Goal: Task Accomplishment & Management: Use online tool/utility

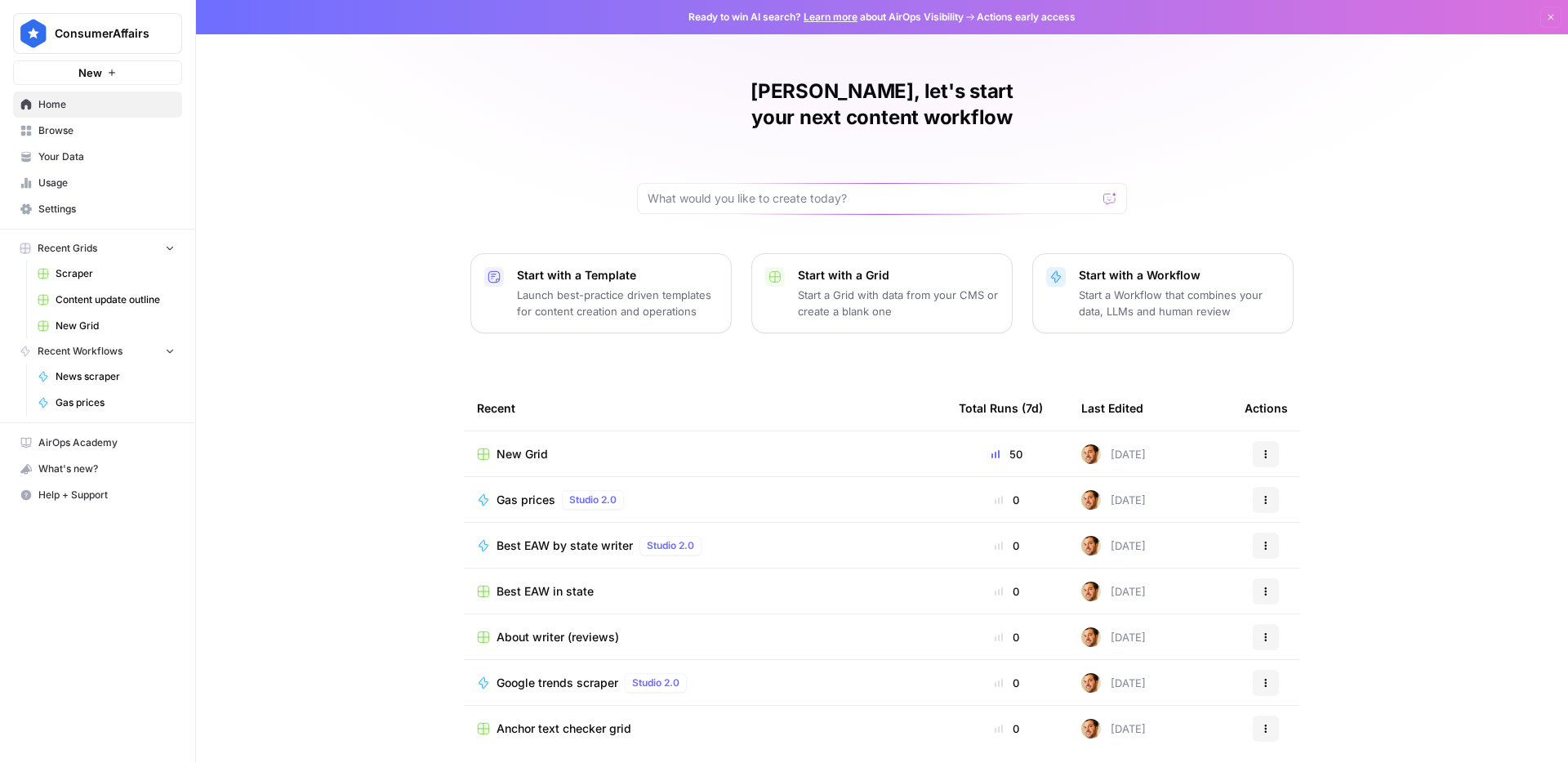
click at [88, 135] on span "Browse" at bounding box center [107, 130] width 136 height 15
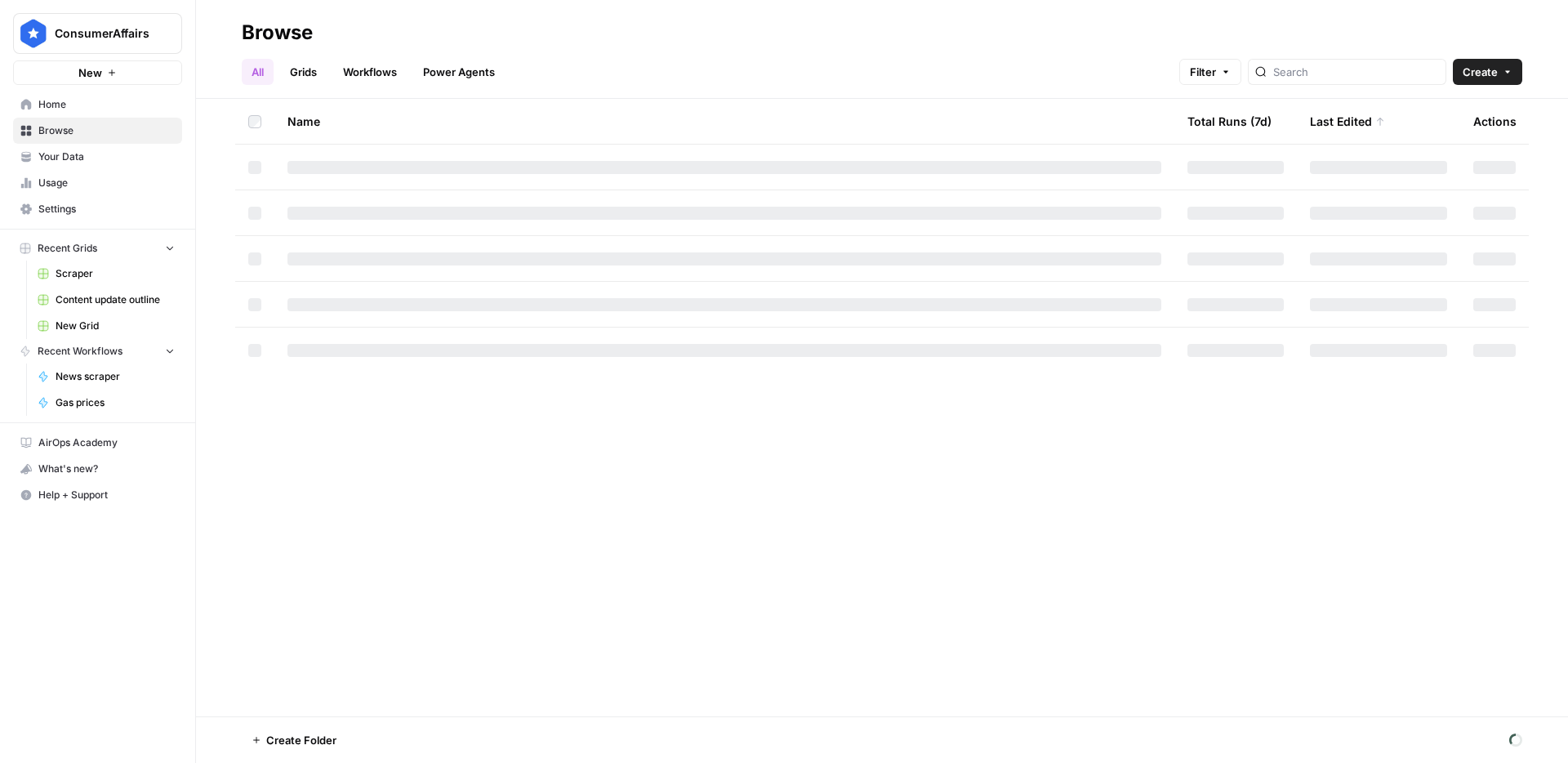
click at [1361, 83] on div at bounding box center [1347, 72] width 198 height 27
click at [393, 69] on link "Workflows" at bounding box center [370, 72] width 74 height 27
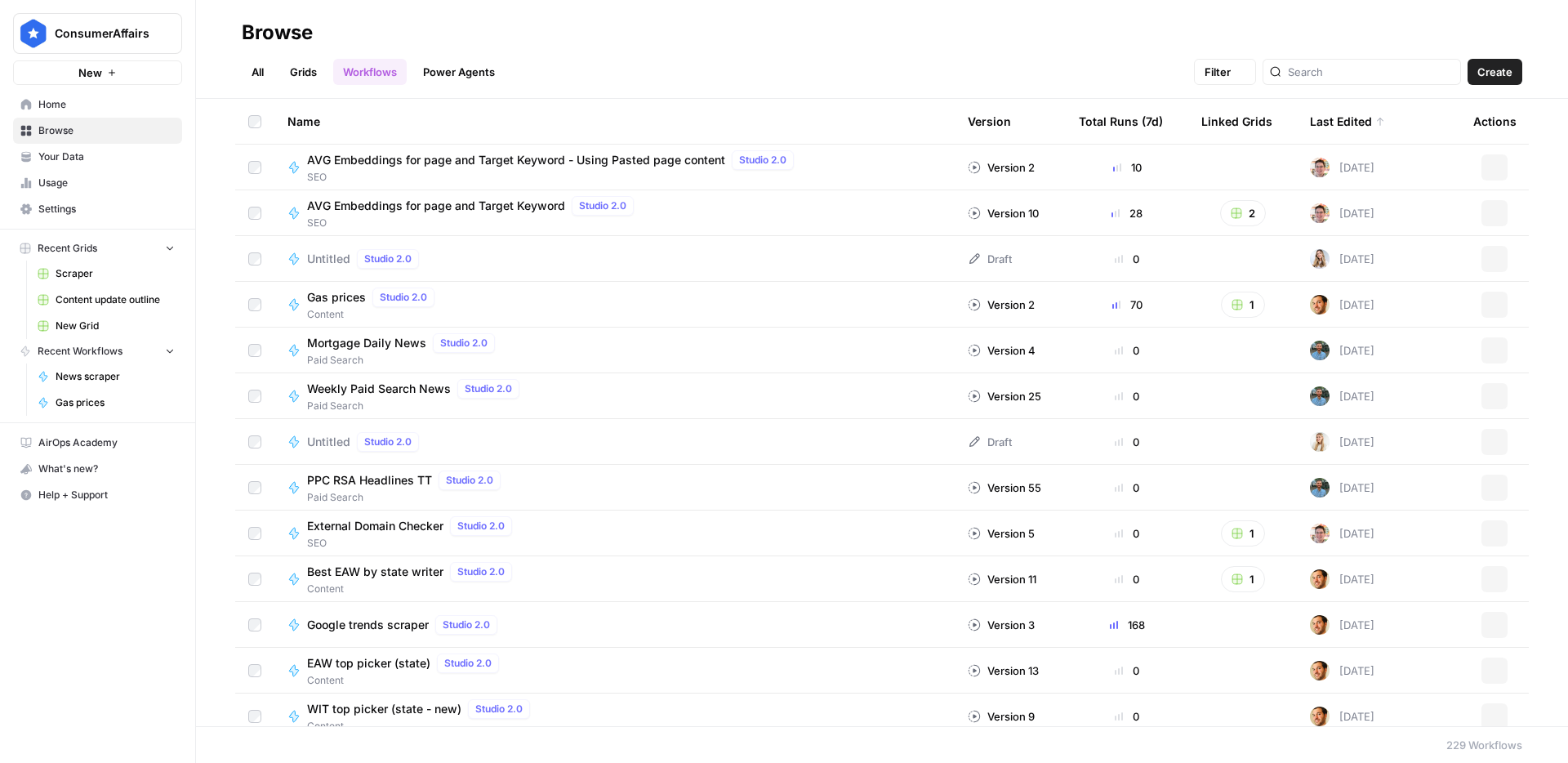
click at [1371, 84] on div at bounding box center [1361, 72] width 198 height 27
click at [619, 153] on span "AVG Embeddings for page and Target Keyword - Using Pasted page content" at bounding box center [516, 160] width 418 height 17
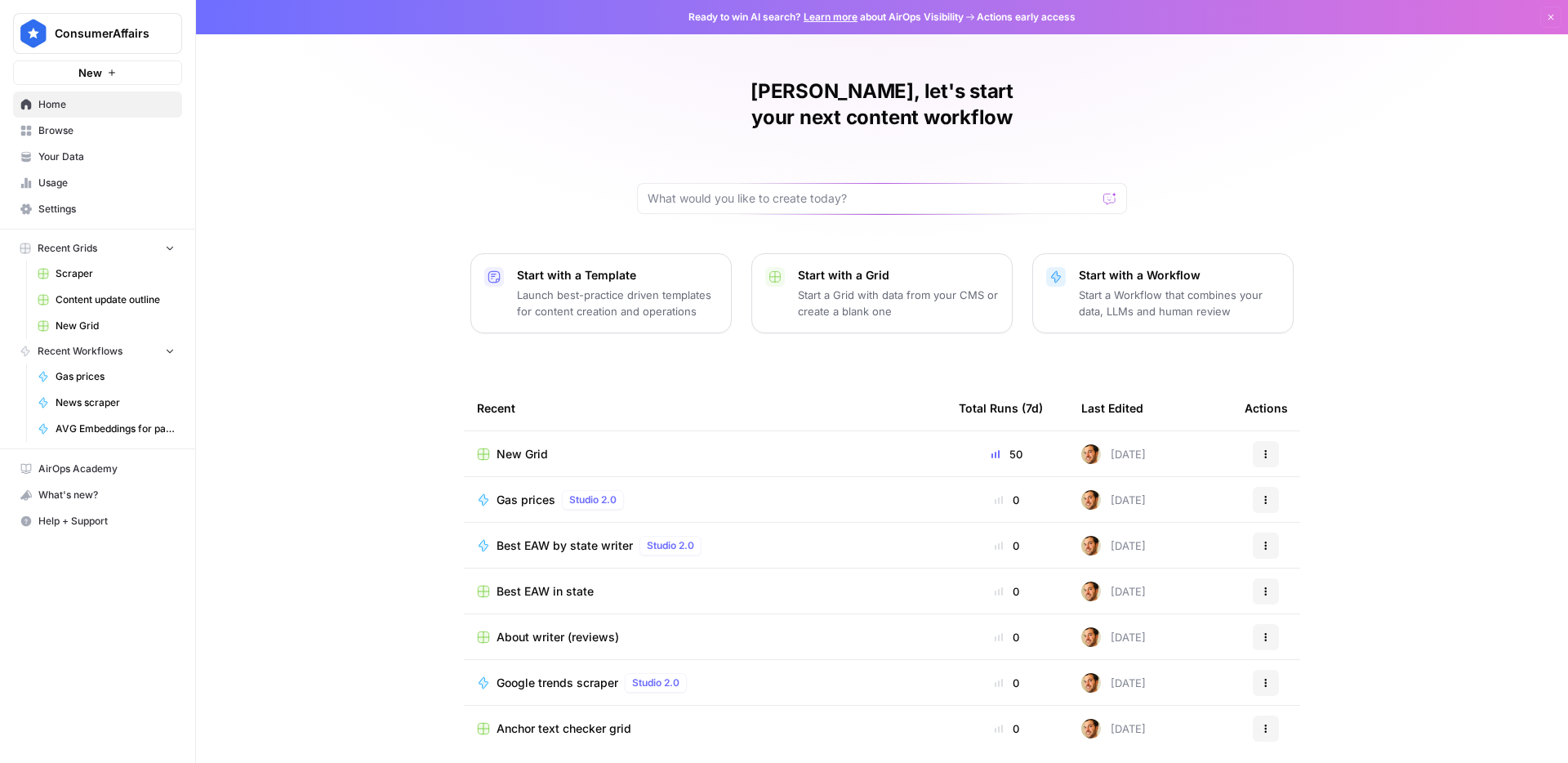
click at [58, 135] on span "Browse" at bounding box center [107, 130] width 136 height 15
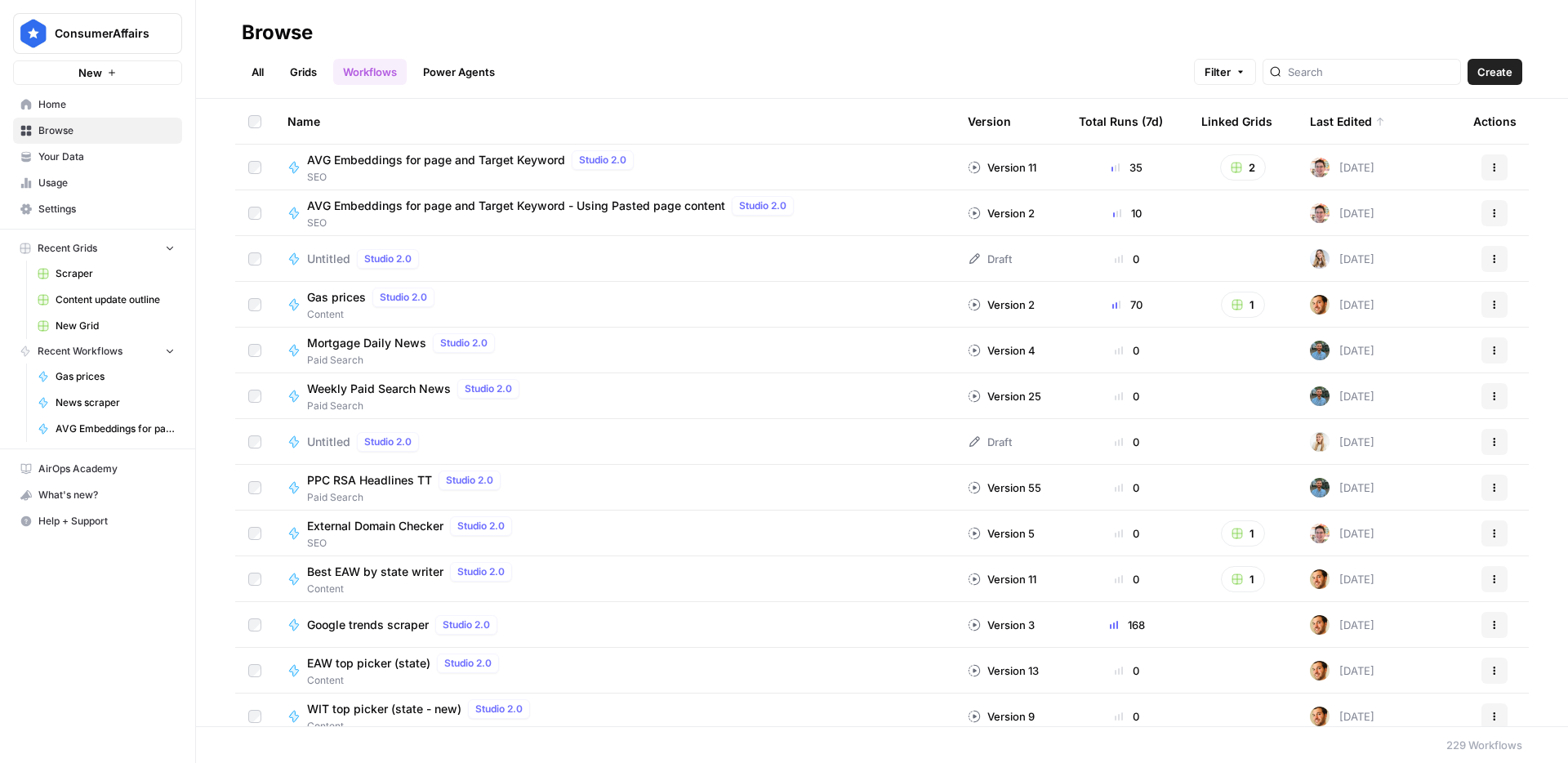
click at [254, 79] on link "All" at bounding box center [257, 72] width 32 height 27
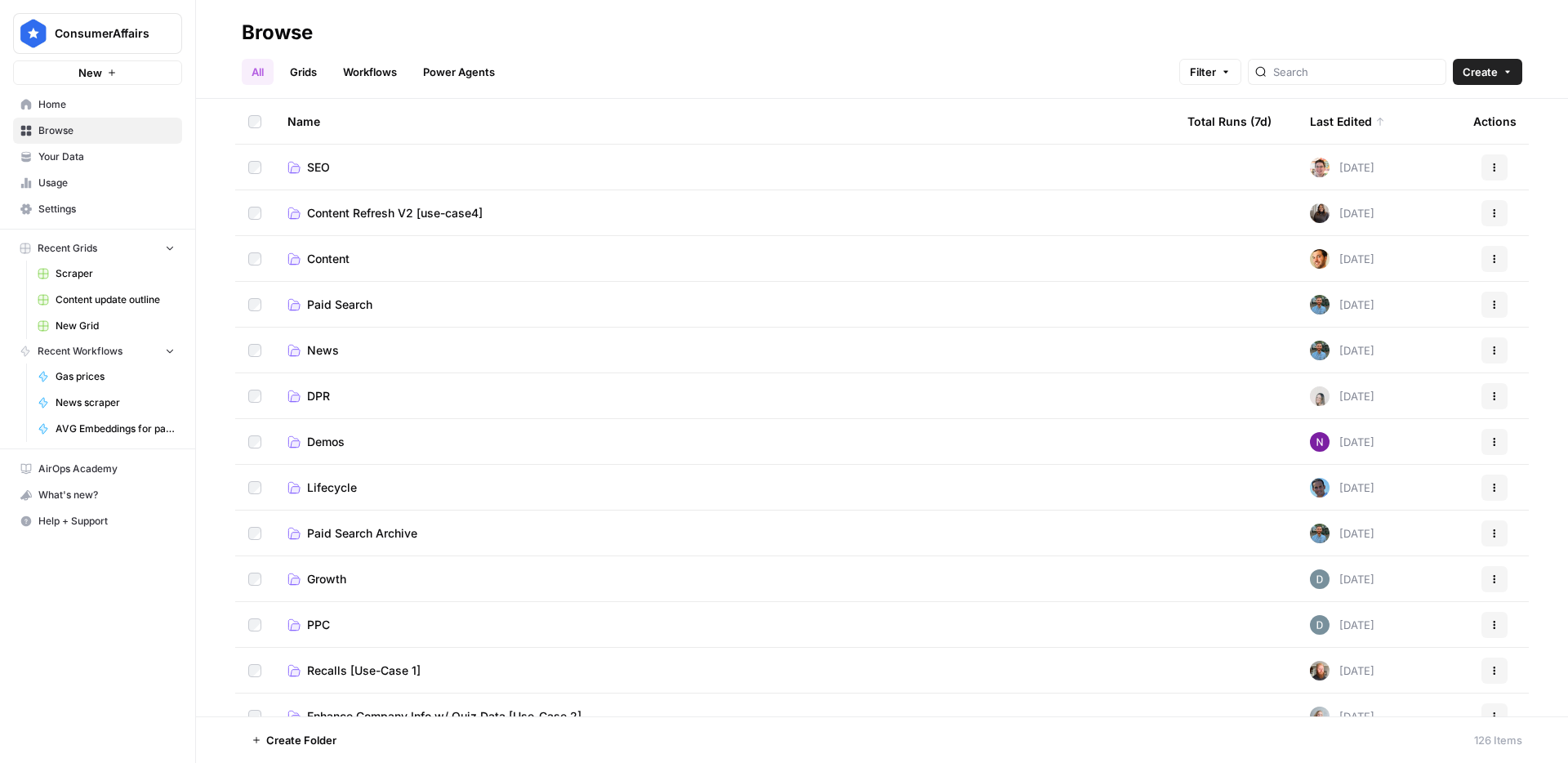
click at [320, 170] on span "SEO" at bounding box center [318, 168] width 23 height 17
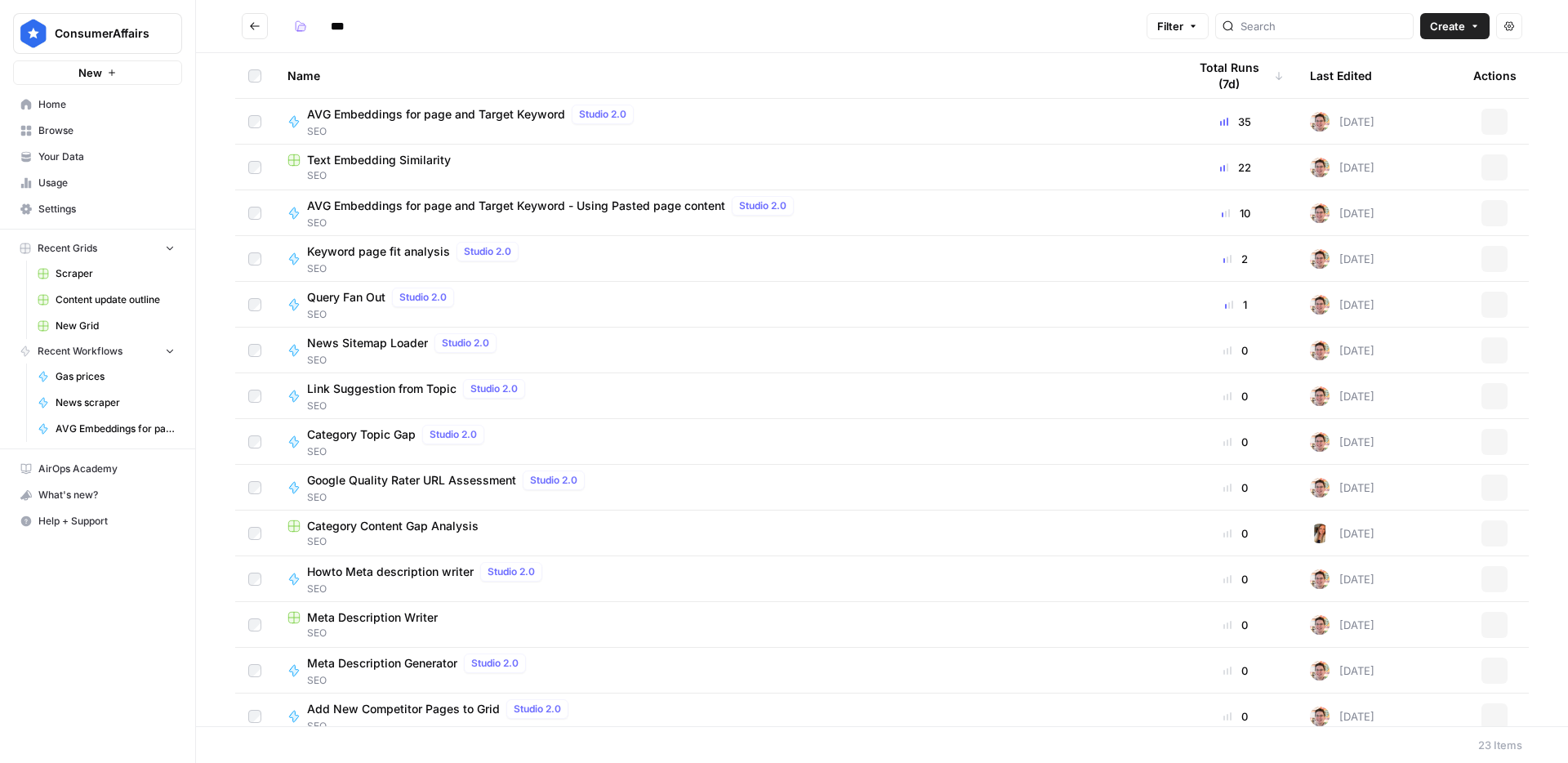
click at [1453, 28] on span "Create" at bounding box center [1448, 26] width 36 height 17
click at [1400, 69] on span "Grid" at bounding box center [1423, 64] width 92 height 17
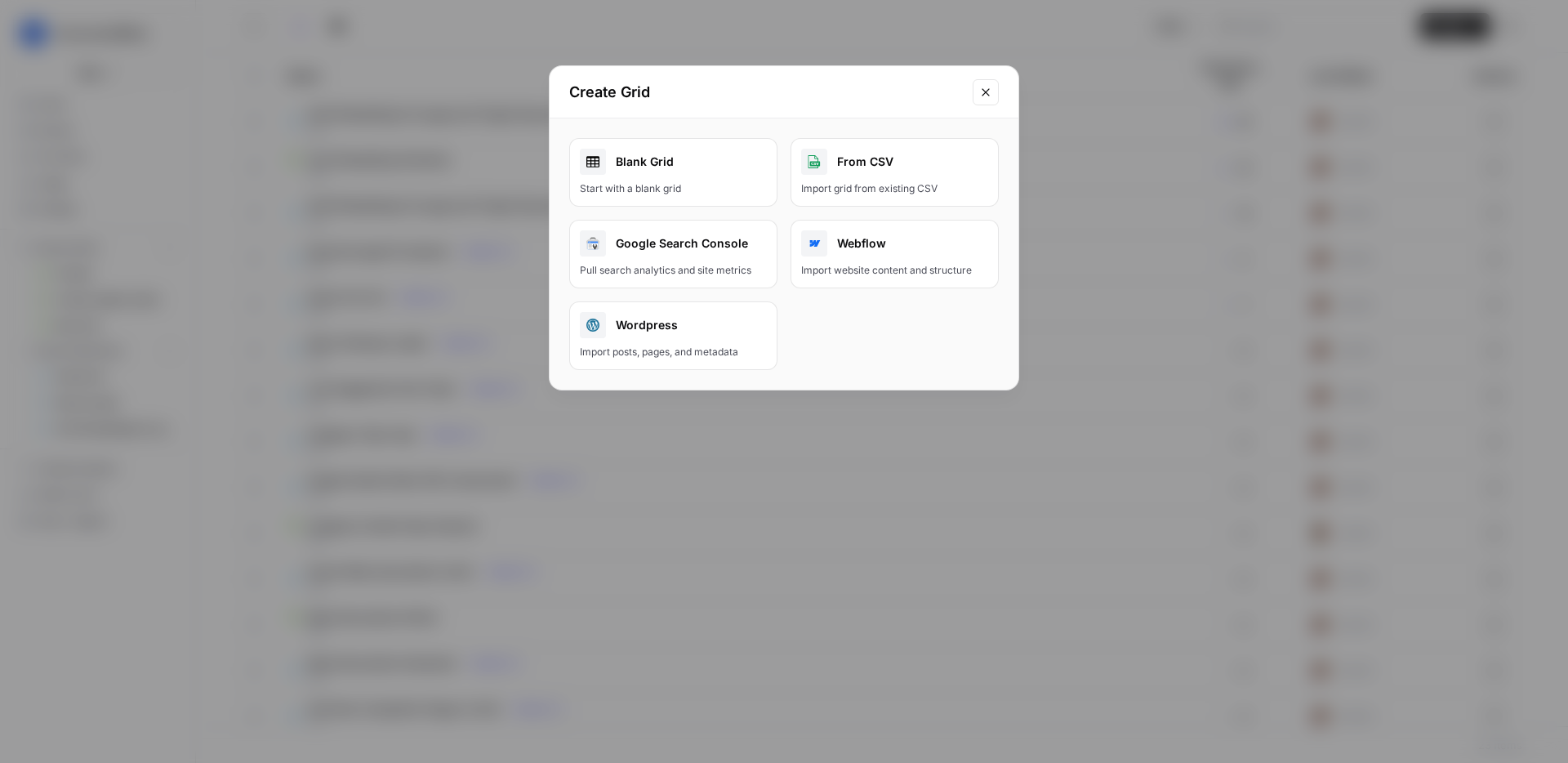
click at [626, 164] on div "Blank Grid" at bounding box center [674, 162] width 187 height 27
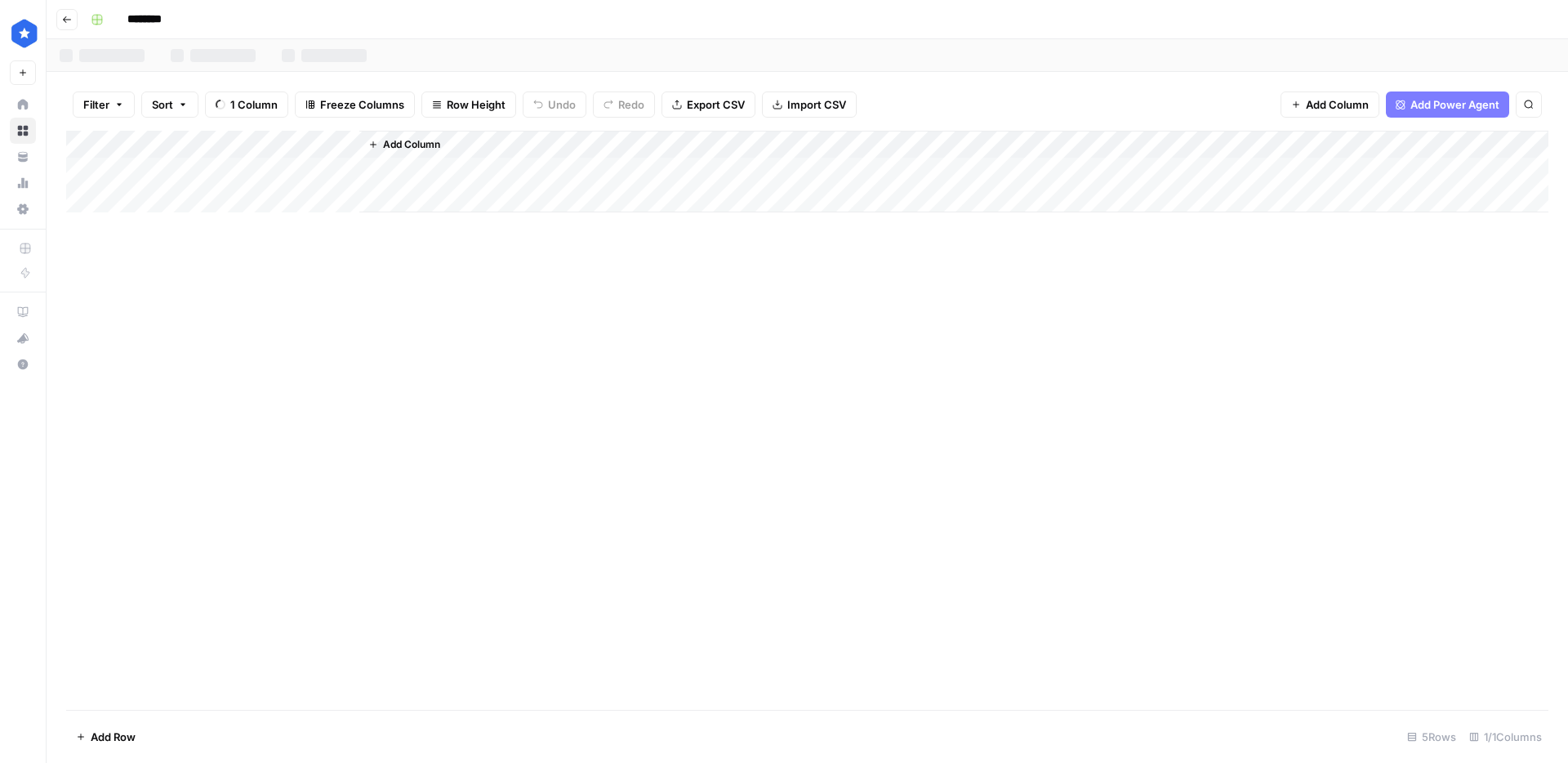
click at [155, 19] on input "********" at bounding box center [166, 20] width 92 height 27
click at [152, 20] on input "********" at bounding box center [166, 20] width 92 height 27
click at [151, 22] on input "********" at bounding box center [166, 20] width 92 height 27
type input "**********"
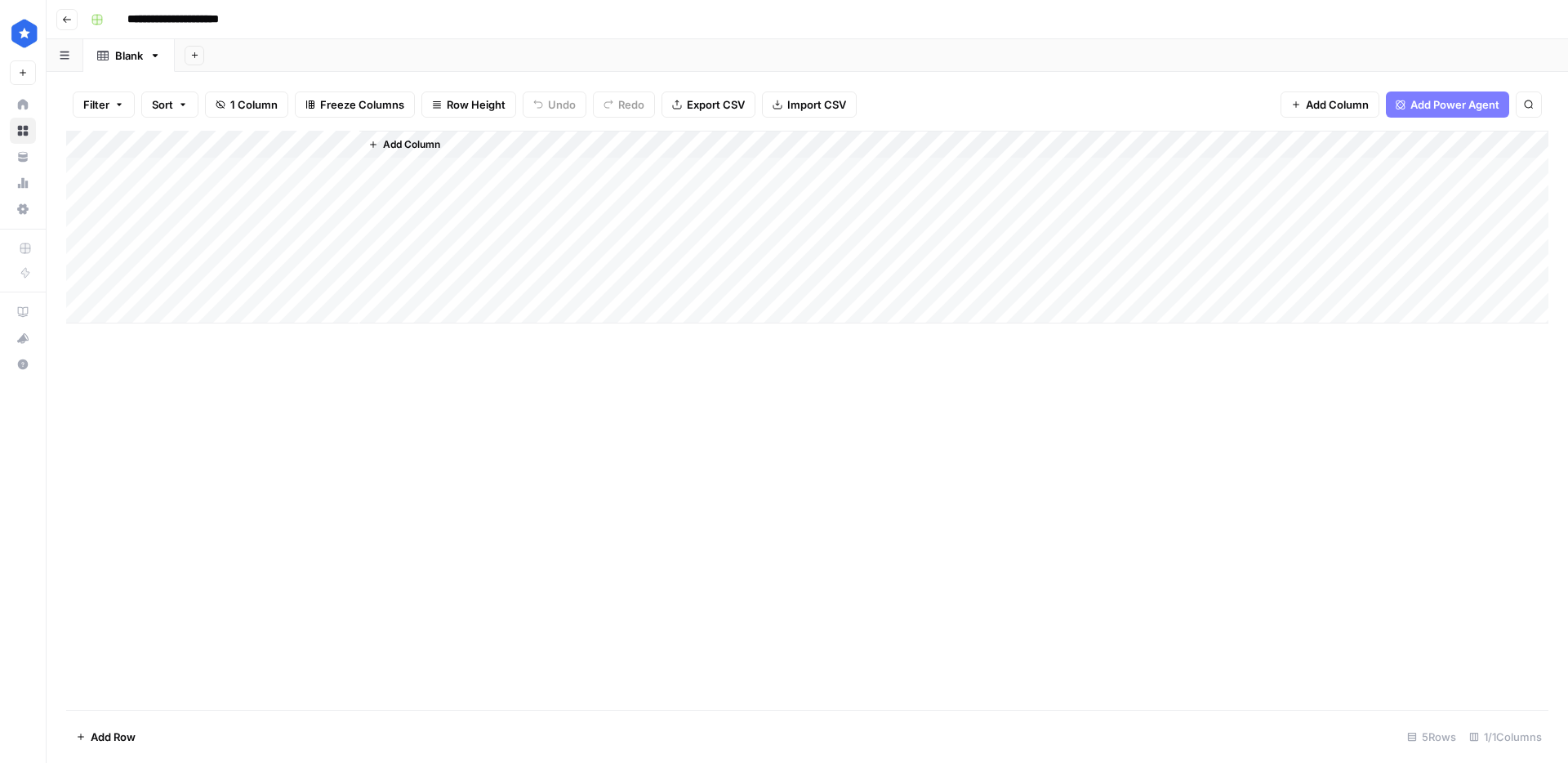
click at [293, 145] on div "Add Column" at bounding box center [807, 227] width 1482 height 192
click at [340, 145] on div at bounding box center [241, 147] width 236 height 33
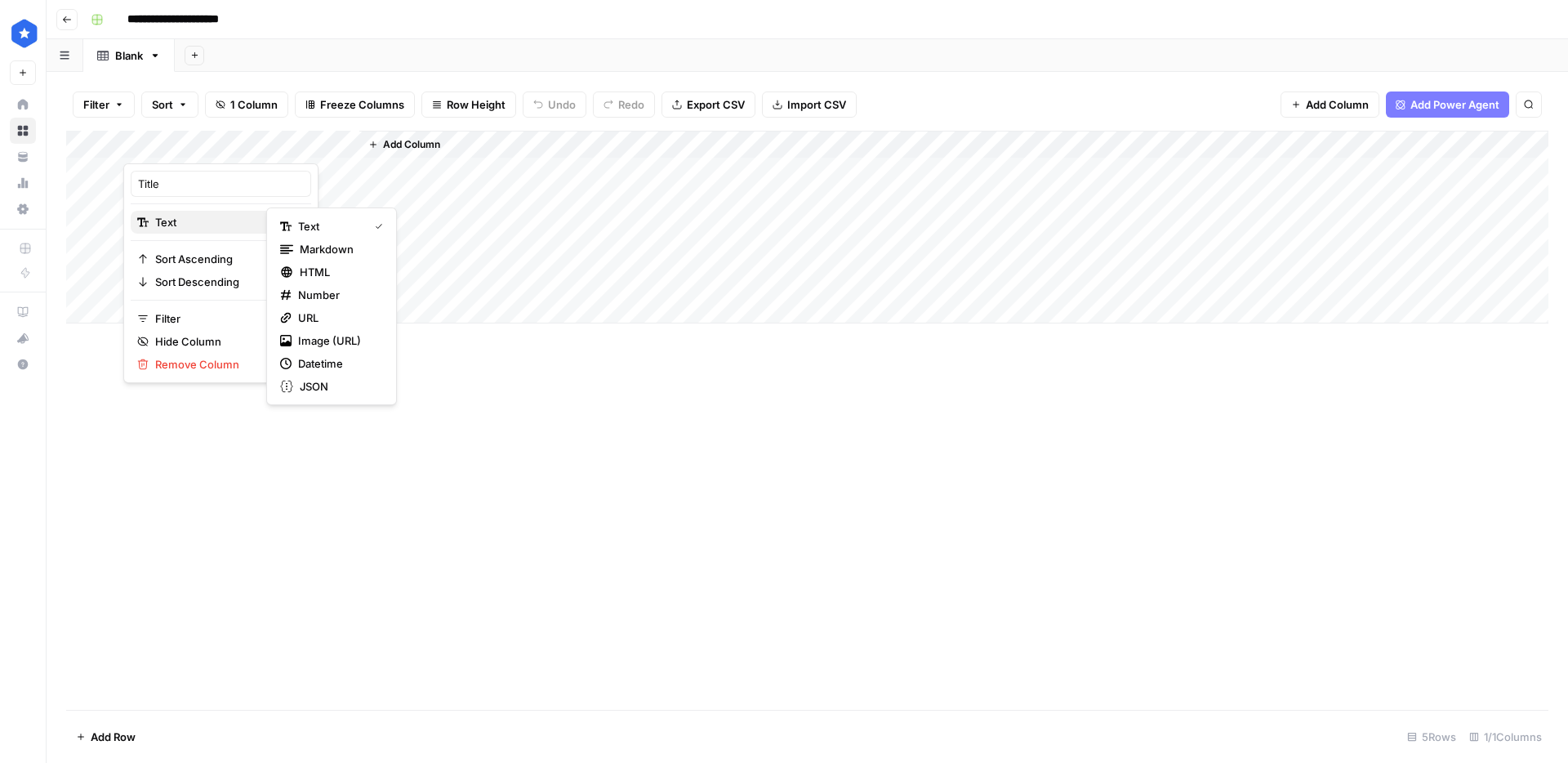
click at [217, 220] on span "Text" at bounding box center [218, 222] width 126 height 17
click at [342, 247] on span "Markdown" at bounding box center [338, 248] width 77 height 17
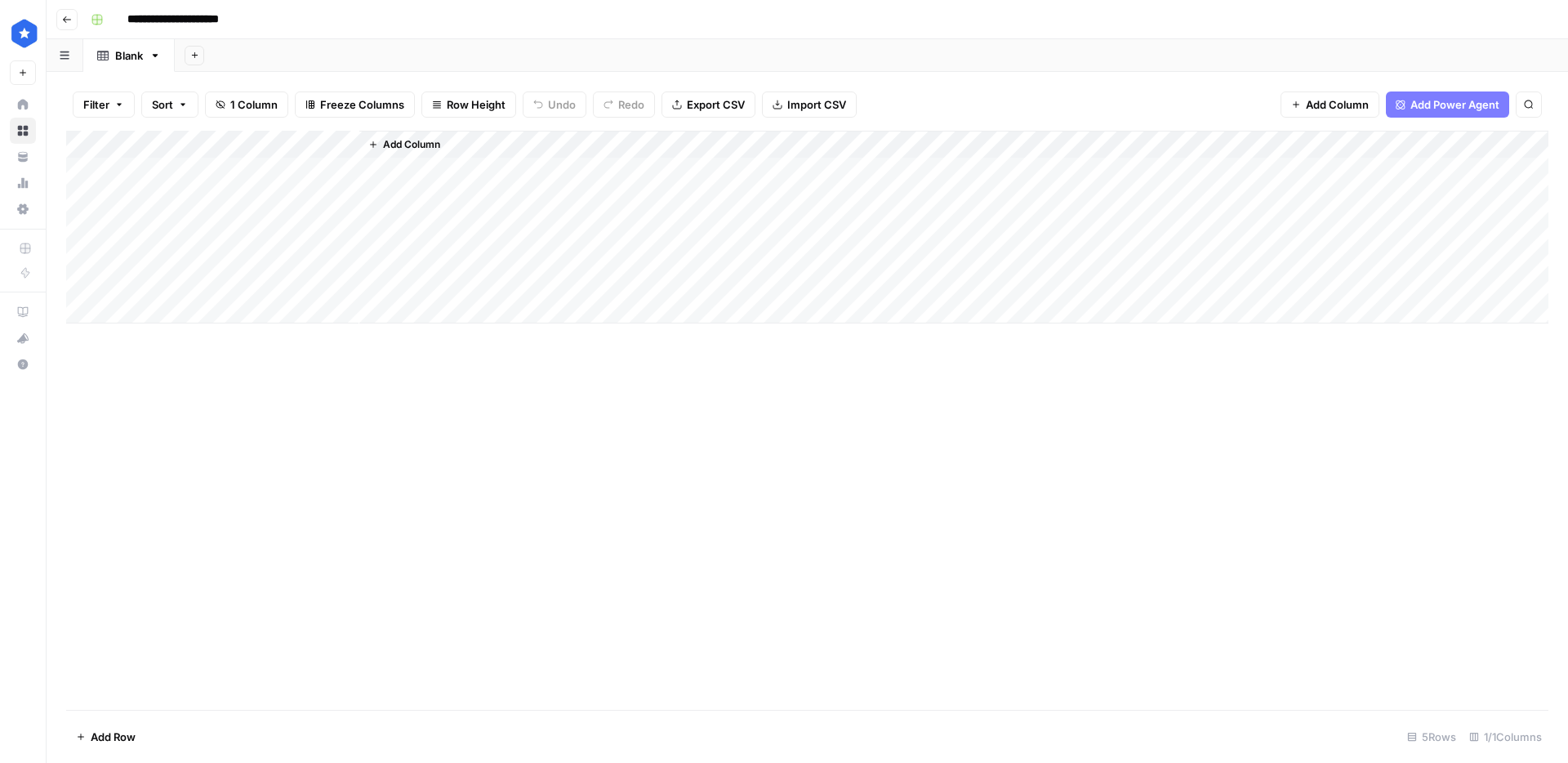
click at [400, 145] on span "Add Column" at bounding box center [411, 144] width 57 height 15
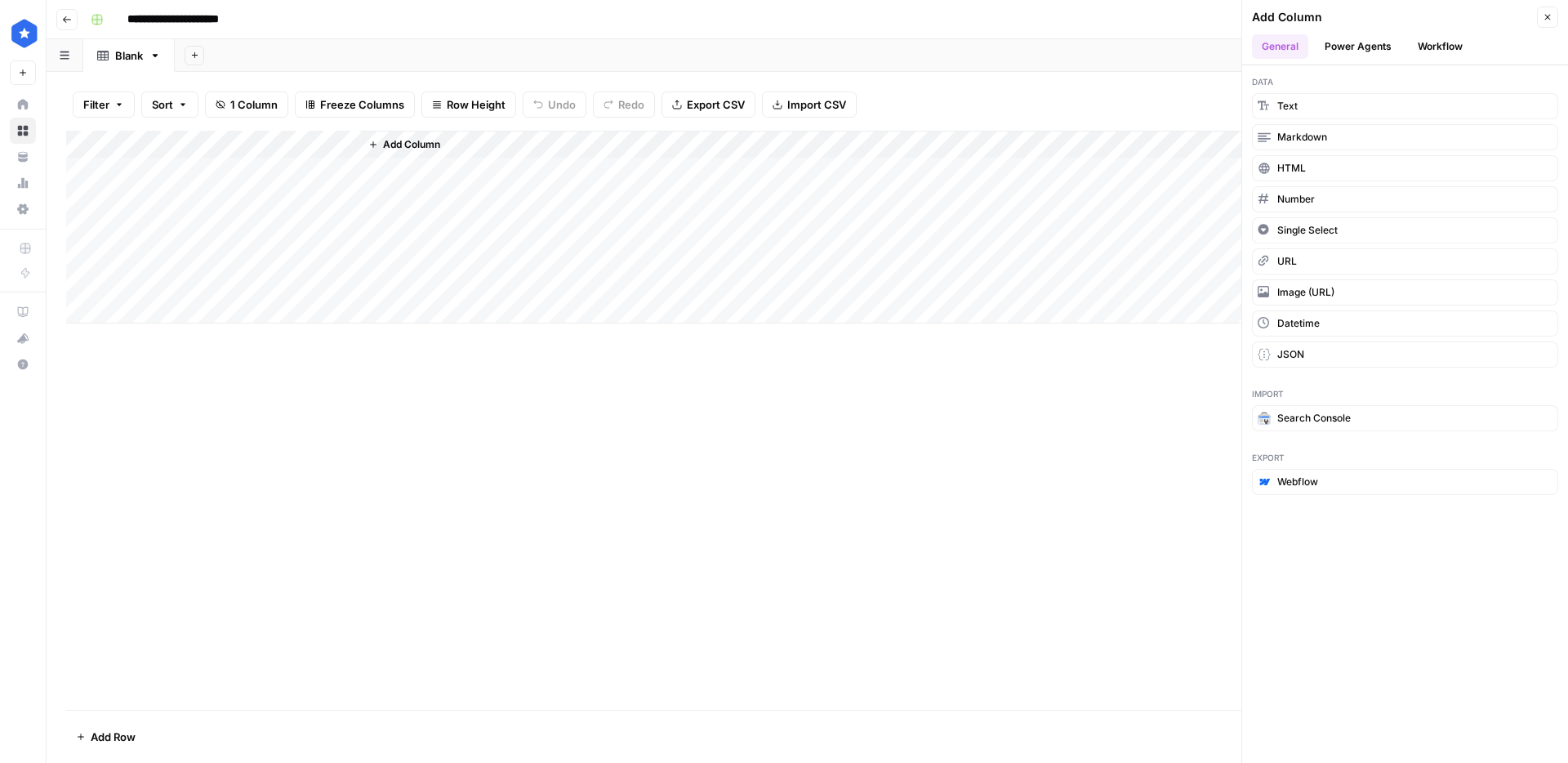
click at [1425, 44] on button "Workflow" at bounding box center [1440, 46] width 64 height 25
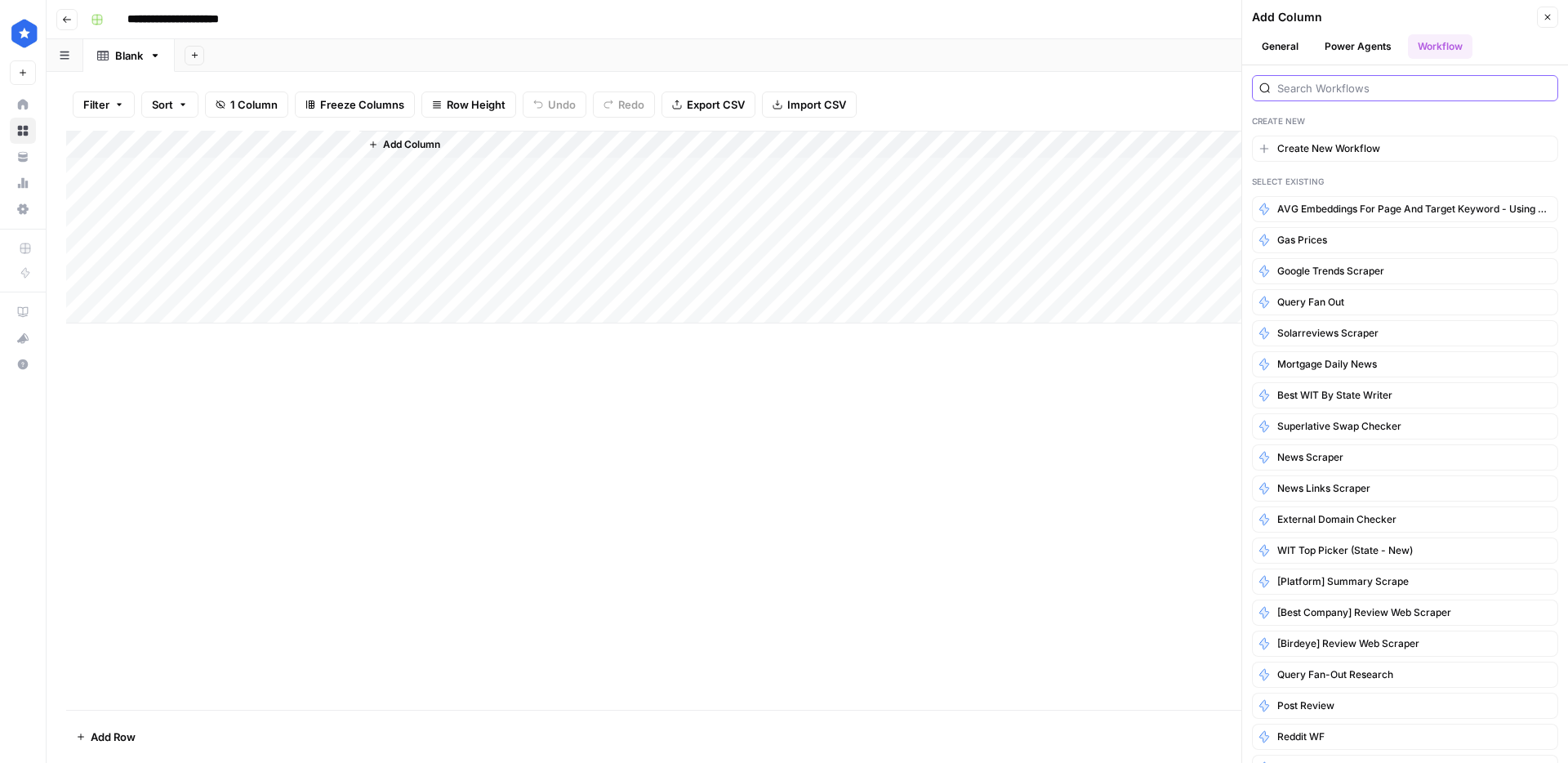
click at [1334, 90] on input "search" at bounding box center [1413, 88] width 273 height 17
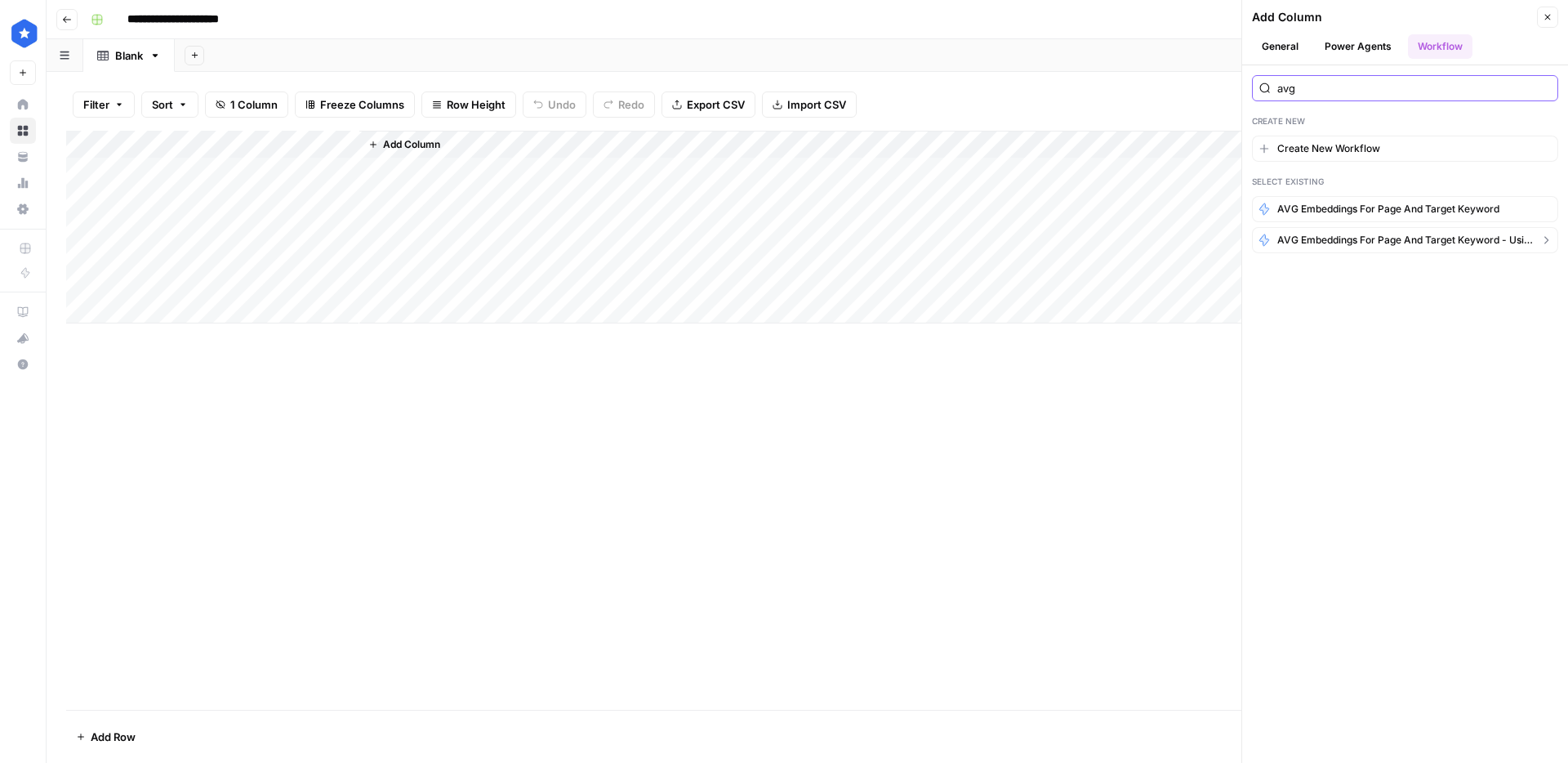
type input "avg"
click at [1443, 237] on span "AVG Embeddings for page and Target Keyword - Using Pasted page content" at bounding box center [1404, 240] width 255 height 15
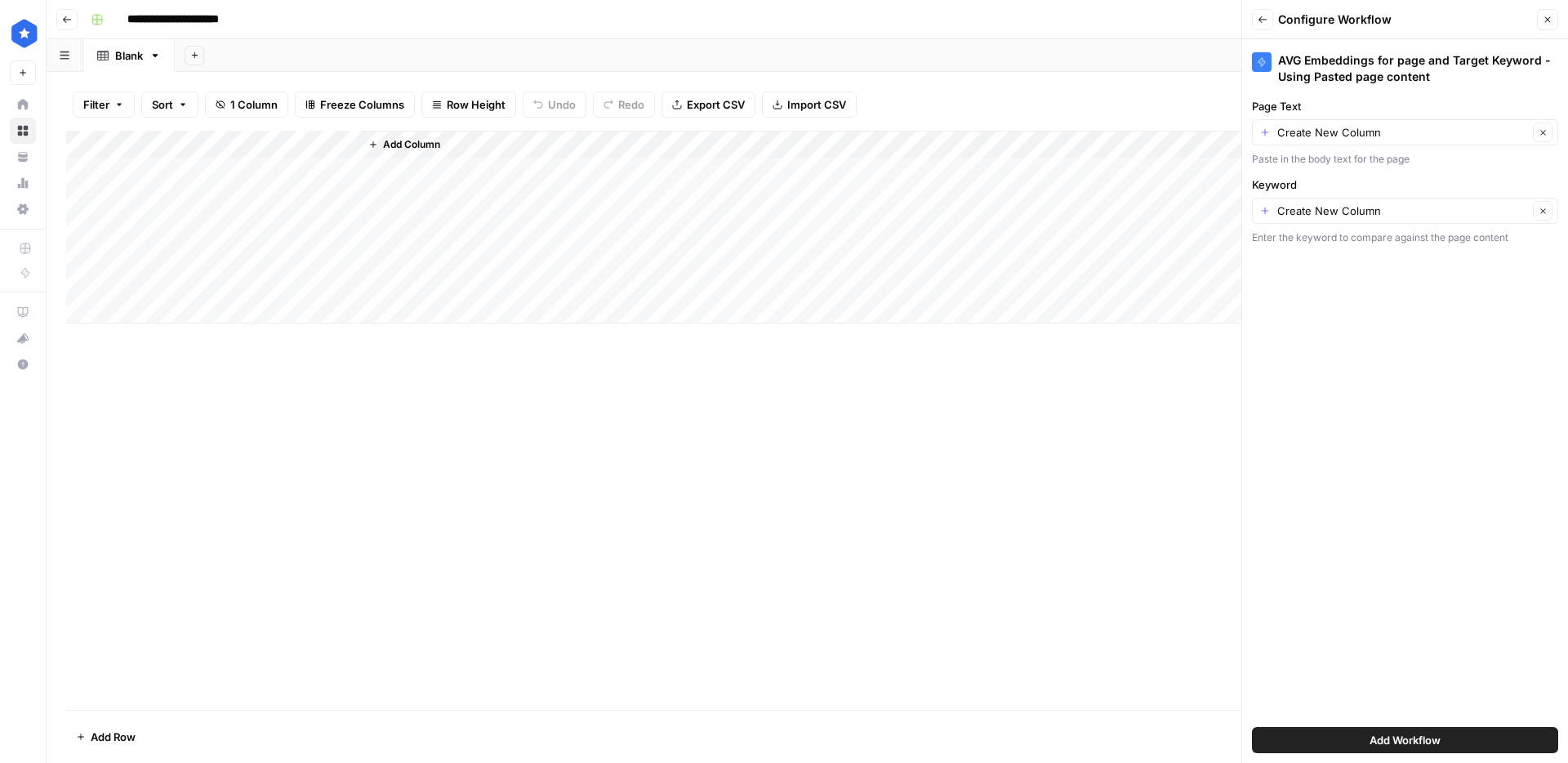
click at [399, 142] on span "Add Column" at bounding box center [411, 144] width 57 height 15
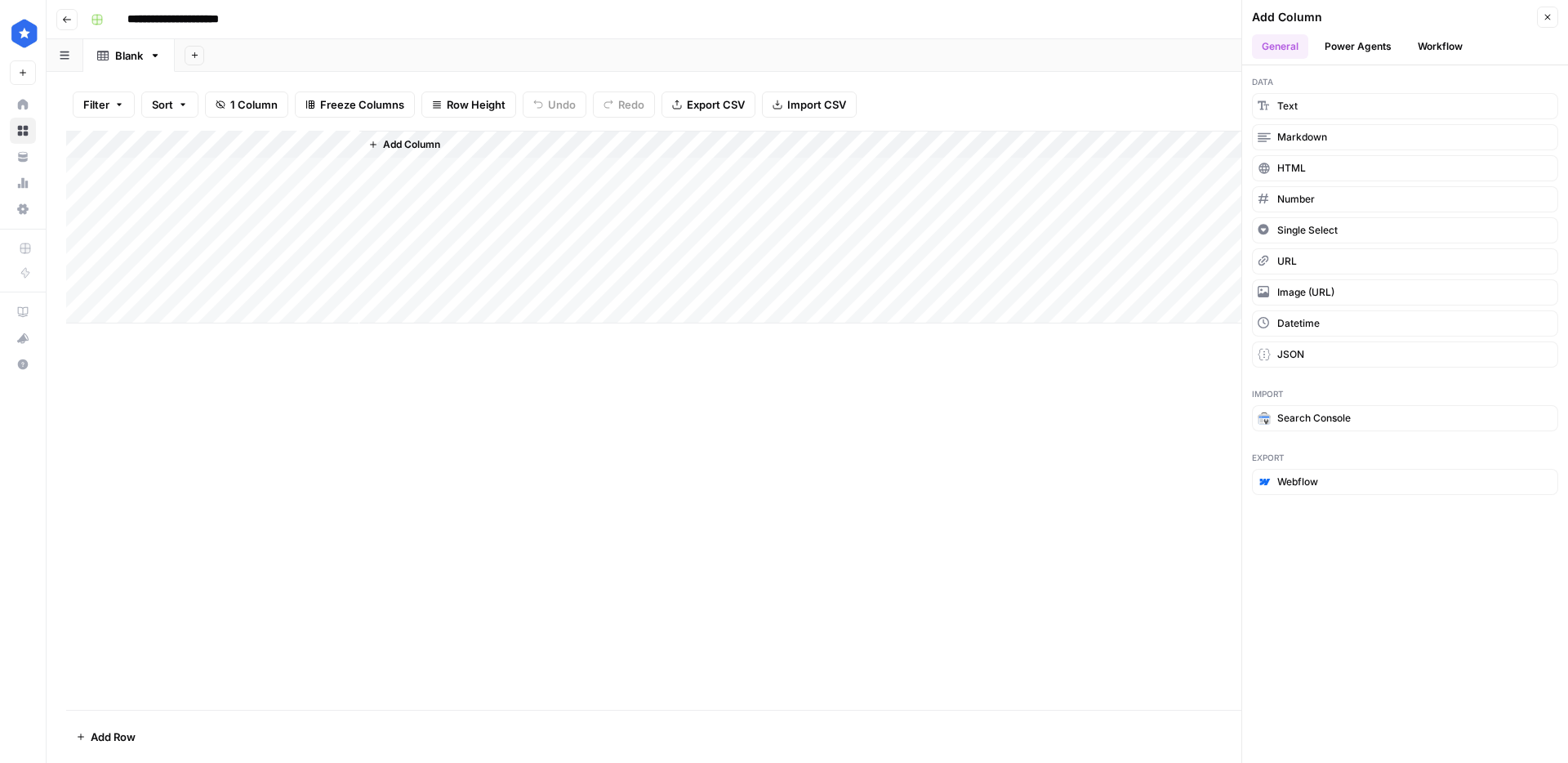
click at [392, 144] on span "Add Column" at bounding box center [411, 144] width 57 height 15
click at [1295, 111] on span "Text" at bounding box center [1287, 105] width 21 height 15
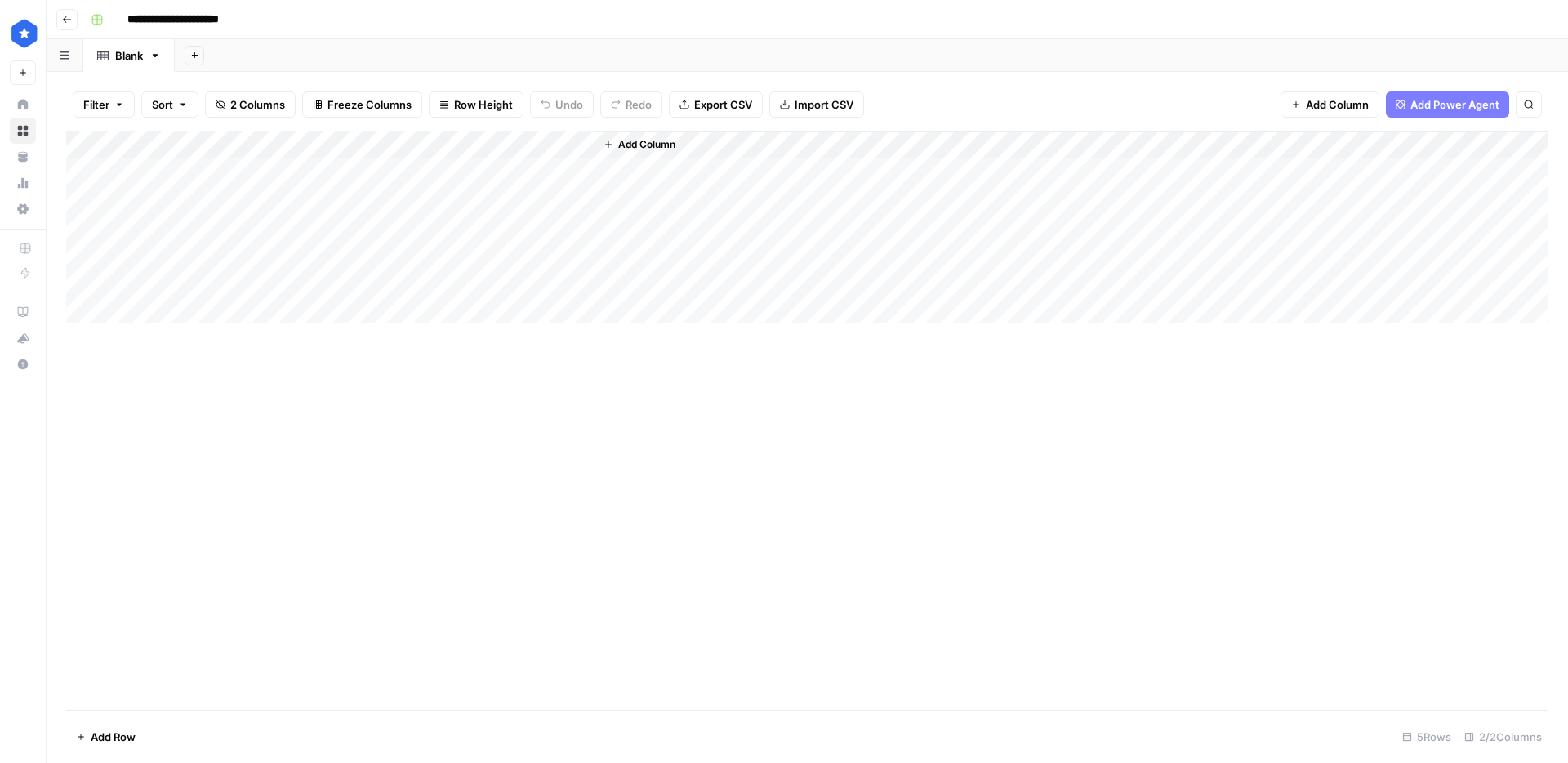
click at [438, 148] on div "Add Column" at bounding box center [807, 227] width 1482 height 192
click at [411, 178] on input "New Column" at bounding box center [457, 183] width 166 height 17
type input "keyword"
click at [345, 145] on div "Add Column" at bounding box center [807, 227] width 1482 height 192
click at [191, 183] on input "Title" at bounding box center [221, 183] width 166 height 17
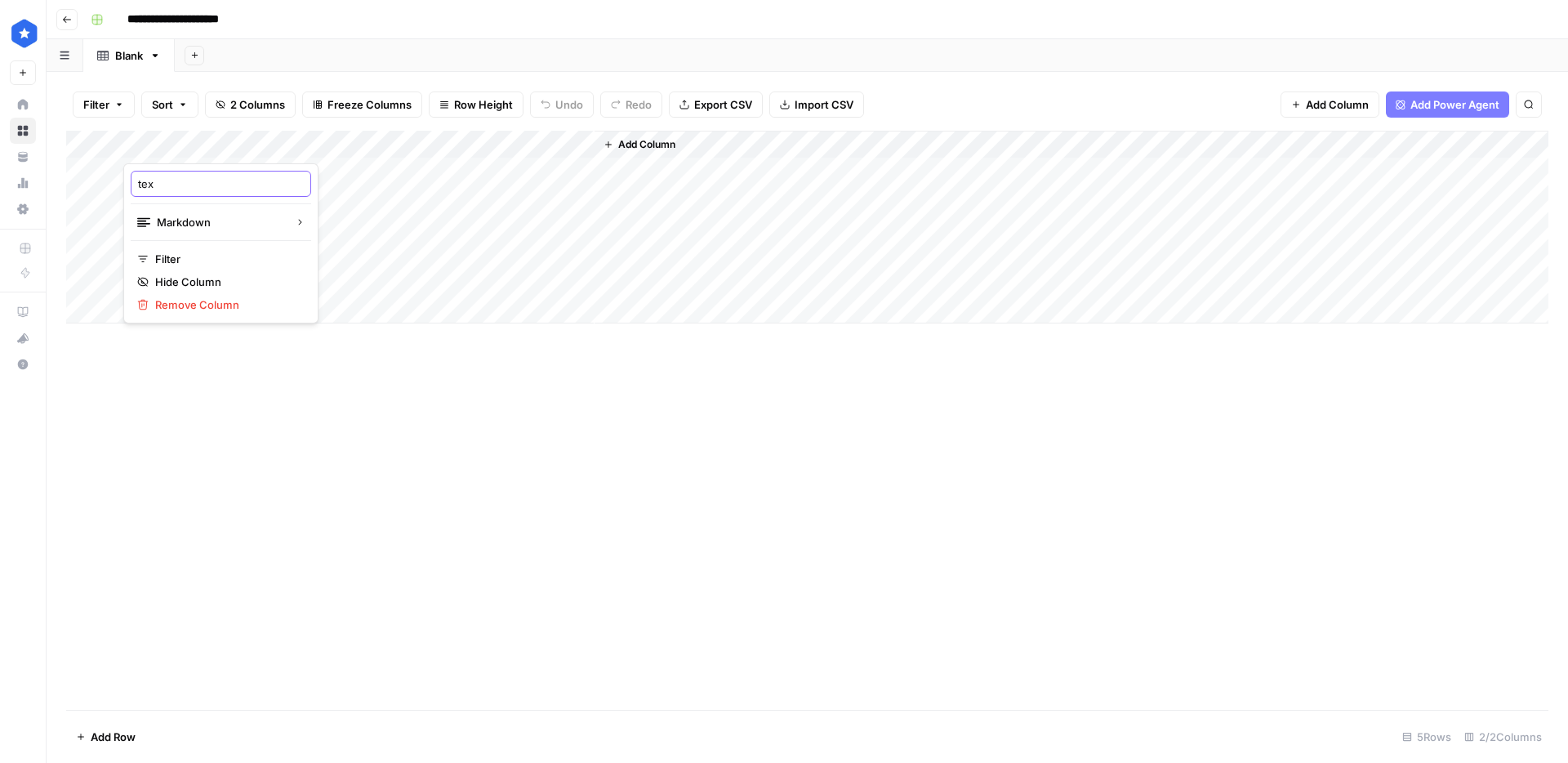
type input "text"
click at [645, 144] on span "Add Column" at bounding box center [647, 144] width 57 height 15
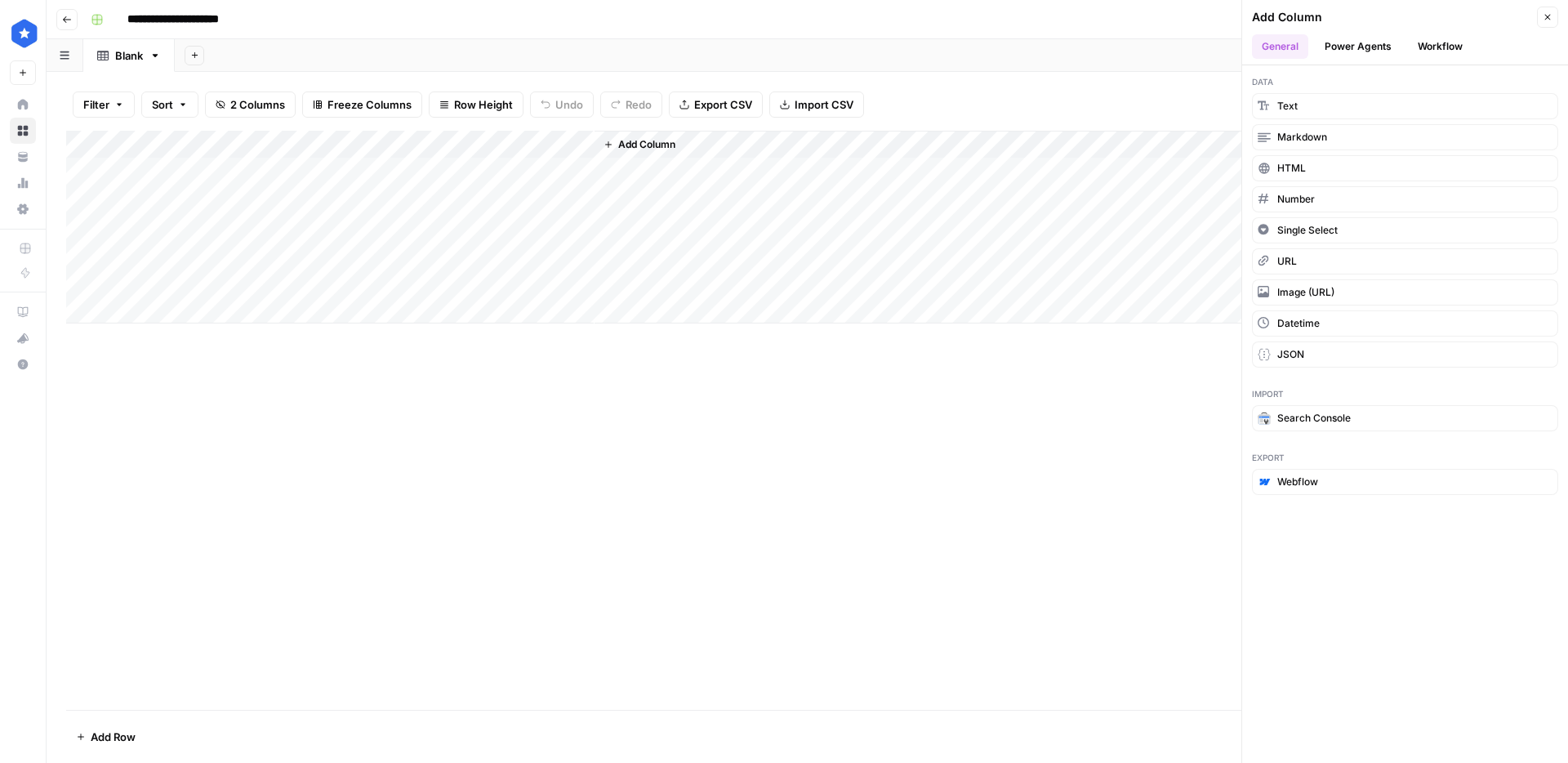
click at [1418, 40] on button "Workflow" at bounding box center [1440, 46] width 64 height 25
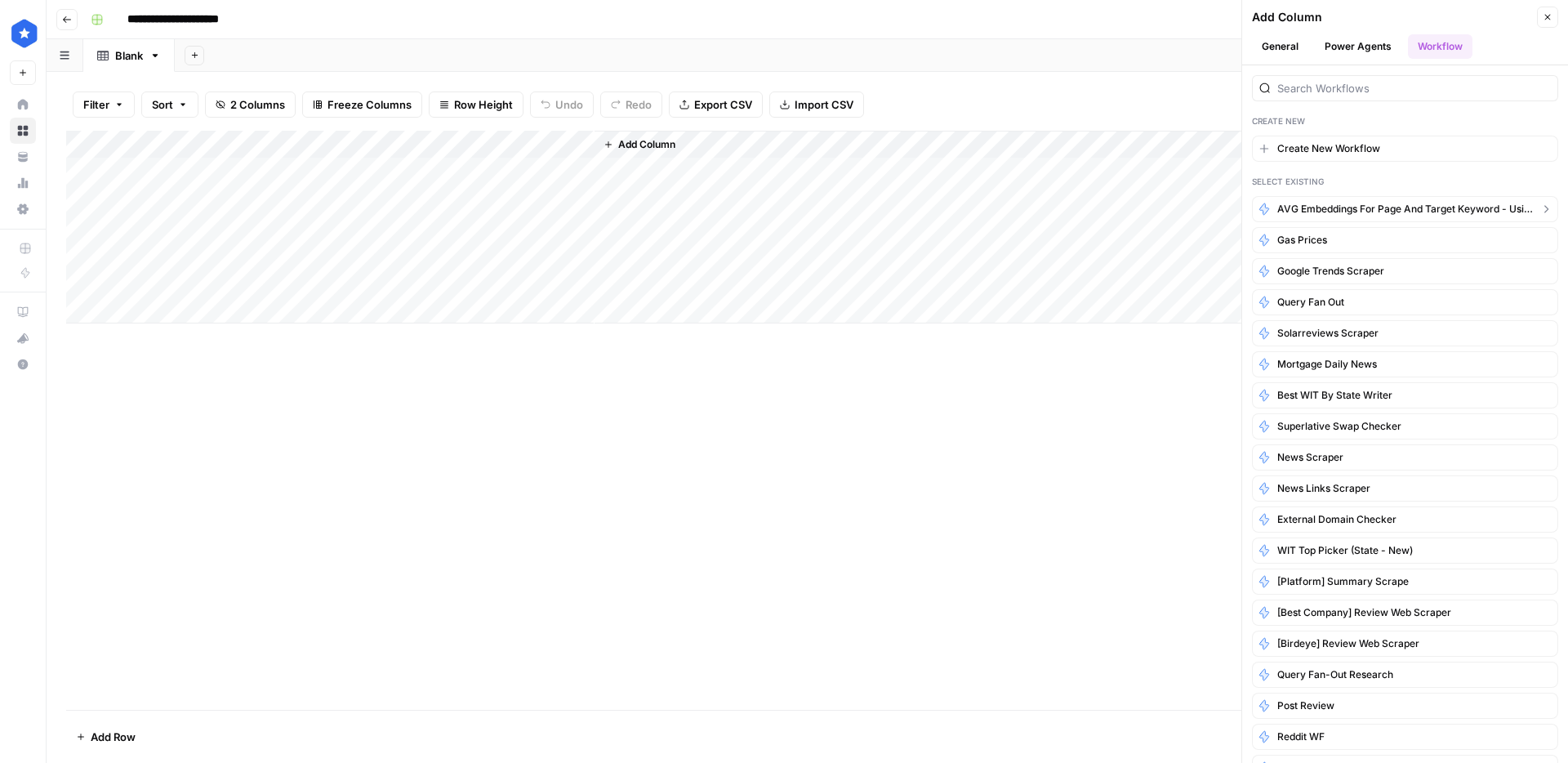
click at [1343, 221] on button "AVG Embeddings for page and Target Keyword - Using Pasted page content" at bounding box center [1405, 209] width 307 height 27
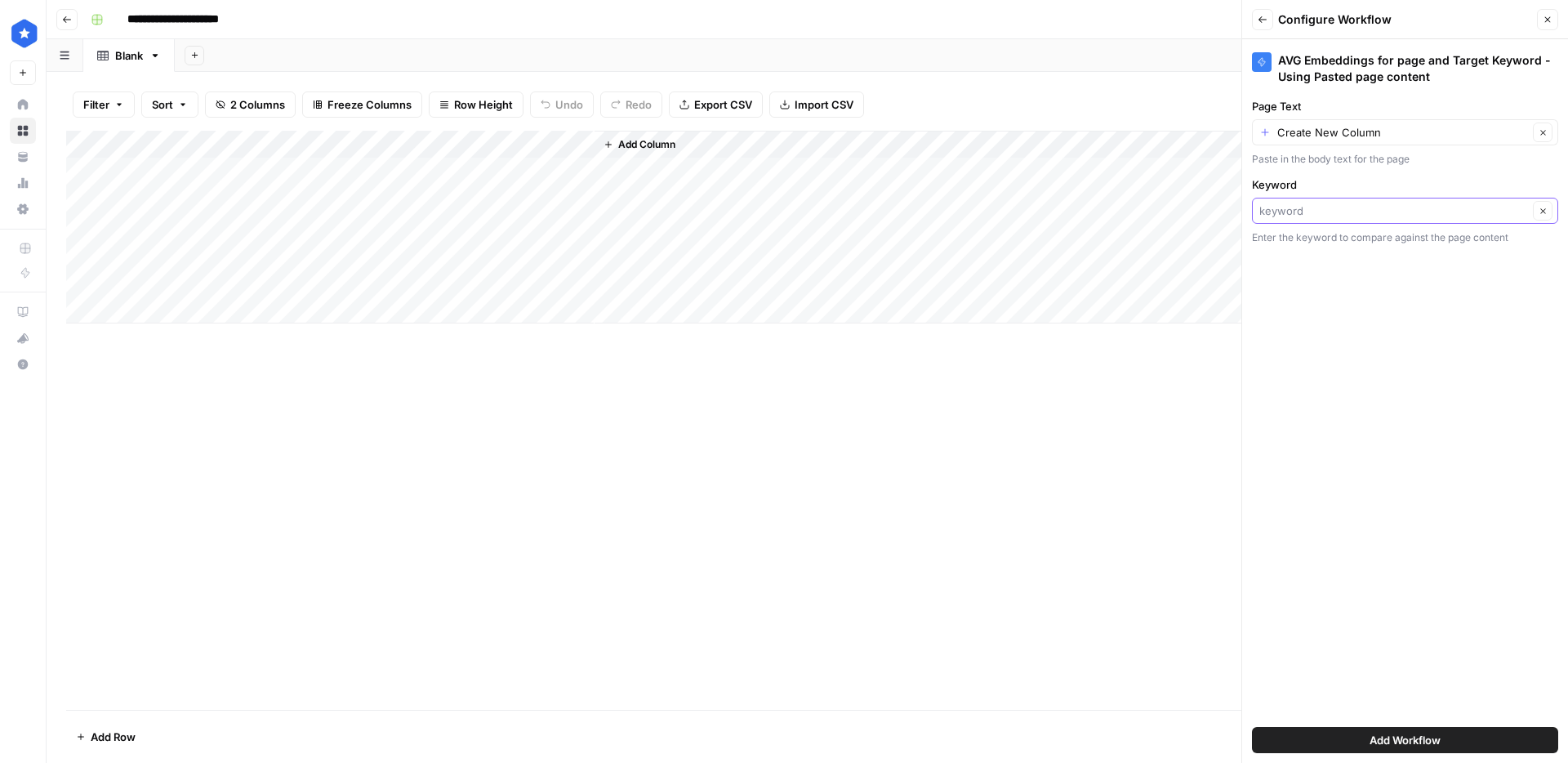
click at [1341, 207] on input "Keyword" at bounding box center [1393, 210] width 268 height 17
type input "keyword"
click at [1339, 135] on input "Page Text" at bounding box center [1402, 132] width 250 height 17
click at [1327, 230] on span "text" at bounding box center [1392, 224] width 252 height 17
type input "text"
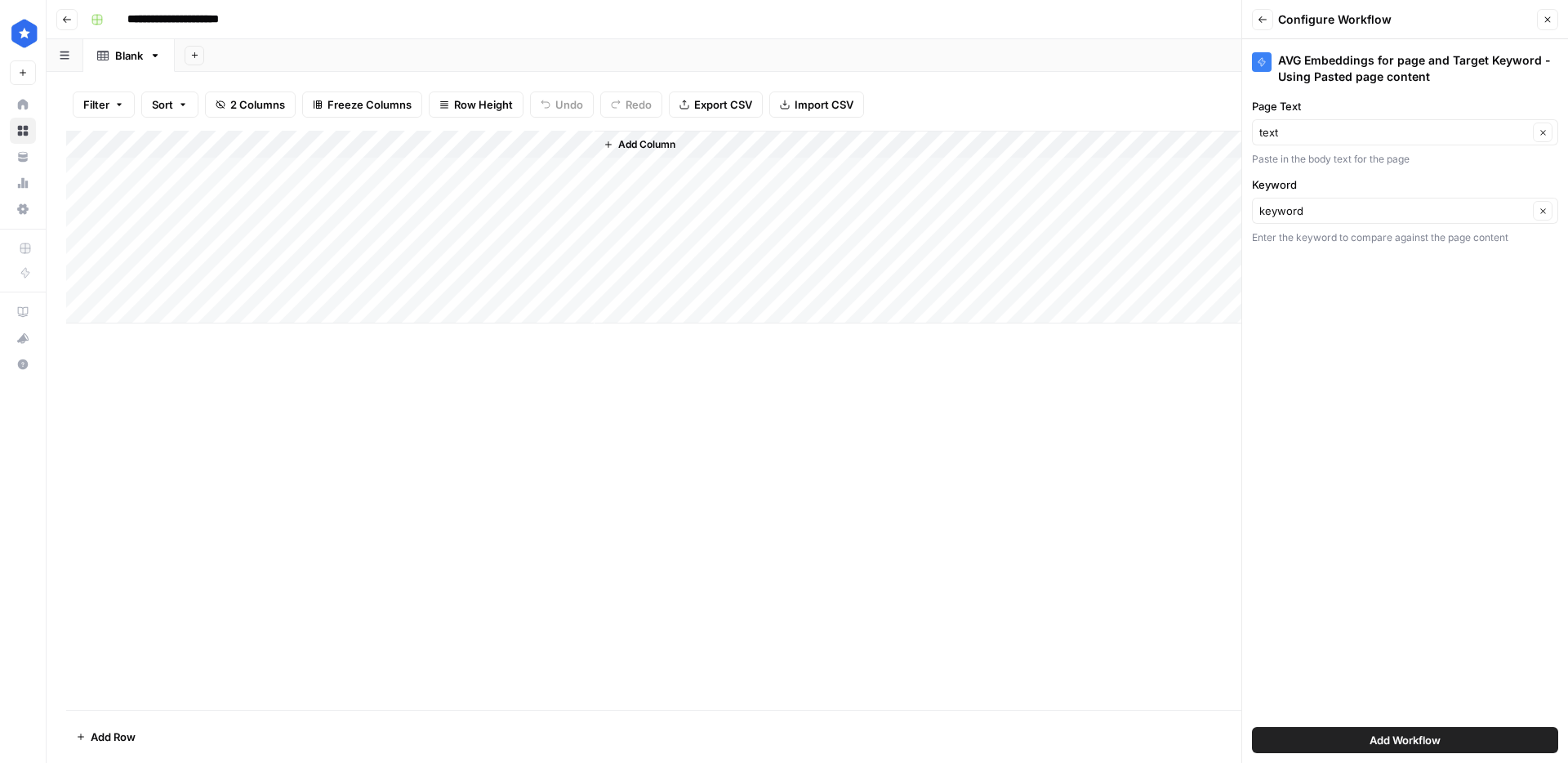
click at [1388, 741] on span "Add Workflow" at bounding box center [1405, 739] width 71 height 17
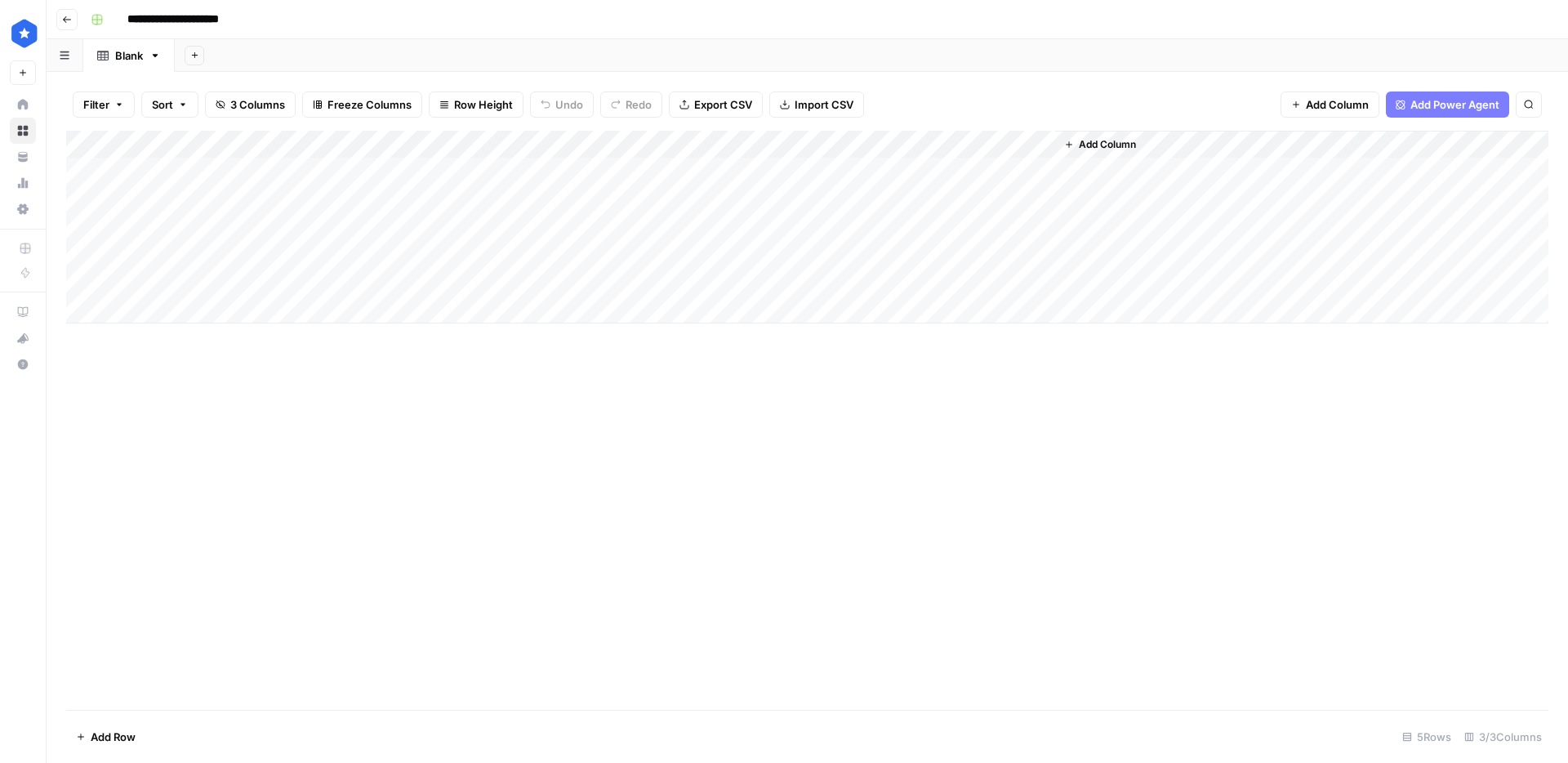
click at [257, 169] on div "Add Column" at bounding box center [807, 227] width 1482 height 192
click at [293, 164] on div "Add Column" at bounding box center [807, 227] width 1482 height 192
click at [849, 76] on div at bounding box center [1176, 401] width 783 height 724
click at [859, 63] on div at bounding box center [1176, 401] width 783 height 724
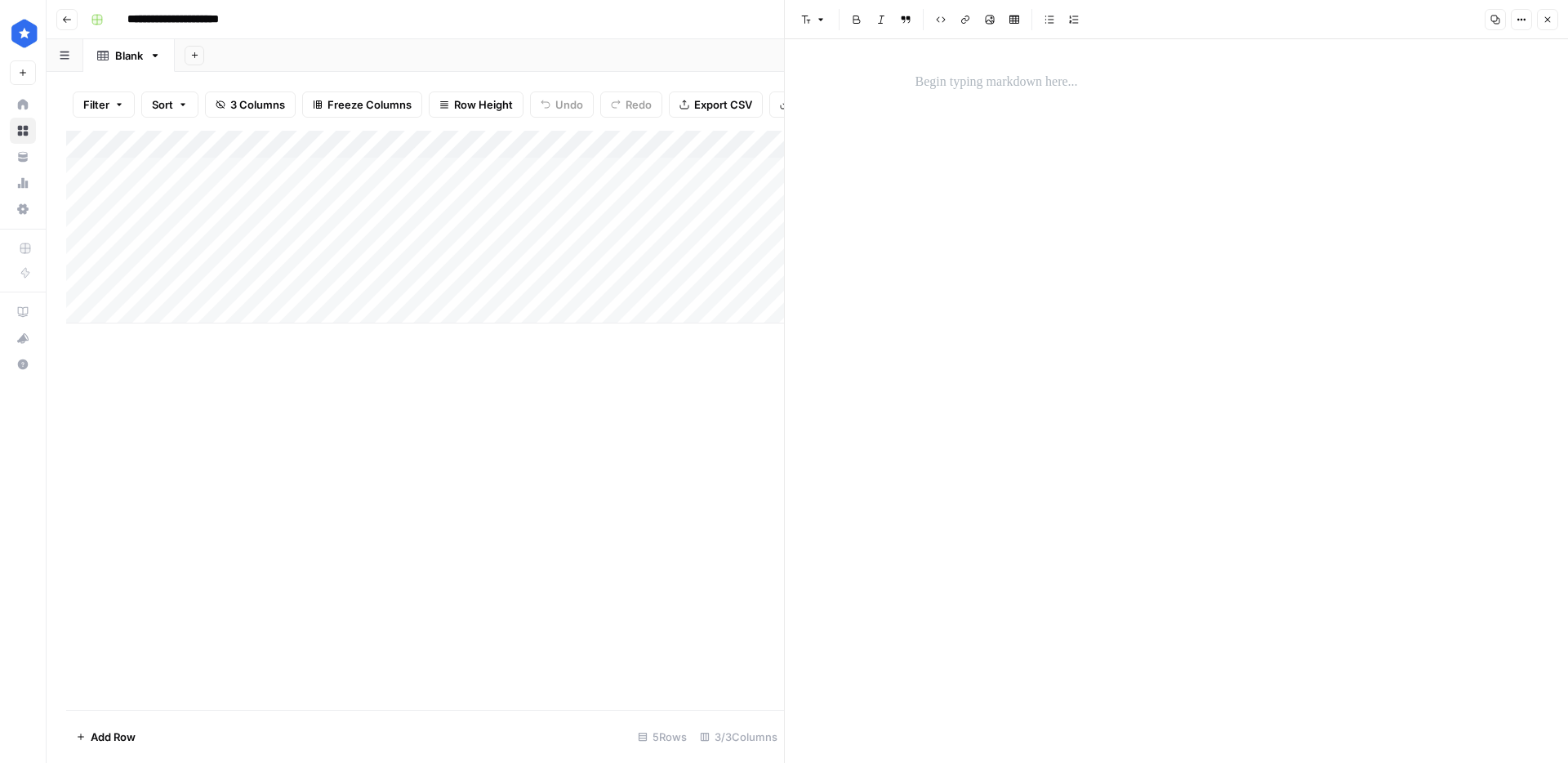
click at [949, 81] on p at bounding box center [1176, 83] width 523 height 22
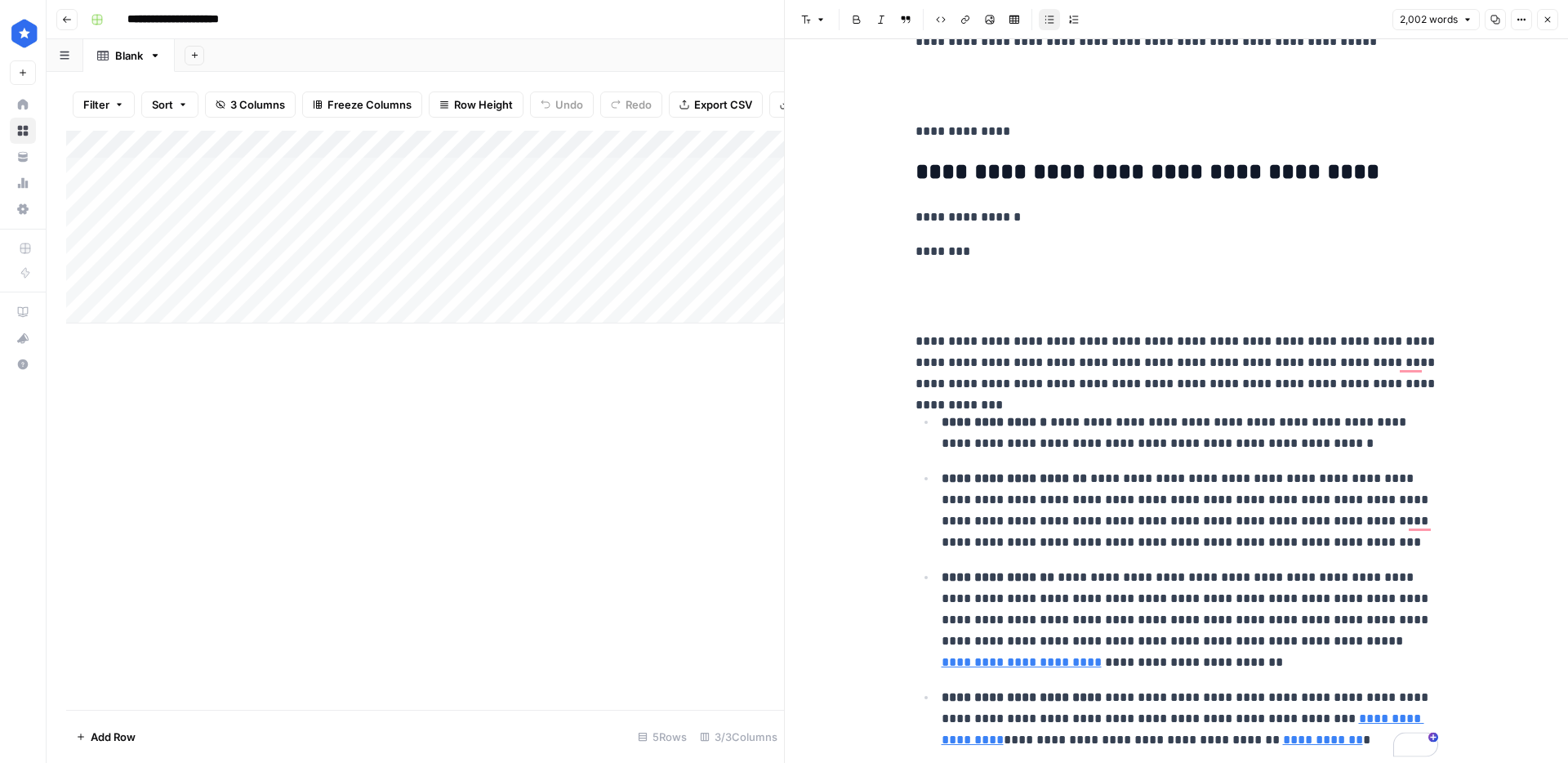
scroll to position [8597, 0]
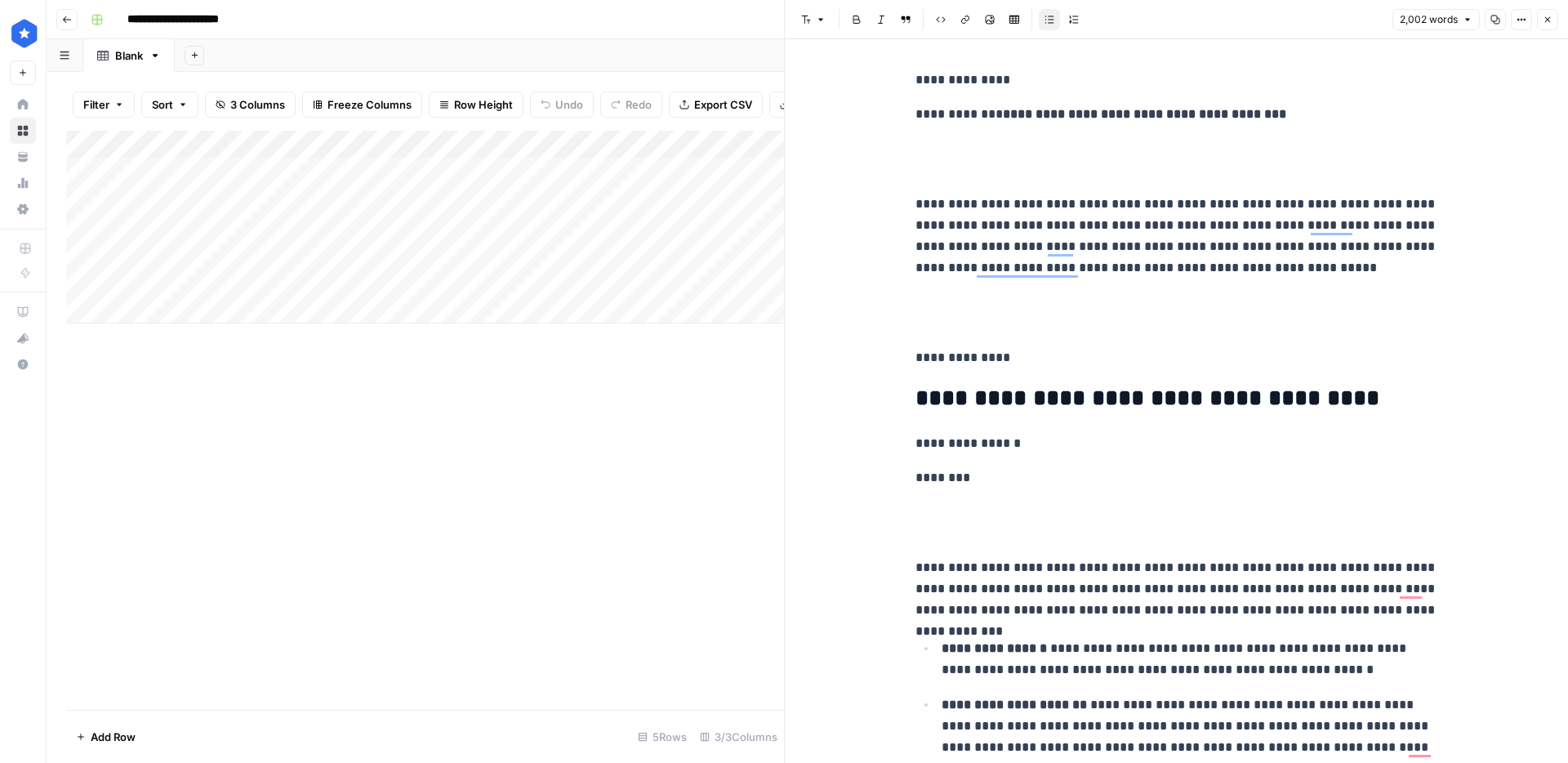
click at [509, 173] on div "Add Column" at bounding box center [425, 227] width 718 height 192
type textarea "**********"
drag, startPoint x: 1092, startPoint y: 359, endPoint x: 987, endPoint y: 299, distance: 120.9
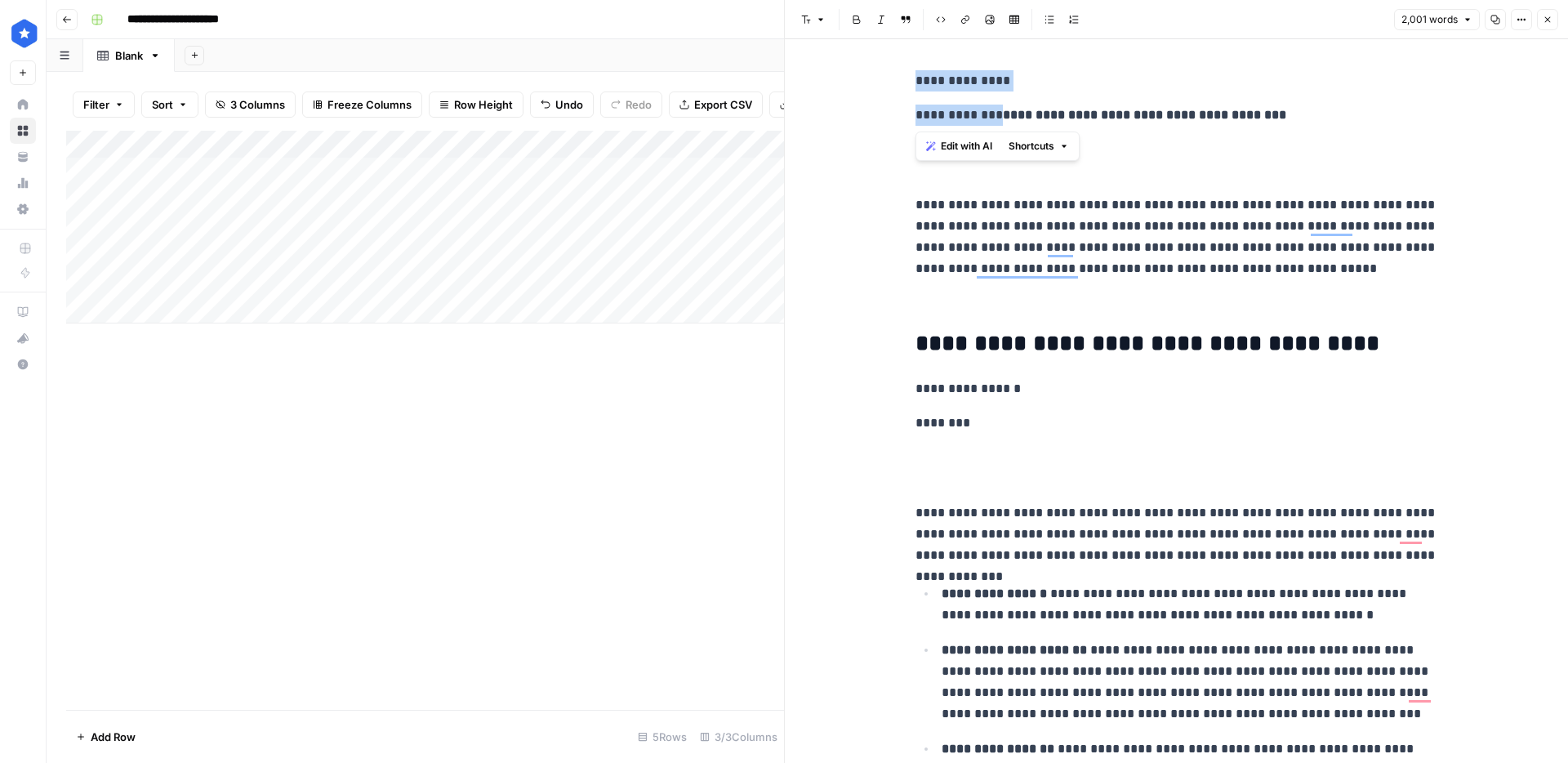
drag, startPoint x: 992, startPoint y: 105, endPoint x: 914, endPoint y: 83, distance: 81.0
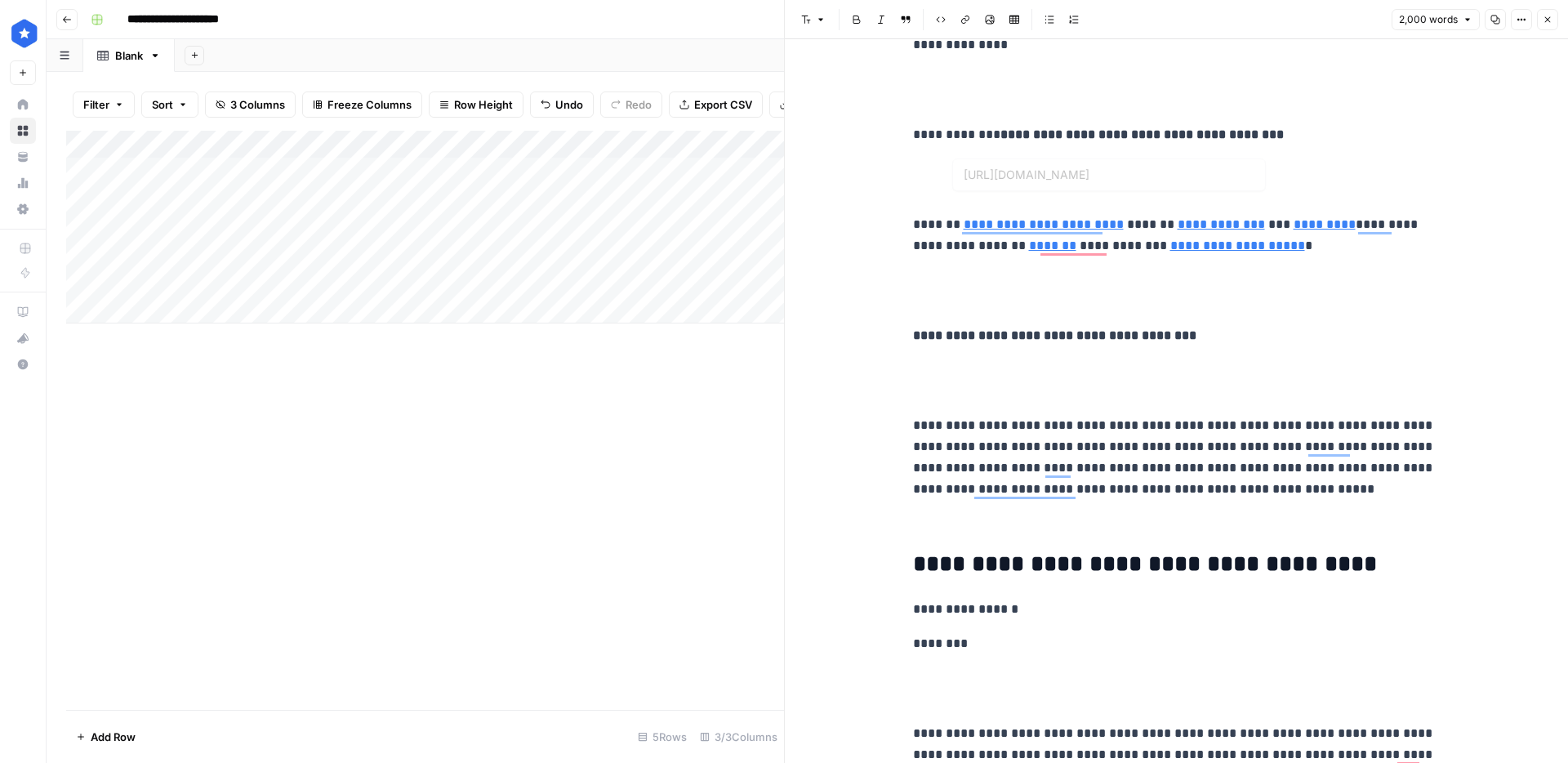
scroll to position [0, 0]
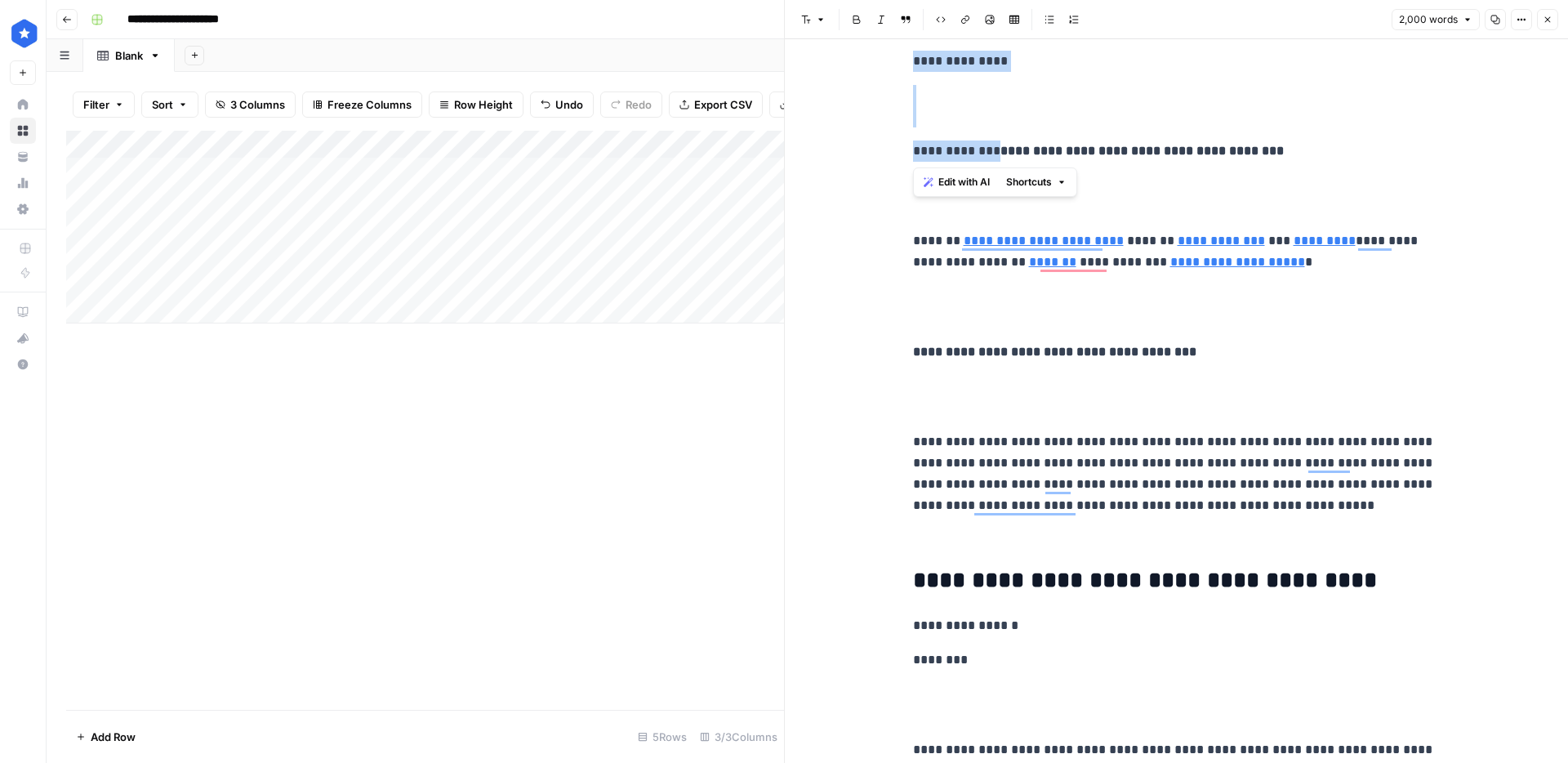
drag, startPoint x: 1036, startPoint y: 150, endPoint x: 951, endPoint y: 90, distance: 104.0
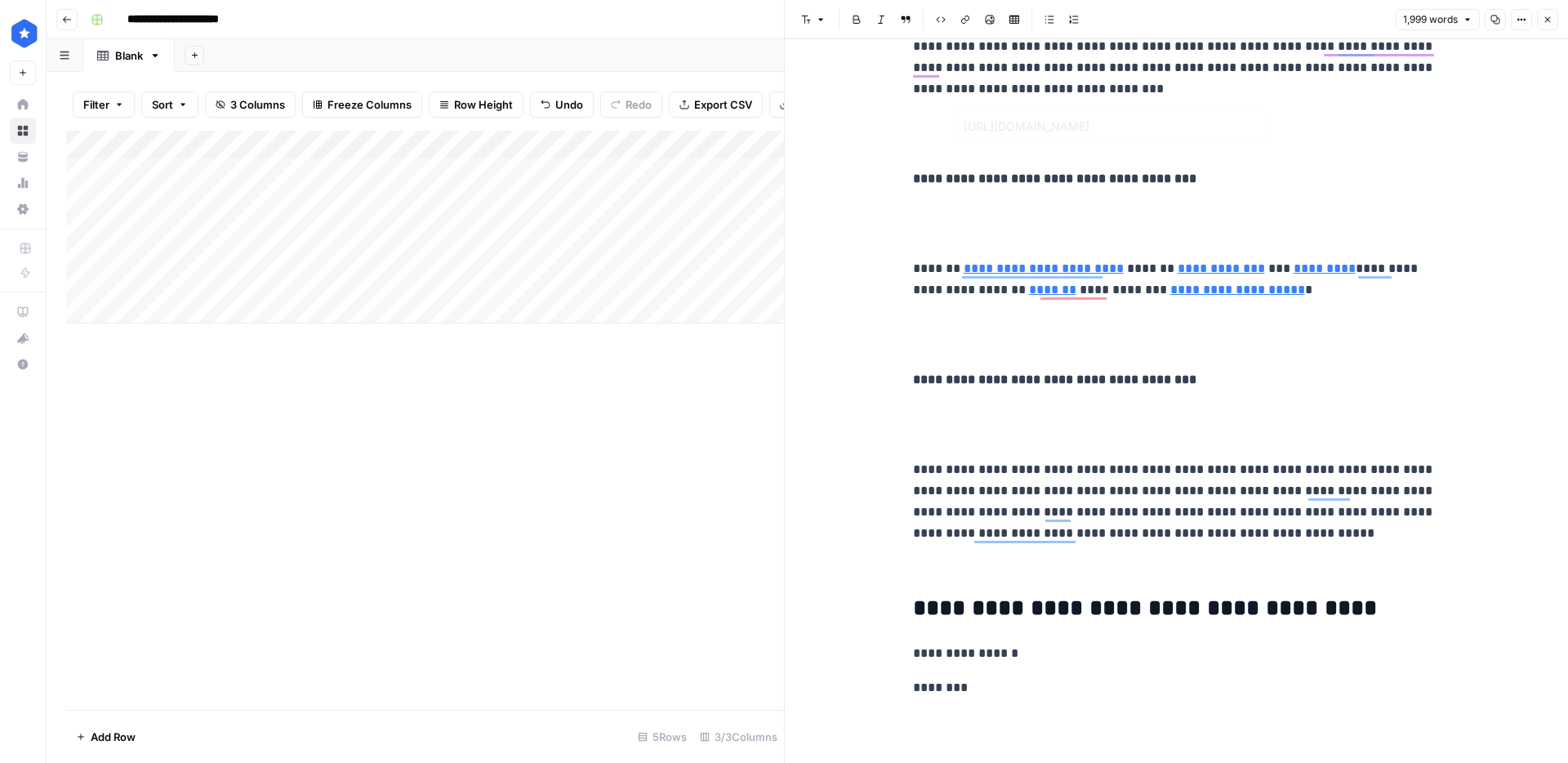
scroll to position [8016, 0]
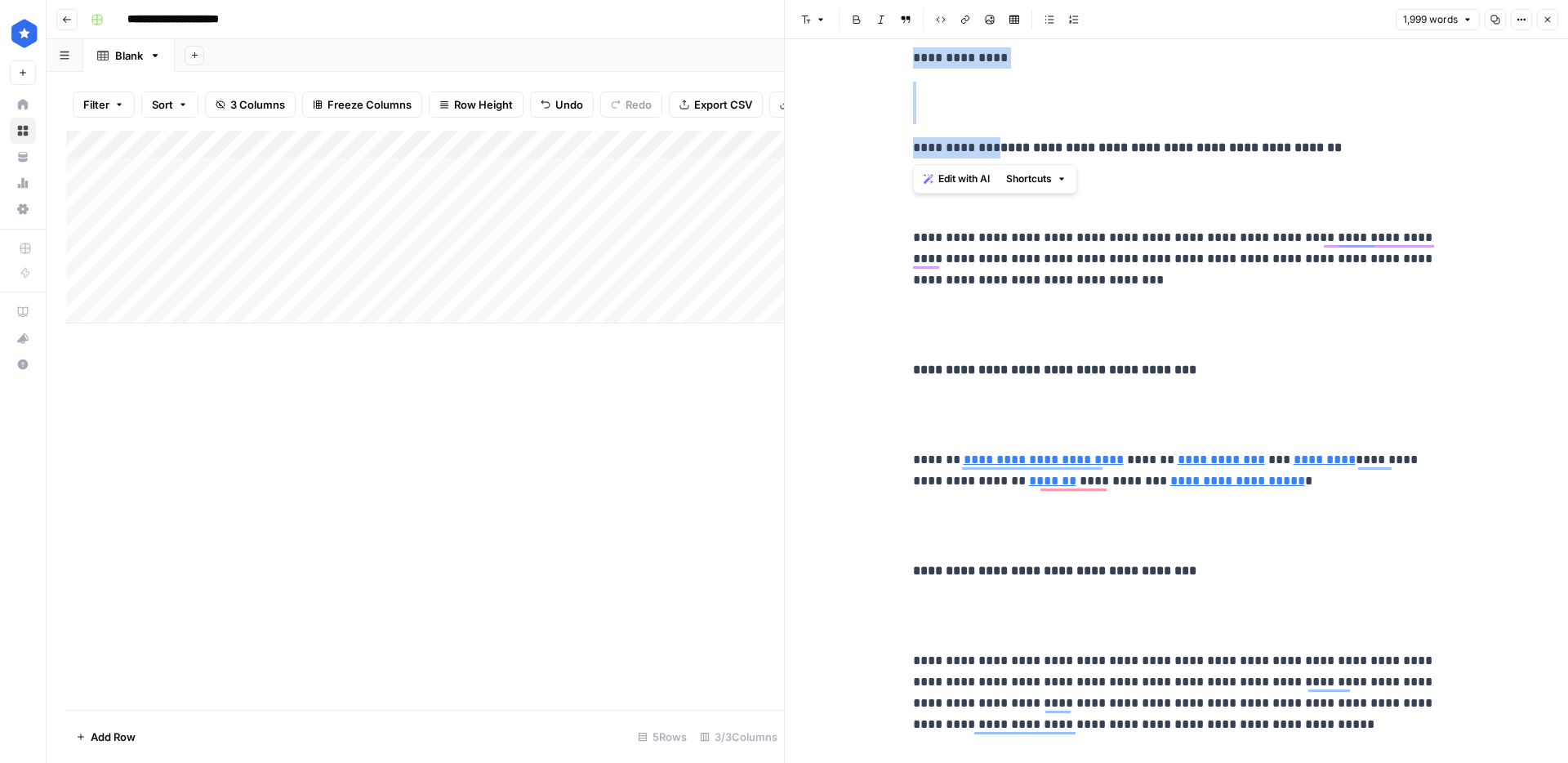
drag, startPoint x: 1035, startPoint y: 150, endPoint x: 890, endPoint y: 56, distance: 172.8
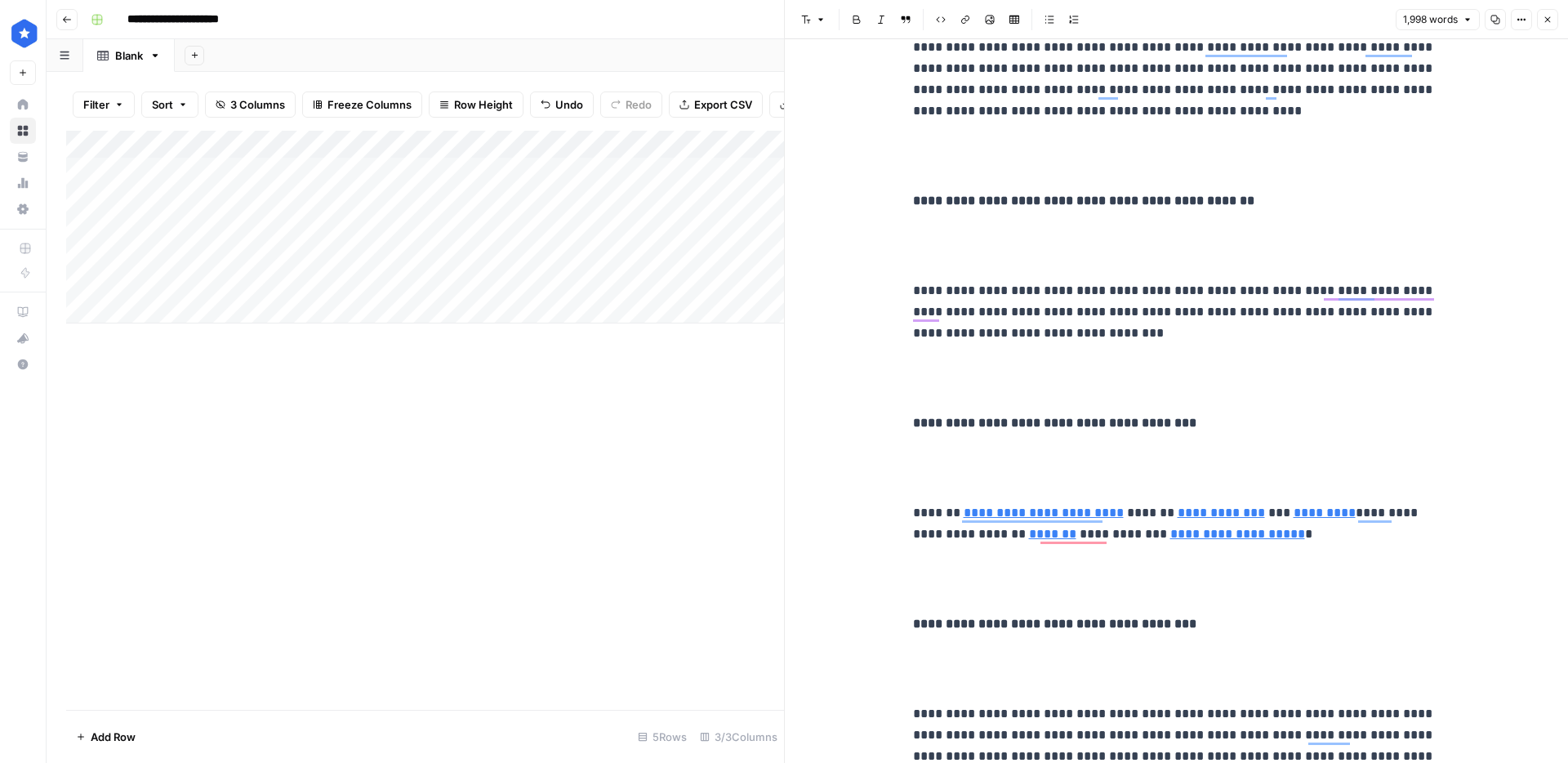
scroll to position [7439, 0]
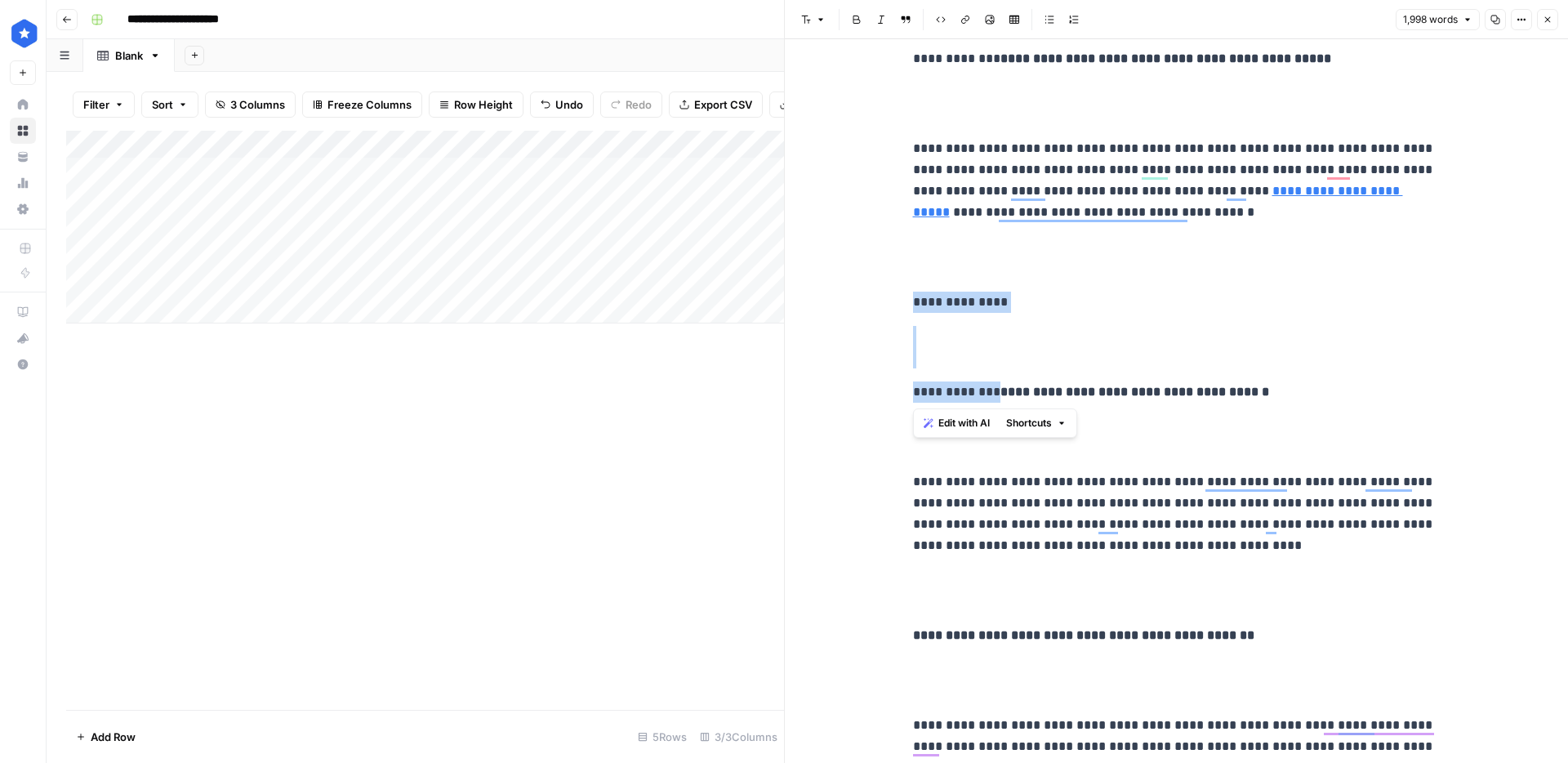
drag, startPoint x: 1039, startPoint y: 397, endPoint x: 888, endPoint y: 278, distance: 192.3
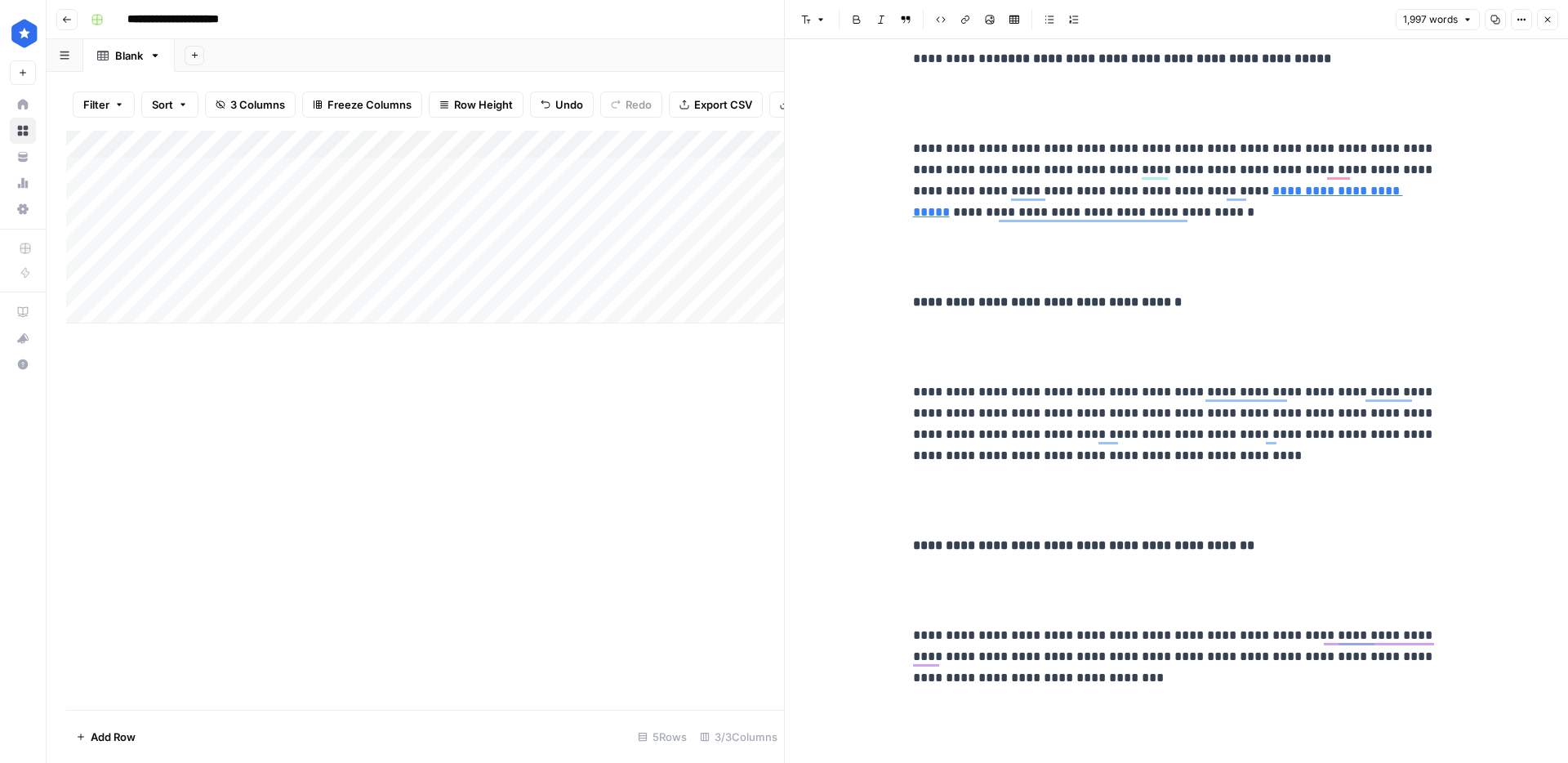
scroll to position [7290, 0]
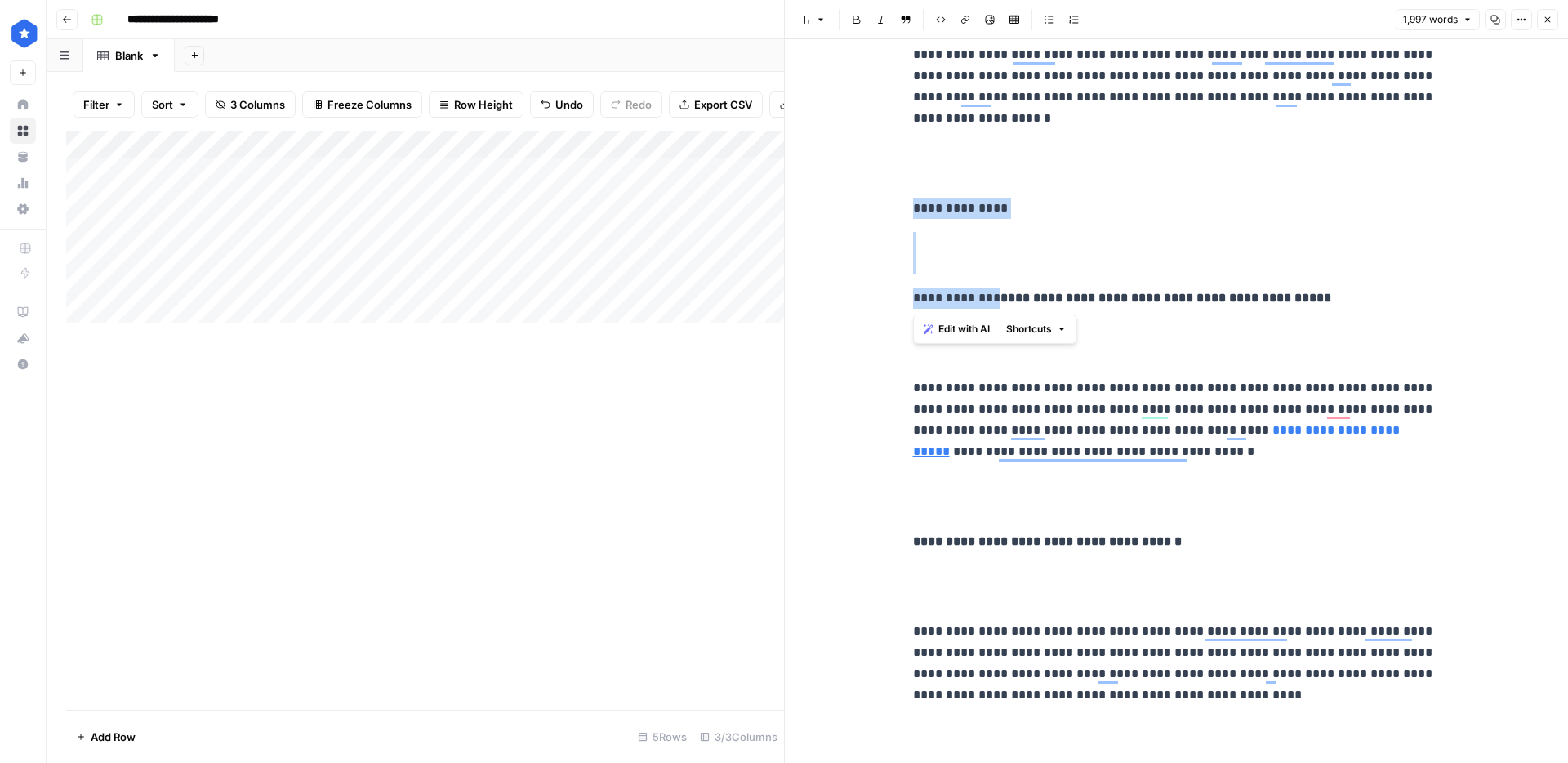
drag, startPoint x: 1039, startPoint y: 297, endPoint x: 920, endPoint y: 192, distance: 158.7
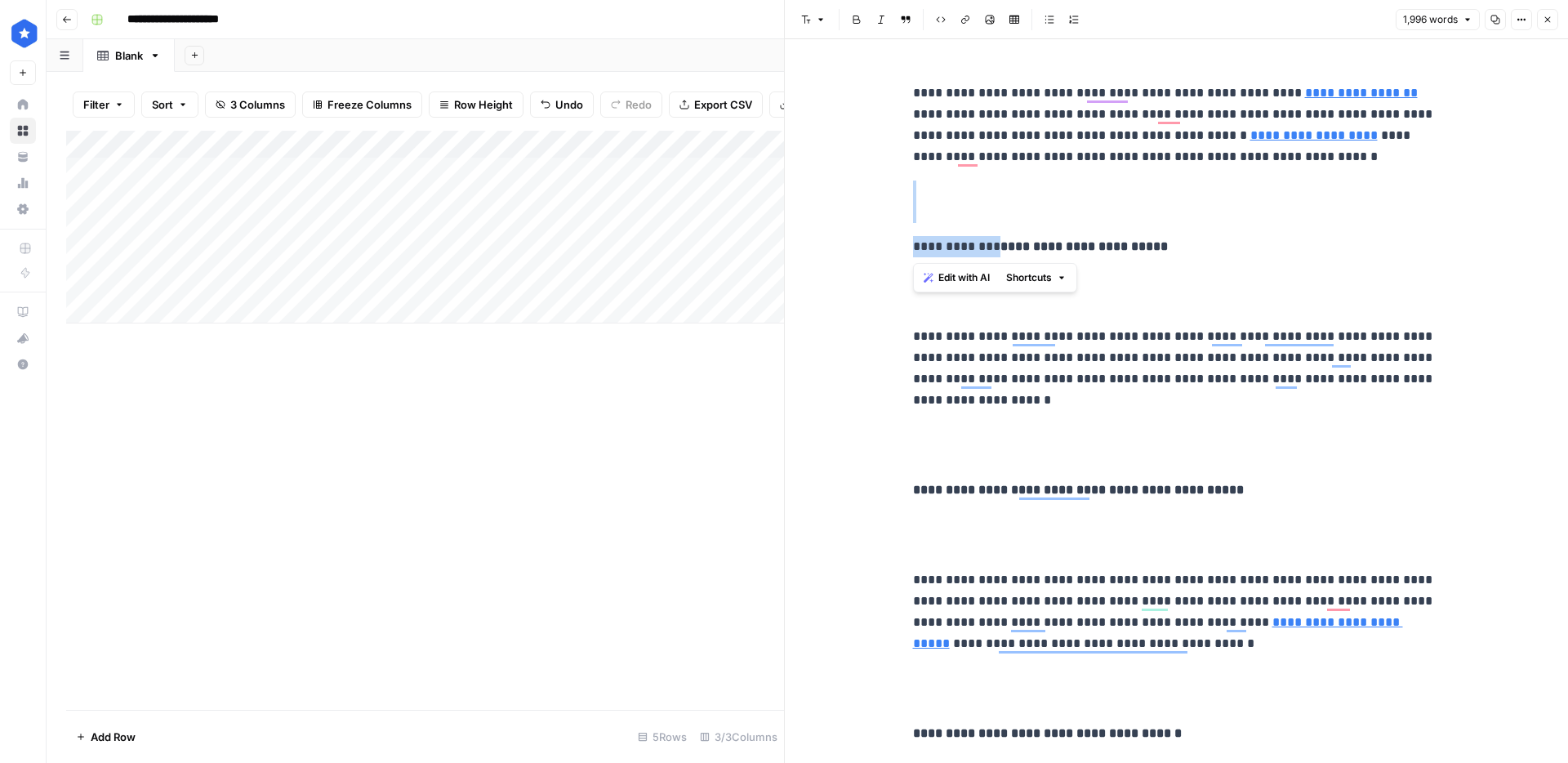
drag, startPoint x: 1037, startPoint y: 242, endPoint x: 923, endPoint y: 198, distance: 122.2
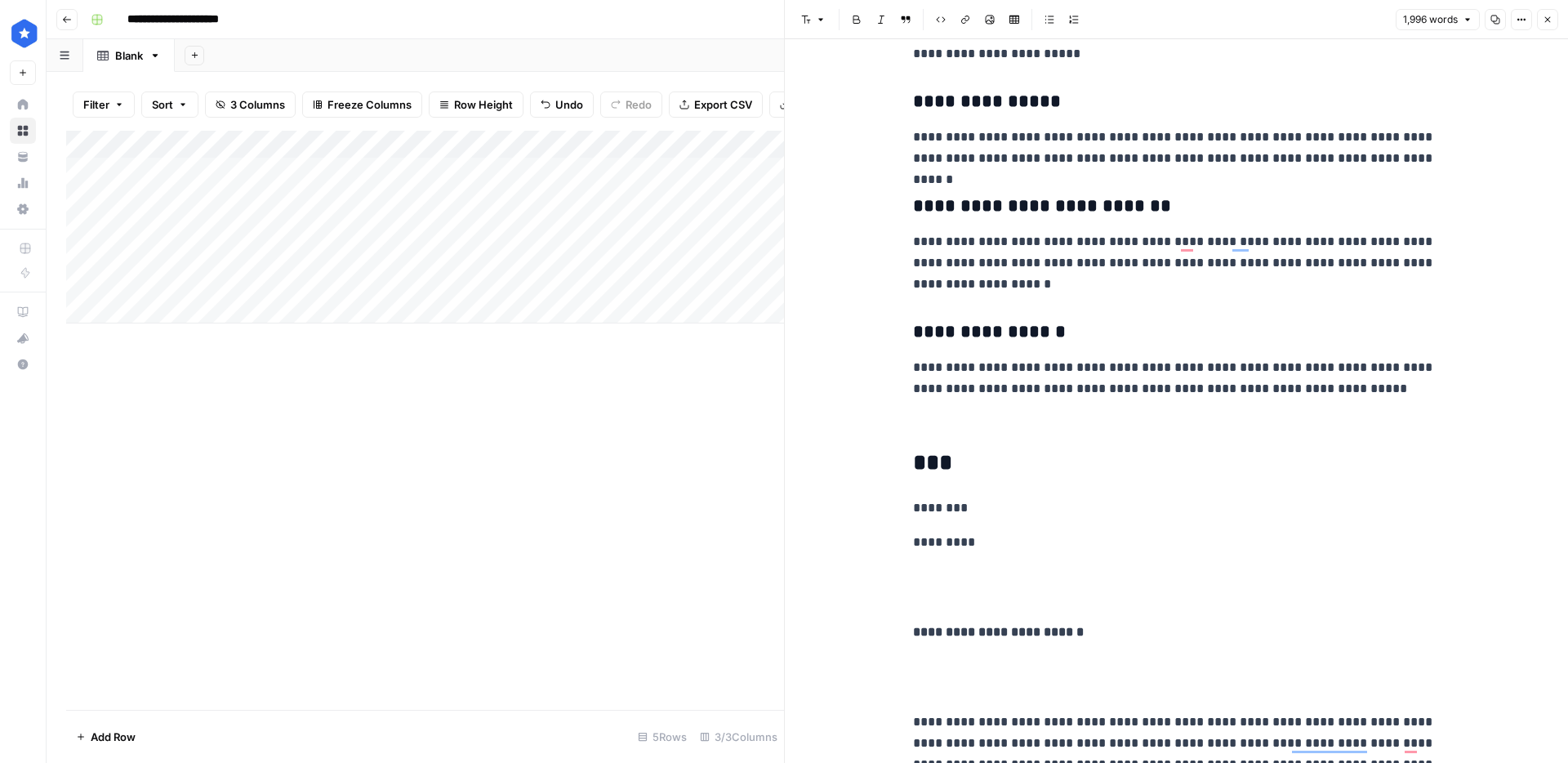
click at [712, 167] on div "Add Column" at bounding box center [425, 227] width 718 height 192
click at [1539, 16] on button "Close" at bounding box center [1548, 20] width 22 height 22
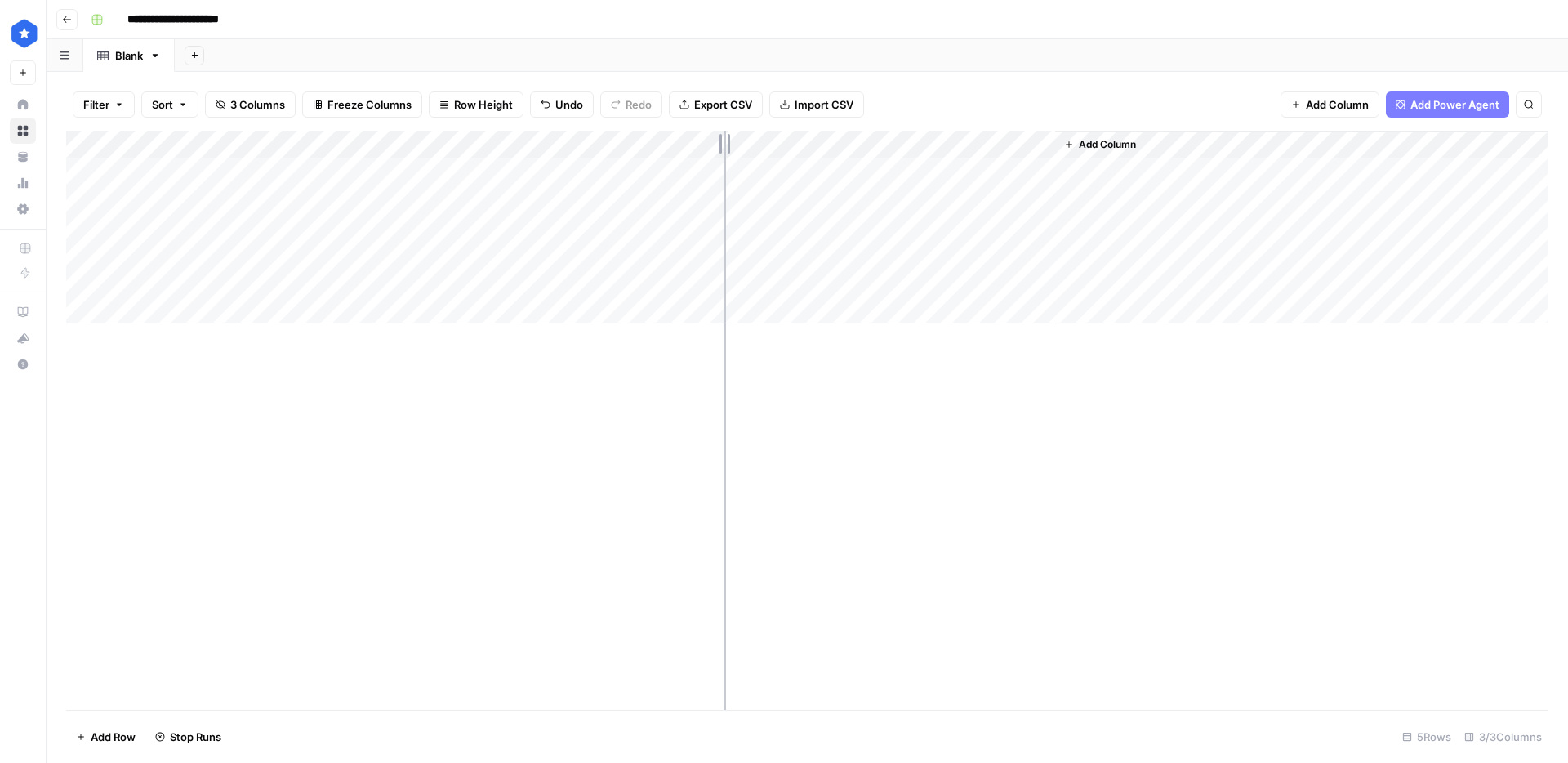
drag, startPoint x: 1053, startPoint y: 133, endPoint x: 724, endPoint y: 135, distance: 329.0
click at [724, 135] on div "Add Column" at bounding box center [807, 227] width 1482 height 192
click at [338, 169] on div "Add Column" at bounding box center [807, 227] width 1482 height 192
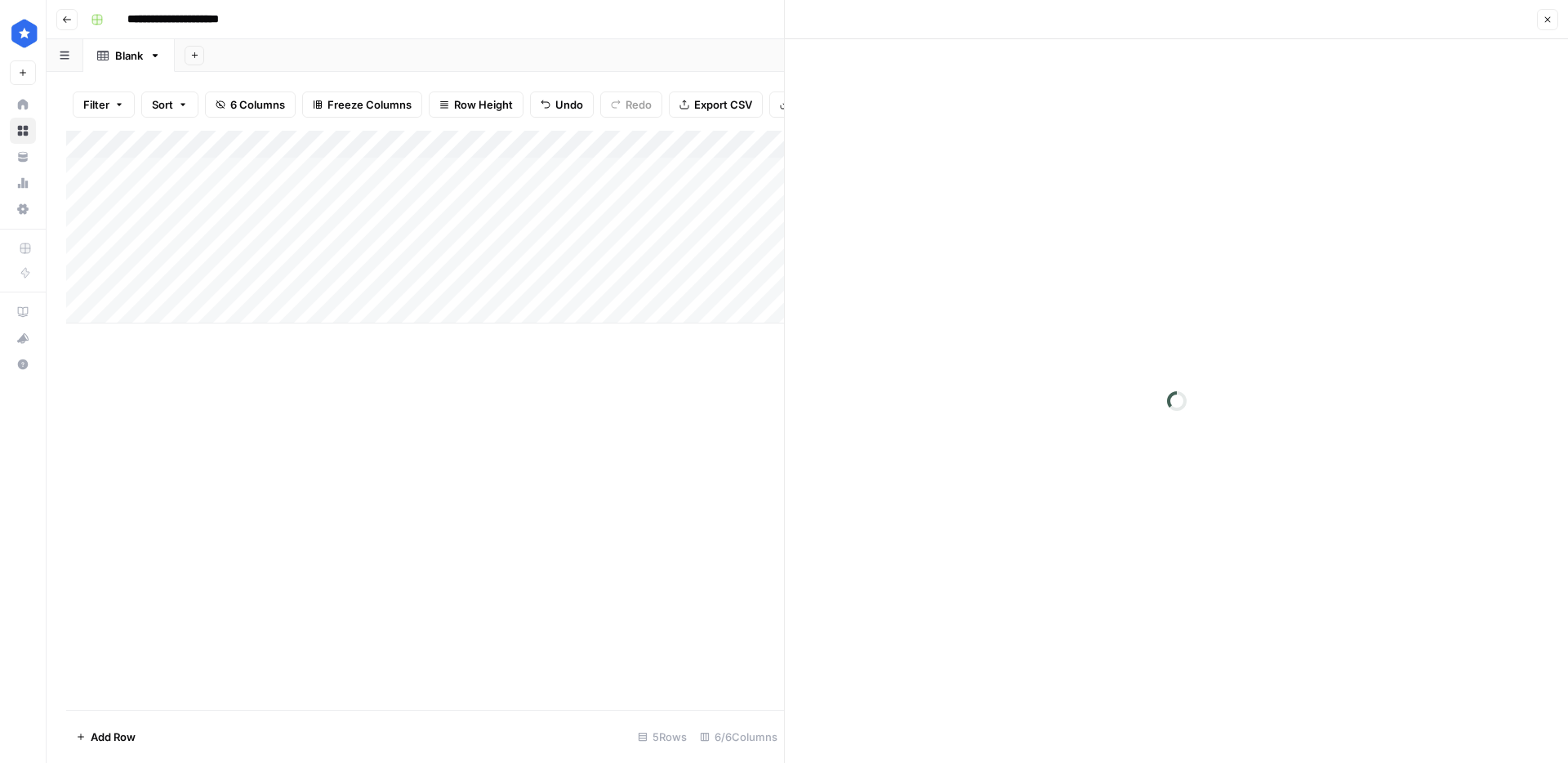
click at [345, 169] on div "Add Column" at bounding box center [425, 227] width 718 height 192
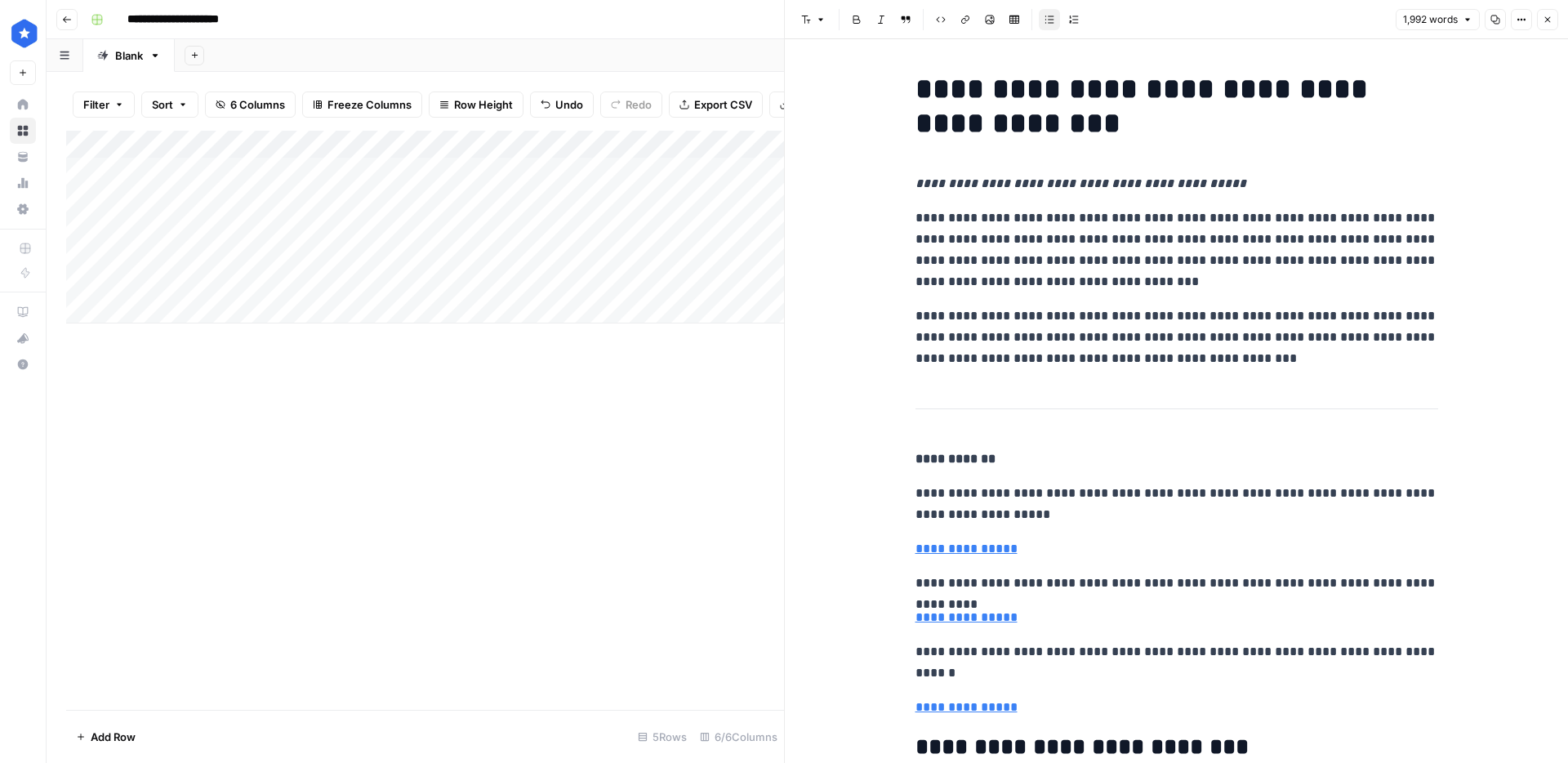
click at [1555, 19] on button "Close" at bounding box center [1548, 20] width 22 height 22
click at [574, 178] on div "Add Column" at bounding box center [425, 227] width 718 height 192
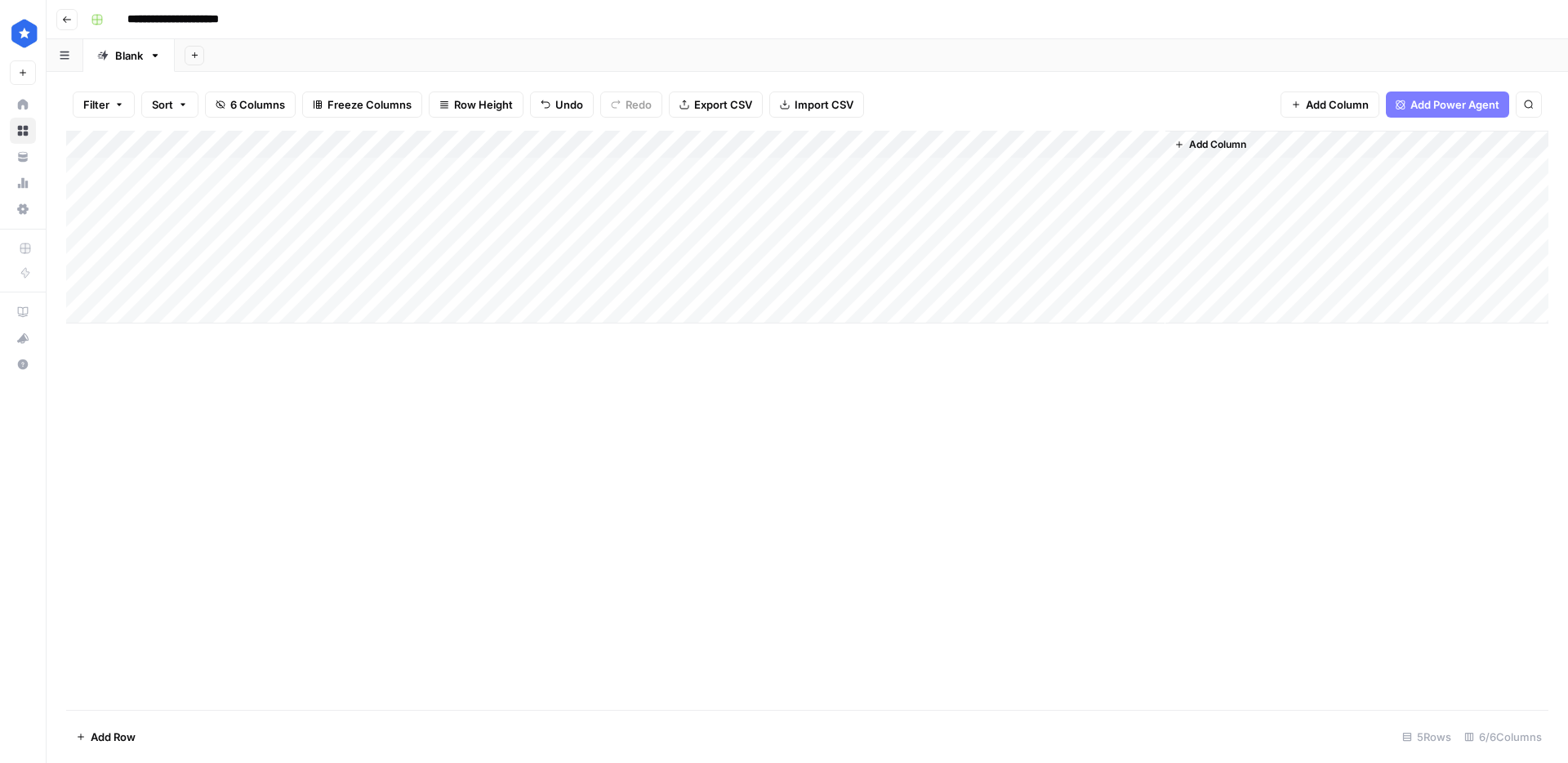
click at [502, 178] on div "Add Column" at bounding box center [807, 227] width 1482 height 192
drag, startPoint x: 1061, startPoint y: 143, endPoint x: 775, endPoint y: 186, distance: 289.2
click at [809, 151] on div "Add Column" at bounding box center [807, 227] width 1482 height 192
click at [342, 171] on div "Add Column" at bounding box center [807, 227] width 1482 height 192
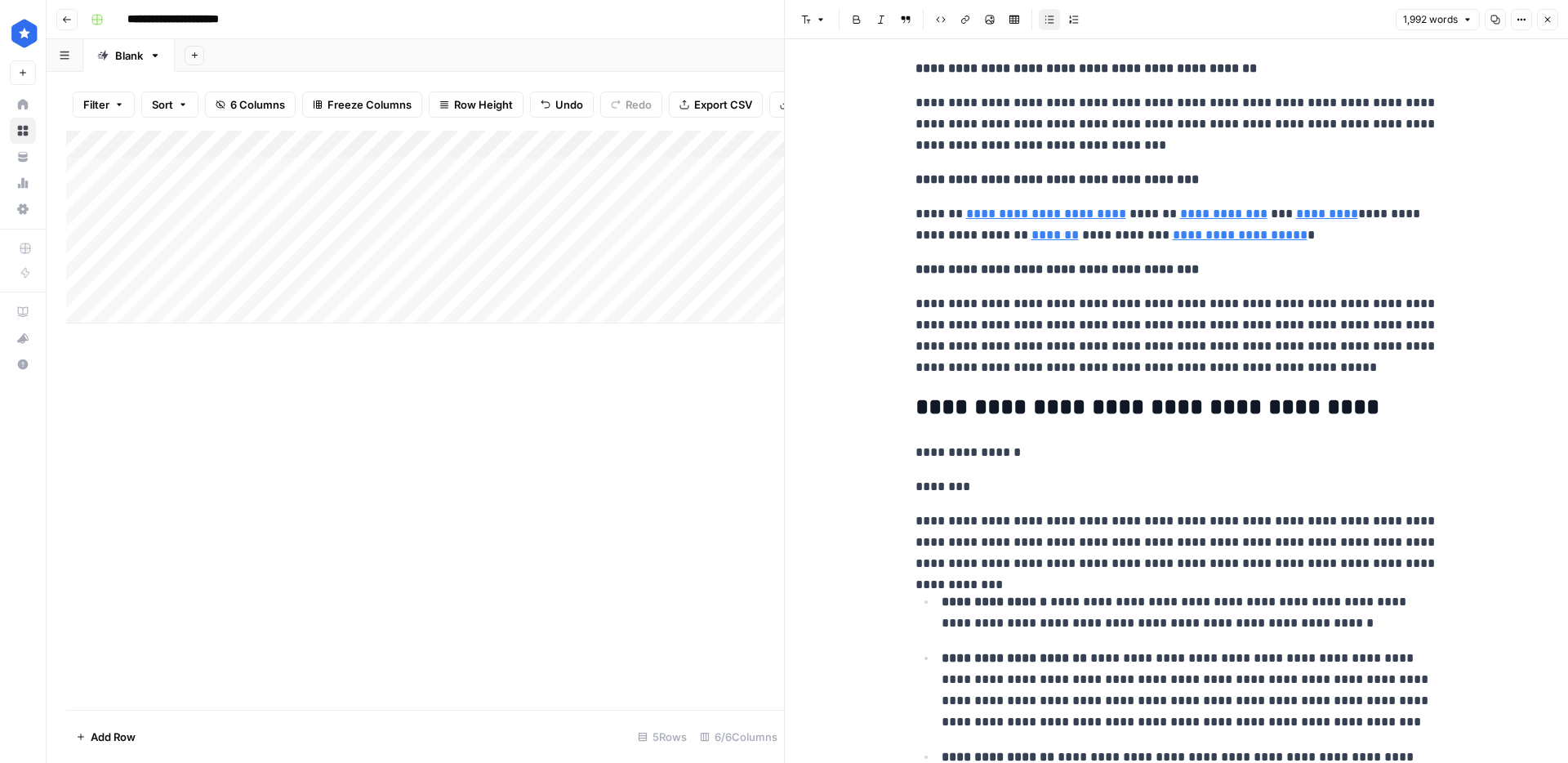
scroll to position [6202, 0]
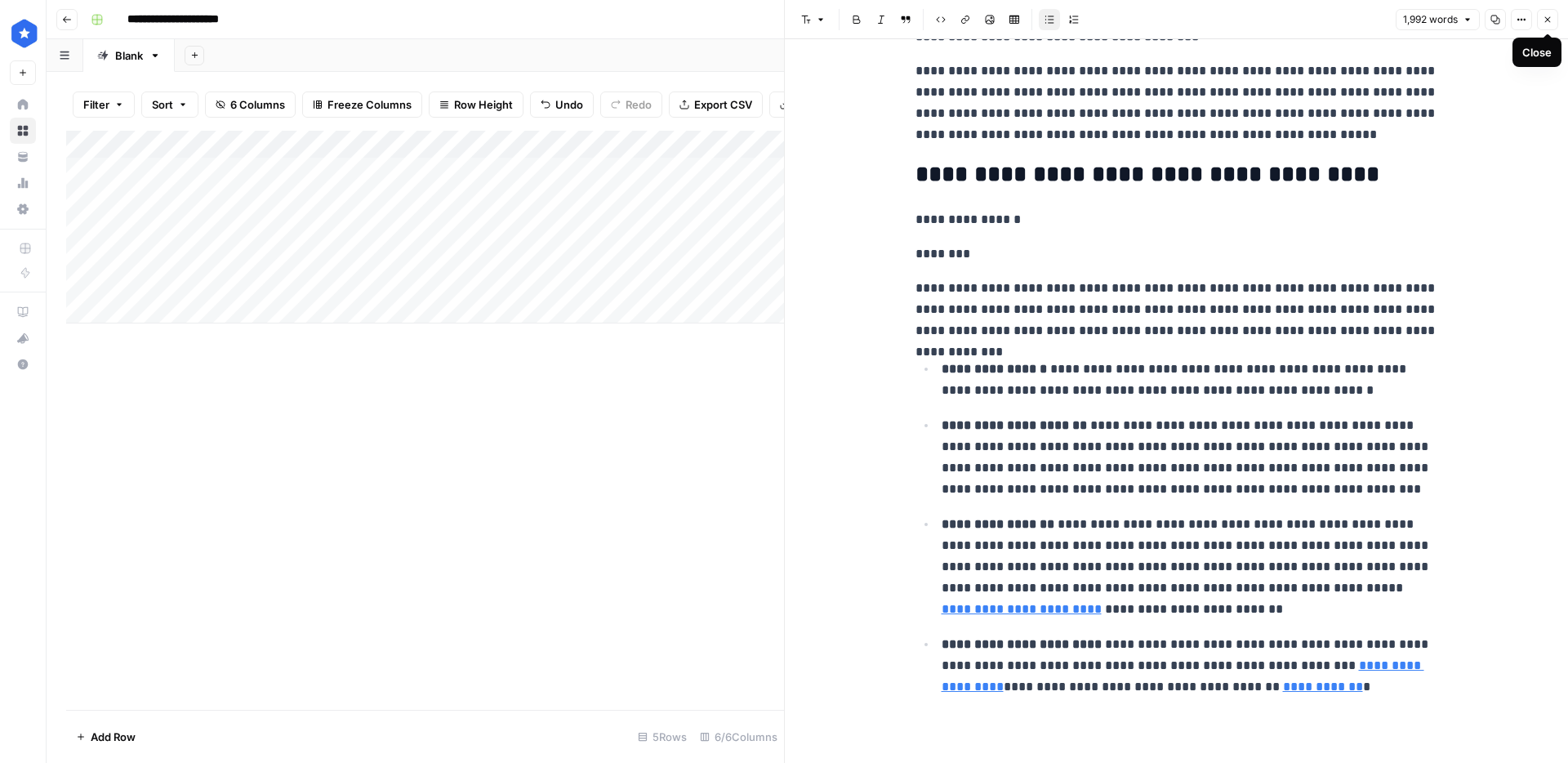
click at [1546, 13] on button "Close" at bounding box center [1548, 20] width 22 height 22
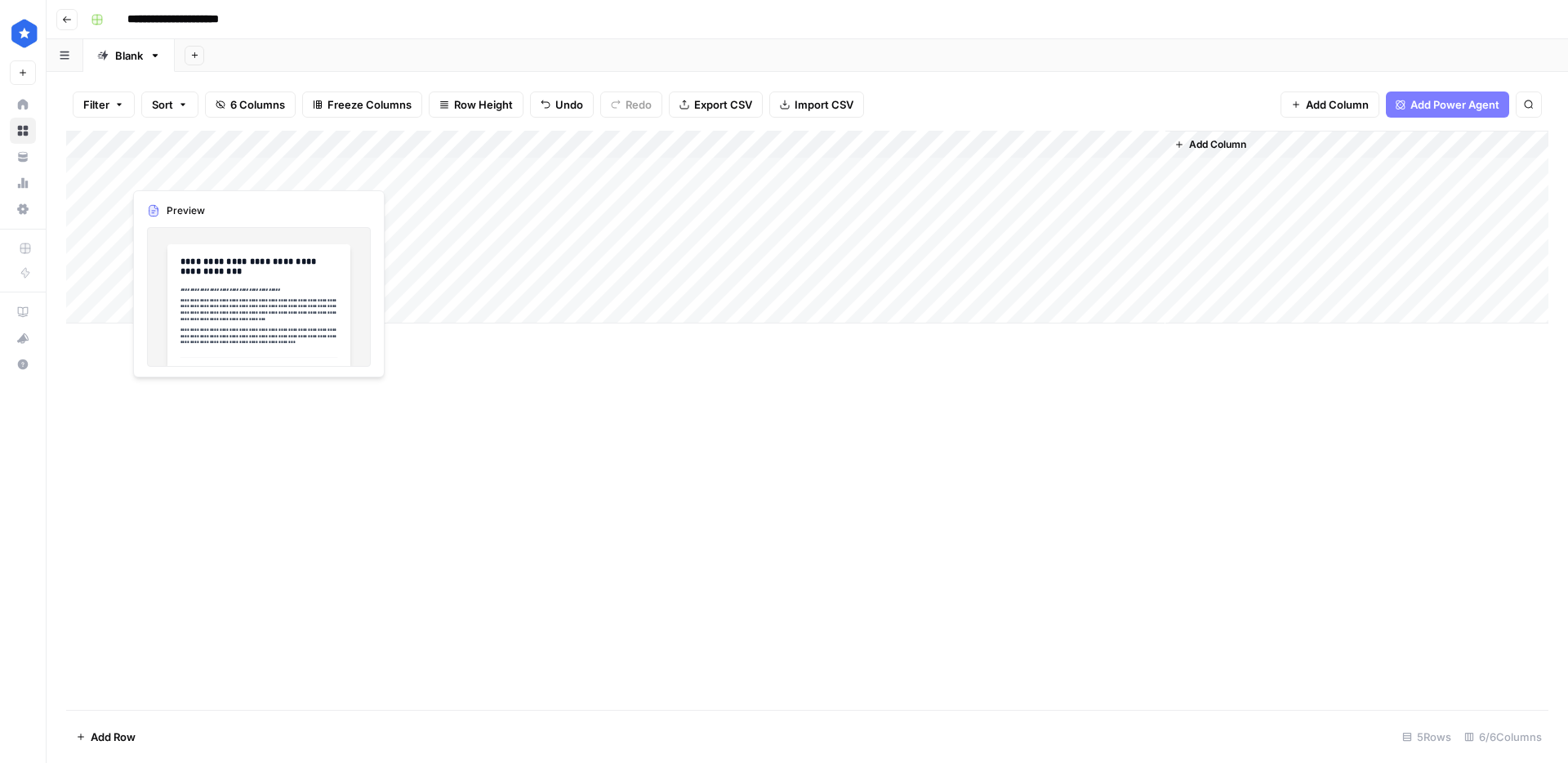
click at [340, 172] on div "Add Column" at bounding box center [807, 227] width 1482 height 192
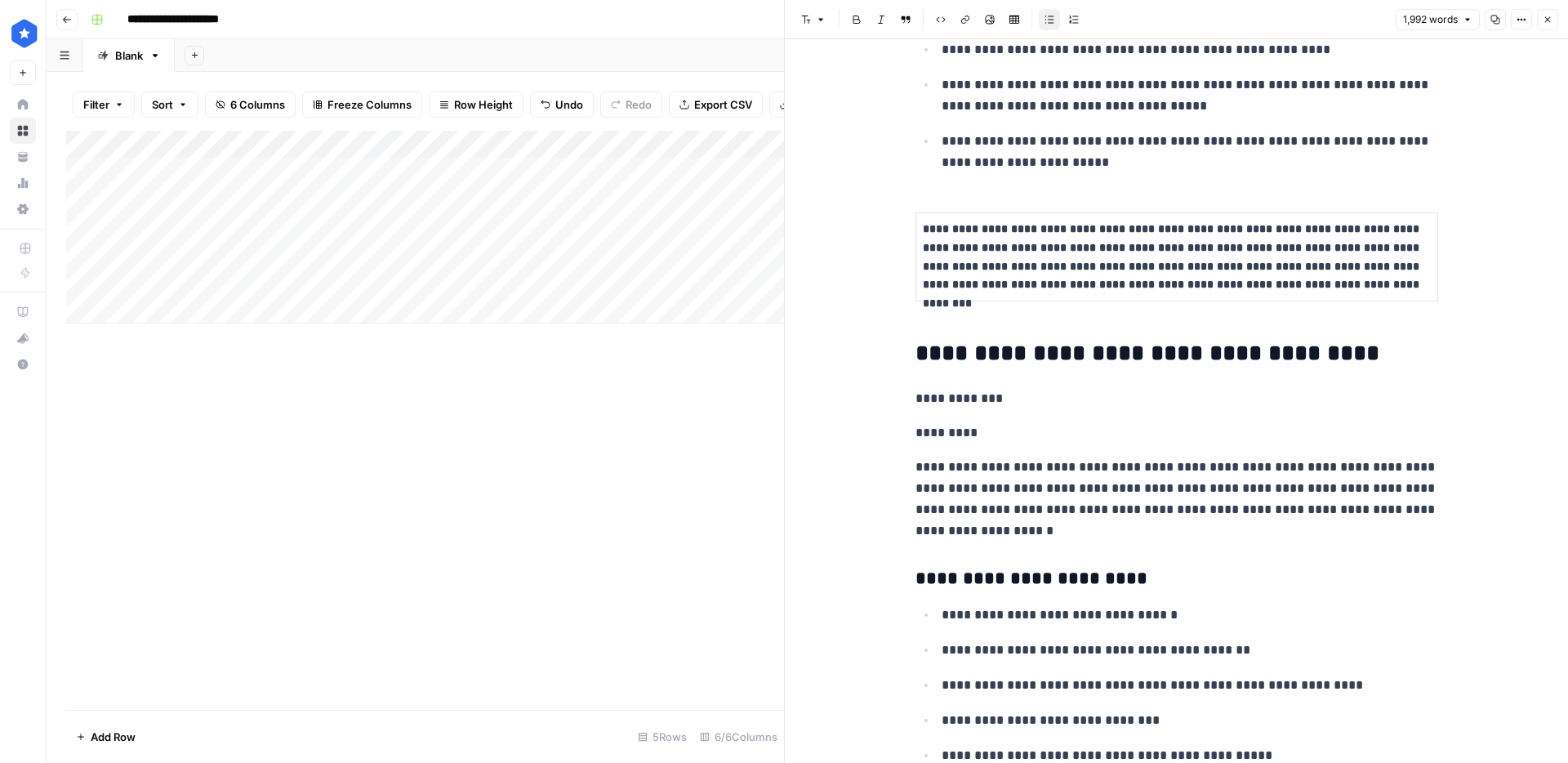
scroll to position [1529, 0]
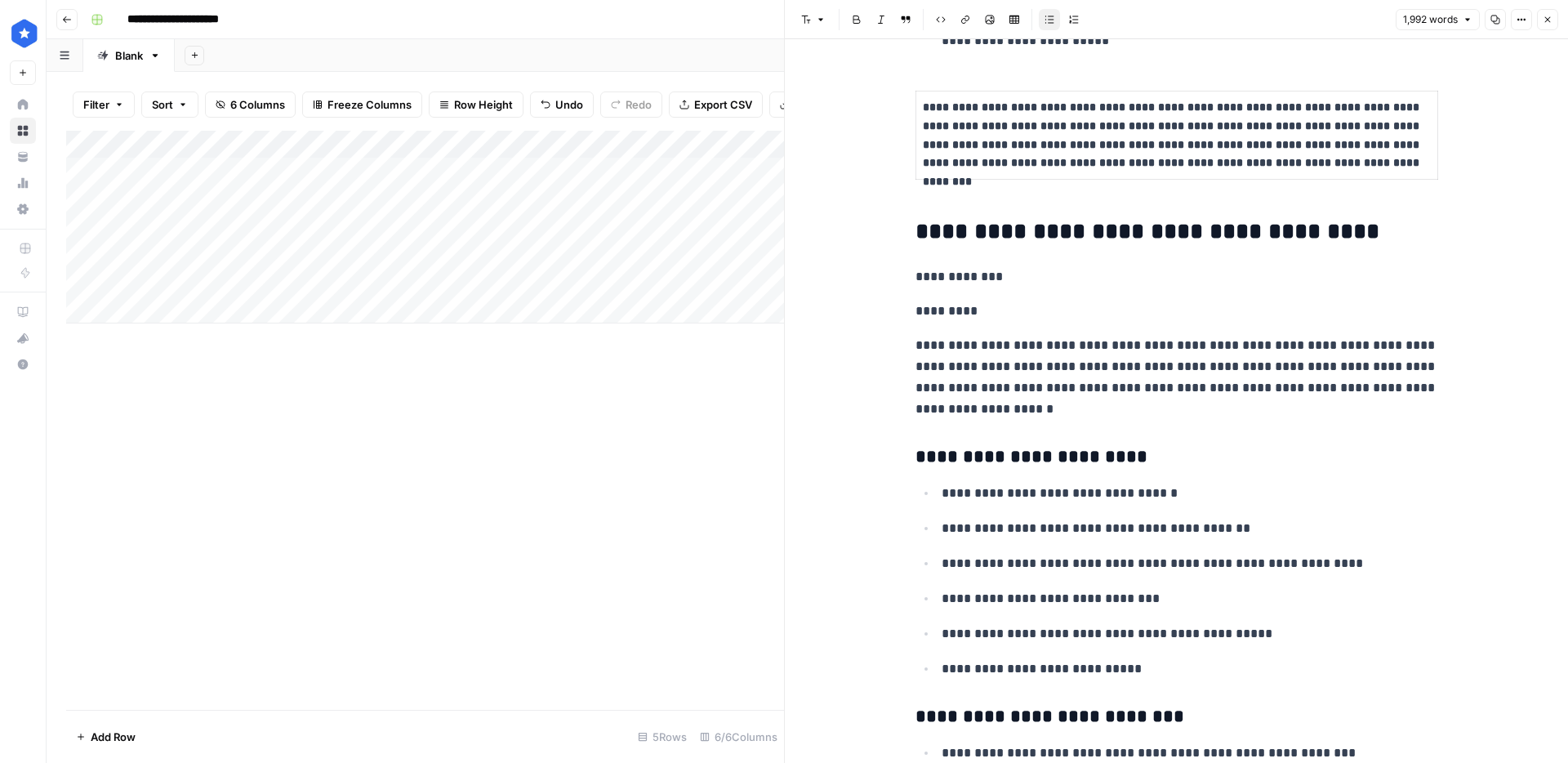
click at [1316, 229] on strong "**********" at bounding box center [1147, 231] width 463 height 23
copy strong "****"
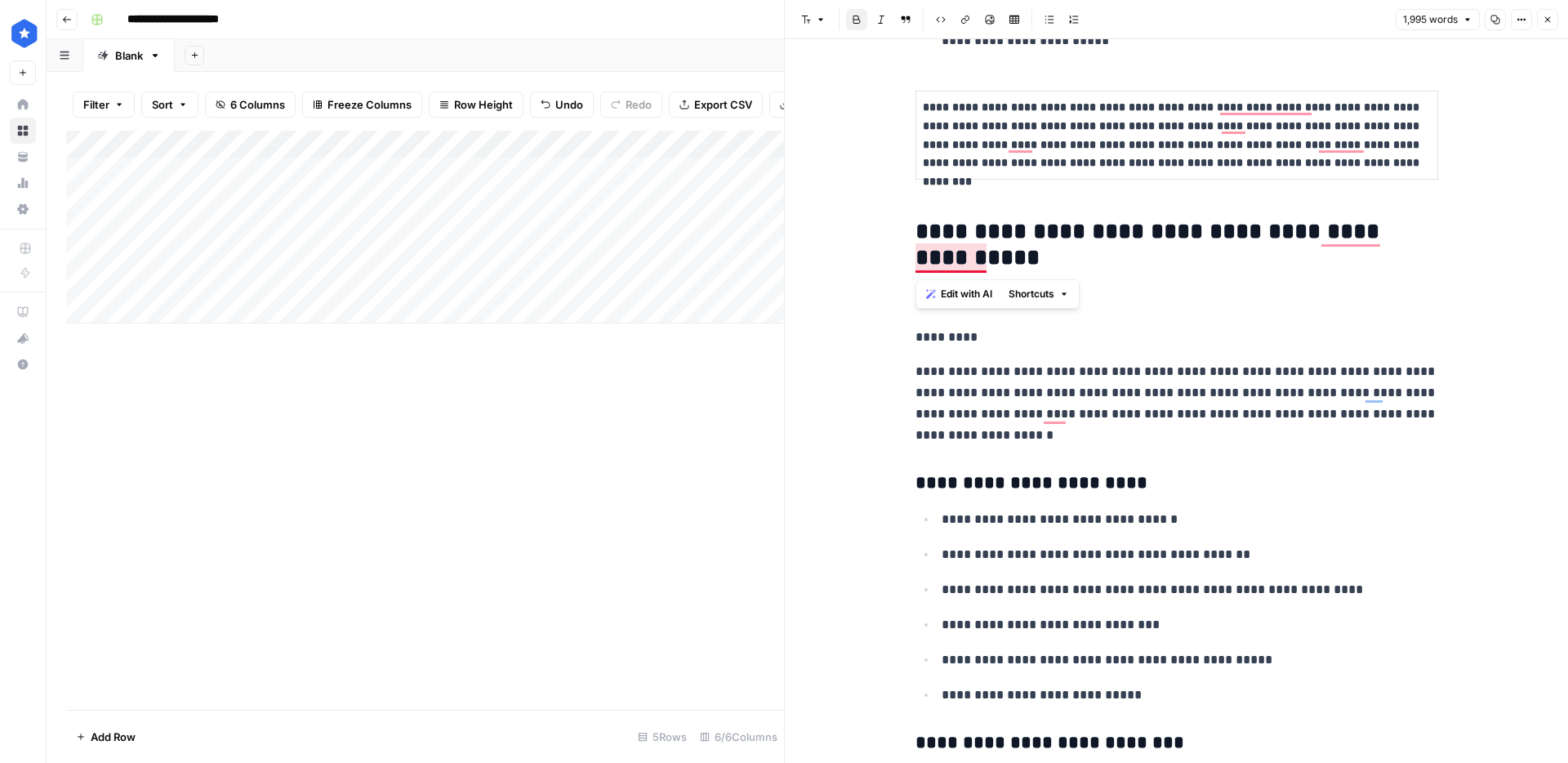
drag, startPoint x: 932, startPoint y: 265, endPoint x: 892, endPoint y: 267, distance: 40.0
copy strong "*****"
click at [953, 258] on strong "**********" at bounding box center [1150, 244] width 470 height 49
drag, startPoint x: 966, startPoint y: 256, endPoint x: 977, endPoint y: 257, distance: 11.0
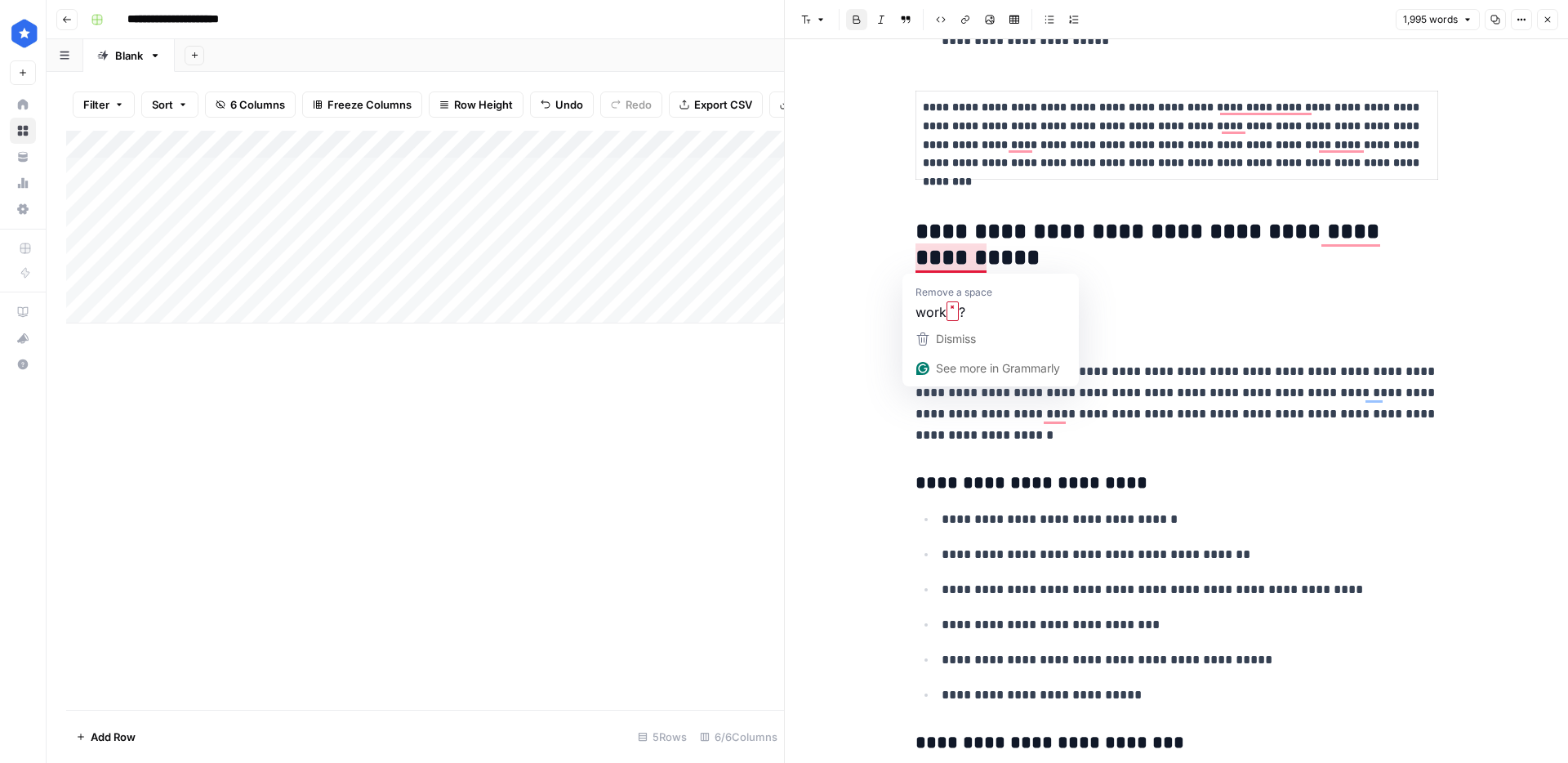
click at [966, 256] on strong "**********" at bounding box center [1150, 244] width 470 height 49
click at [977, 257] on strong "**********" at bounding box center [1150, 244] width 470 height 49
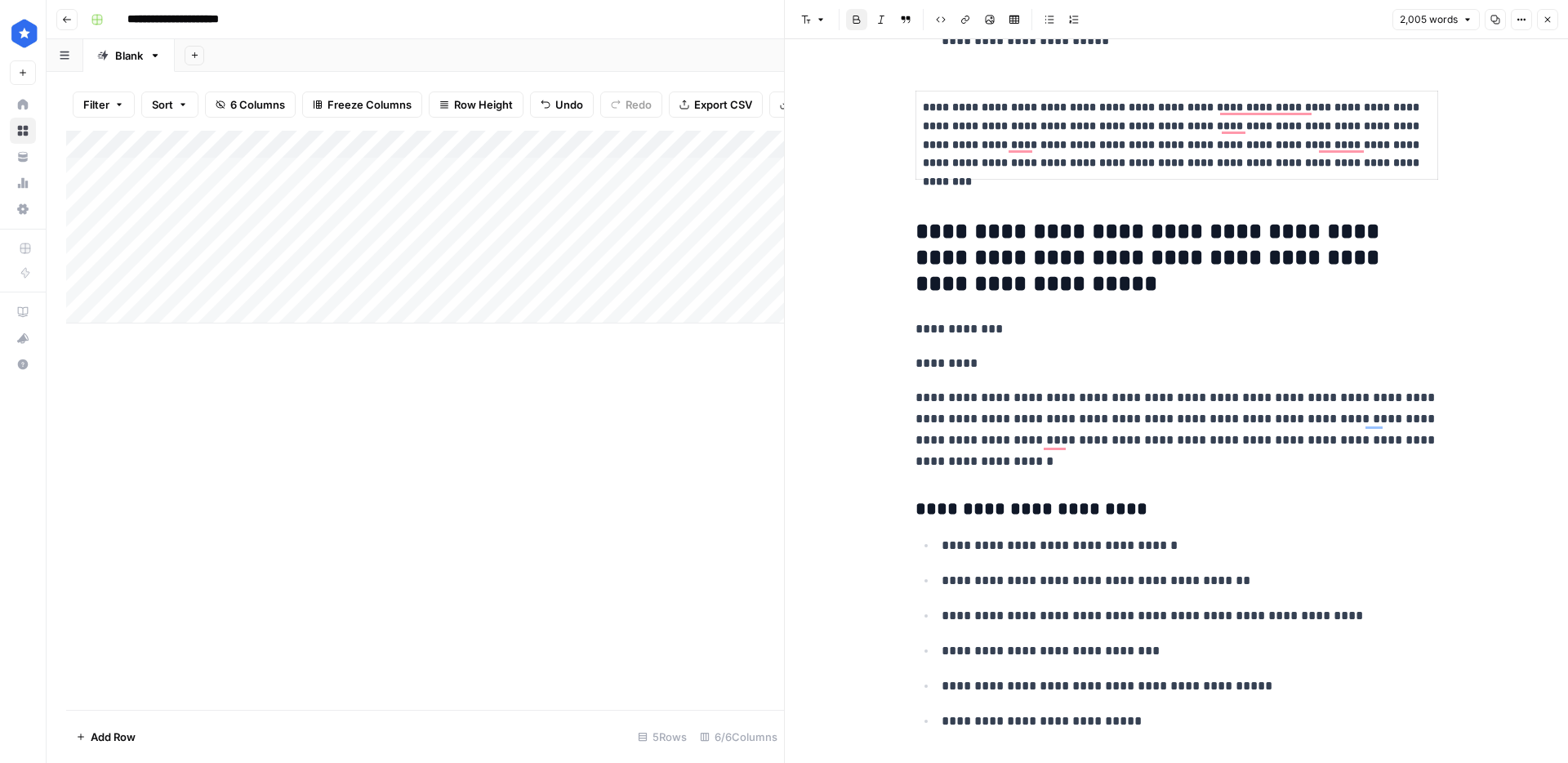
click at [698, 170] on div "Add Column" at bounding box center [425, 227] width 718 height 192
click at [704, 170] on div "Add Column" at bounding box center [425, 227] width 718 height 192
click at [1543, 17] on icon "button" at bounding box center [1548, 20] width 10 height 10
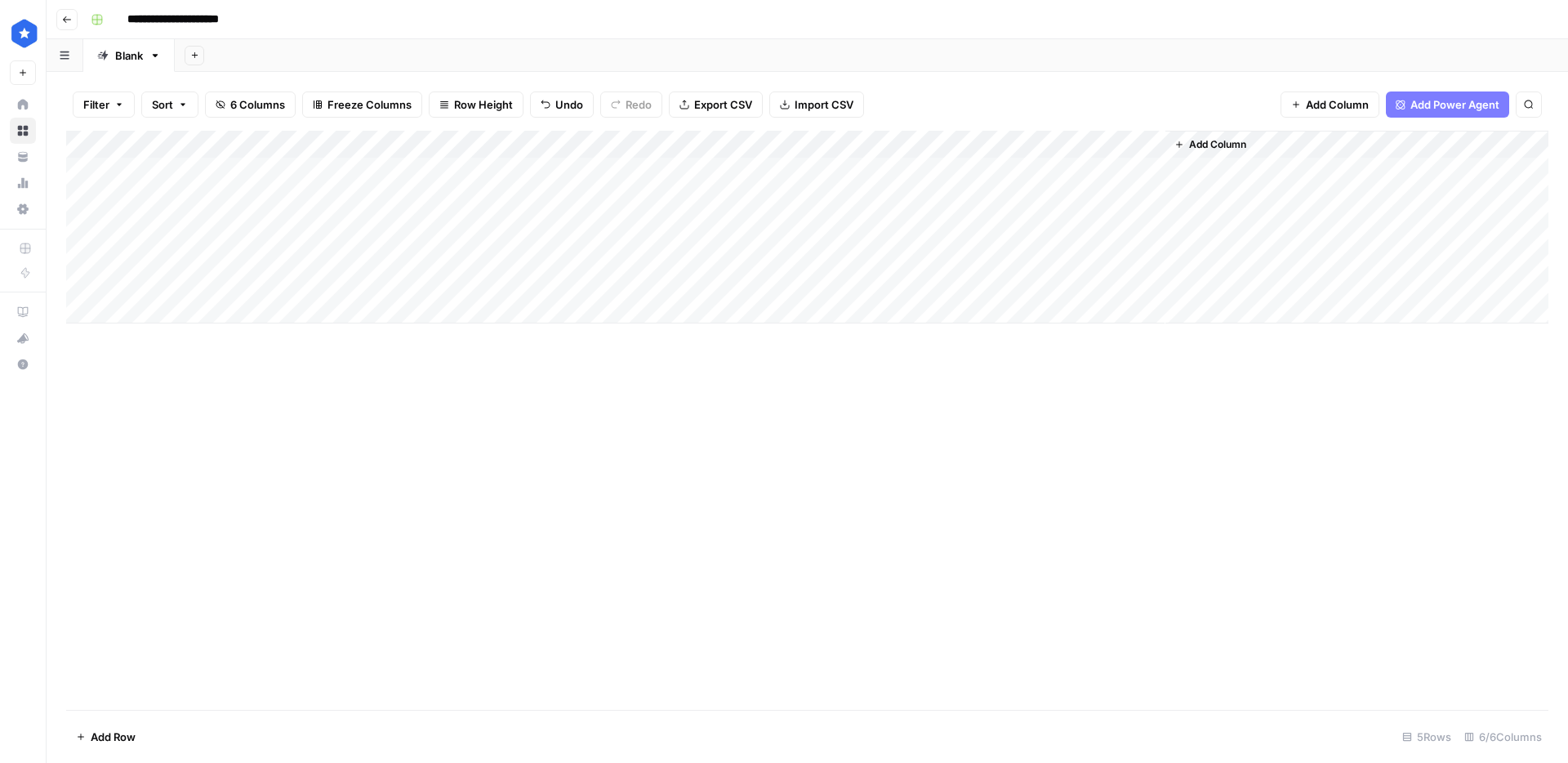
click at [789, 166] on div "Add Column" at bounding box center [807, 227] width 1482 height 192
click at [792, 169] on div "Add Column" at bounding box center [807, 227] width 1482 height 192
click at [792, 175] on input "0.7848848255811407" at bounding box center [813, 173] width 166 height 17
click at [574, 171] on div "Add Column" at bounding box center [807, 227] width 1482 height 192
click at [349, 170] on div "Add Column" at bounding box center [807, 227] width 1482 height 192
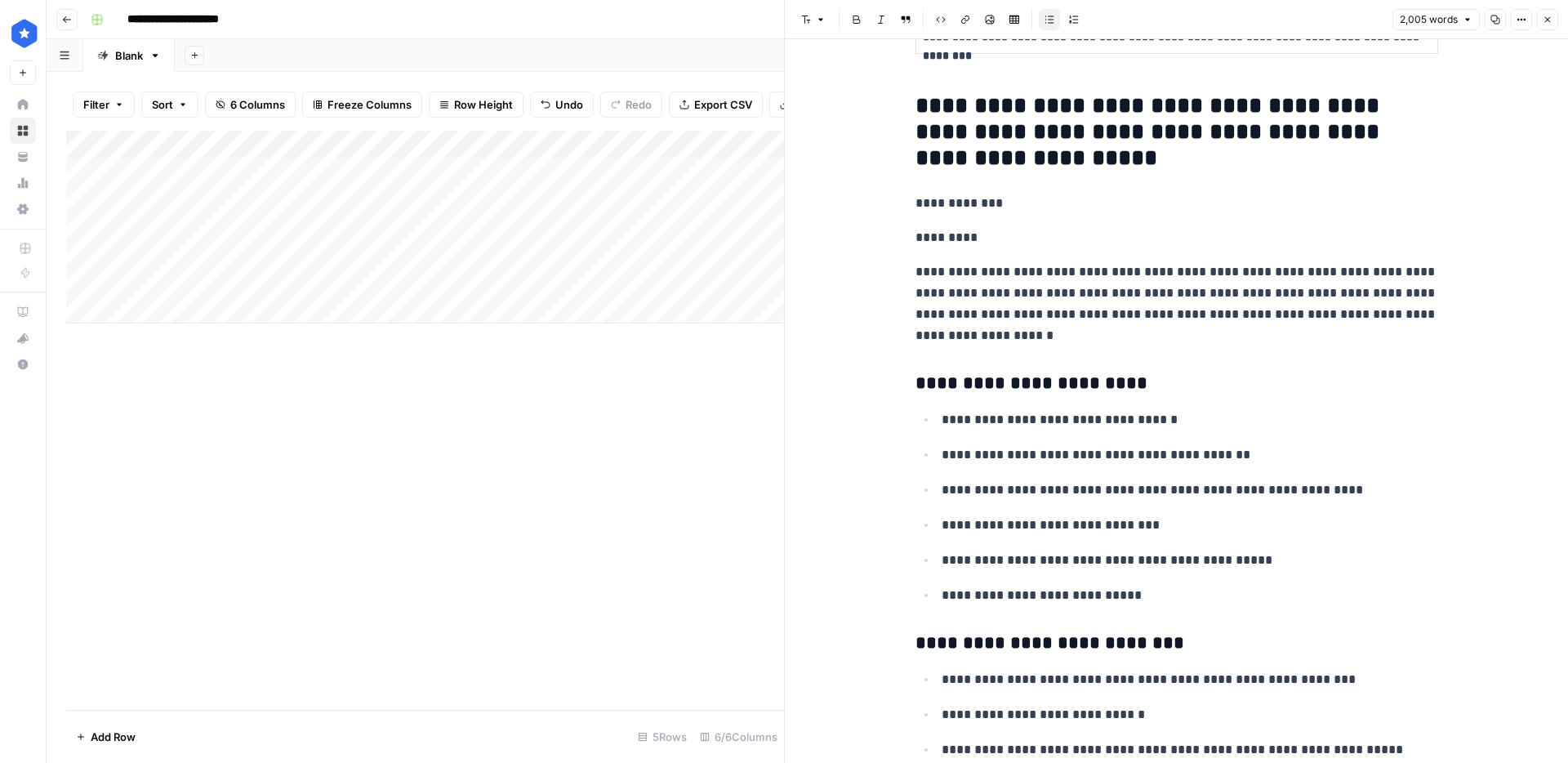
scroll to position [1436, 0]
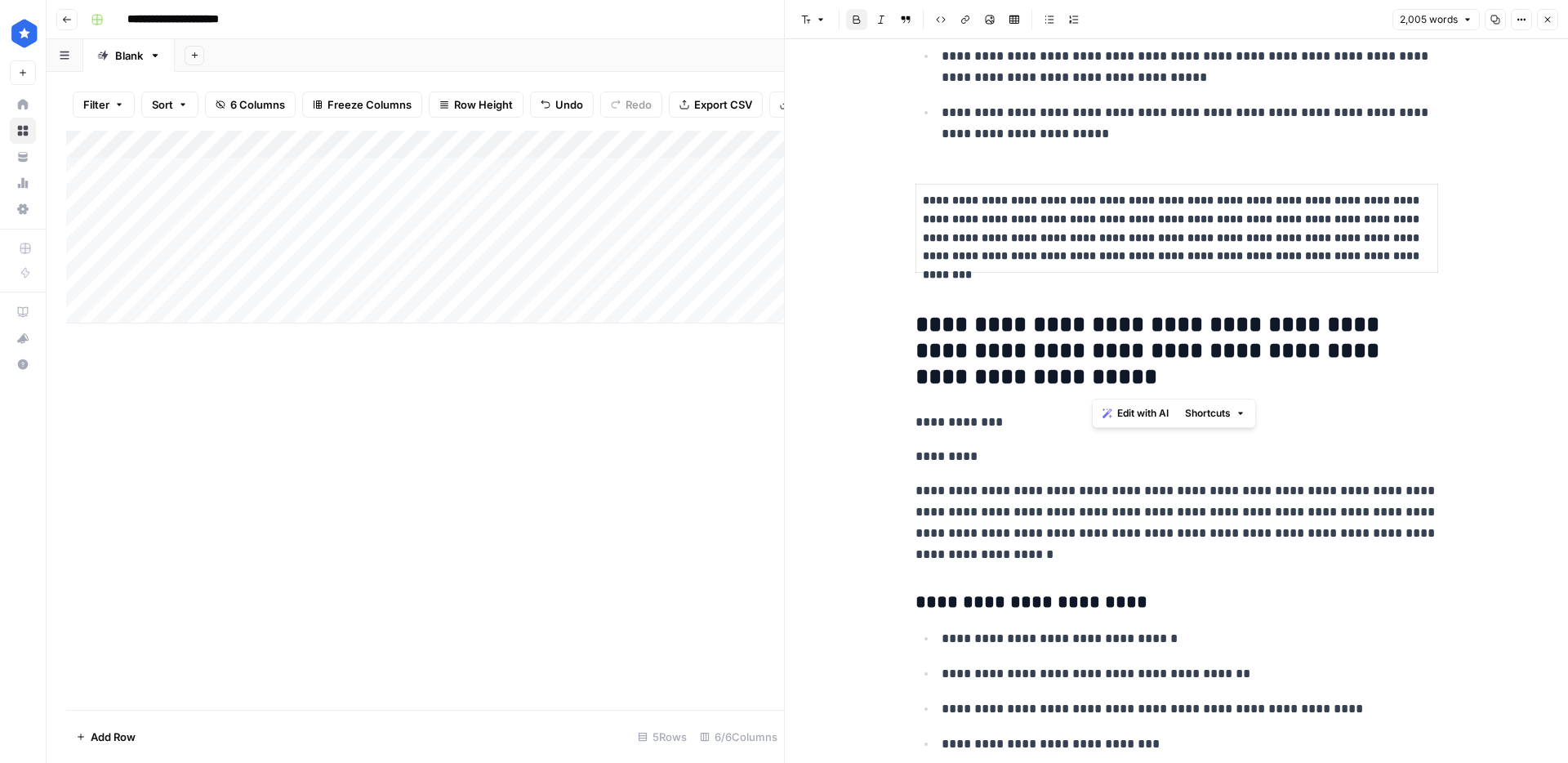
drag, startPoint x: 1205, startPoint y: 319, endPoint x: 1195, endPoint y: 324, distance: 11.2
click at [1195, 324] on strong "**********" at bounding box center [1150, 350] width 470 height 75
click at [1092, 365] on strong "**********" at bounding box center [1150, 350] width 470 height 75
drag, startPoint x: 1095, startPoint y: 380, endPoint x: 1319, endPoint y: 322, distance: 231.4
click at [1319, 322] on strong "**********" at bounding box center [1150, 350] width 470 height 75
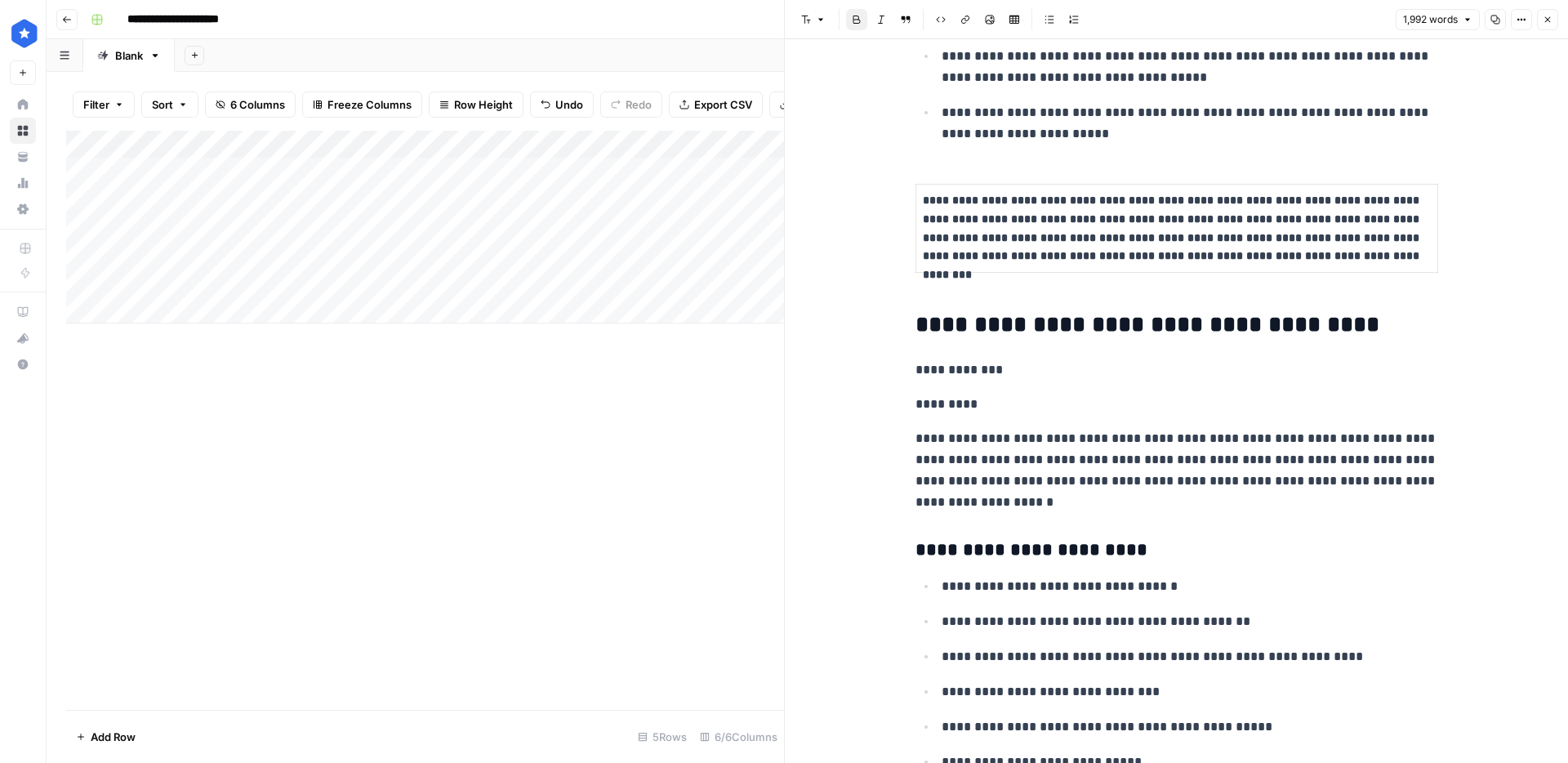
click at [706, 169] on div "Add Column" at bounding box center [425, 227] width 718 height 192
click at [707, 173] on div "Add Column" at bounding box center [425, 227] width 718 height 192
click at [992, 500] on p "**********" at bounding box center [1176, 470] width 523 height 85
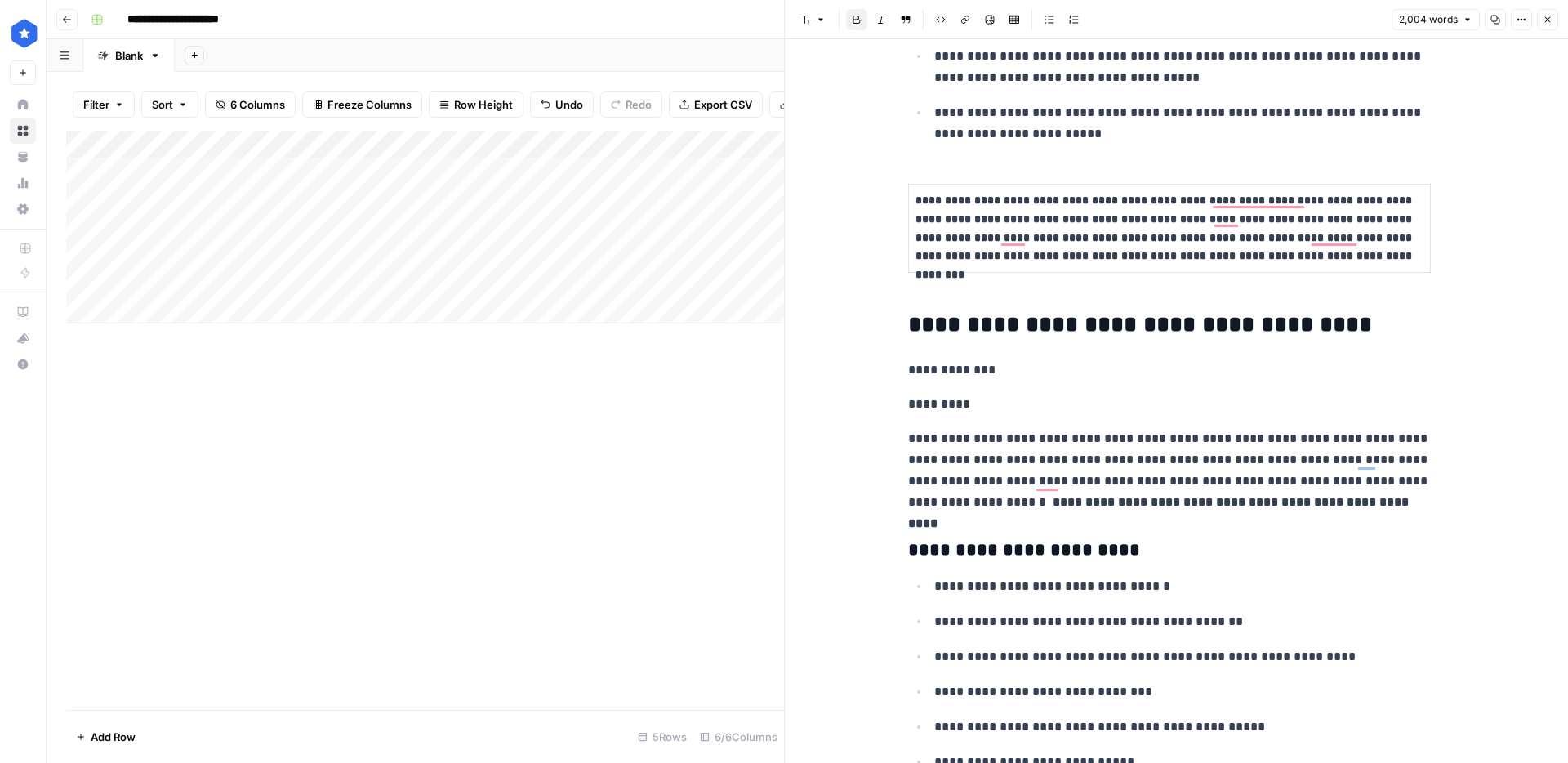
click at [750, 170] on div "Add Column" at bounding box center [425, 227] width 718 height 192
click at [753, 170] on div "Add Column" at bounding box center [425, 227] width 718 height 192
click at [753, 170] on input "0.7833335365993326" at bounding box center [813, 173] width 166 height 17
click at [1130, 428] on p "**********" at bounding box center [1170, 470] width 523 height 85
click at [704, 170] on div "Add Column" at bounding box center [425, 227] width 718 height 192
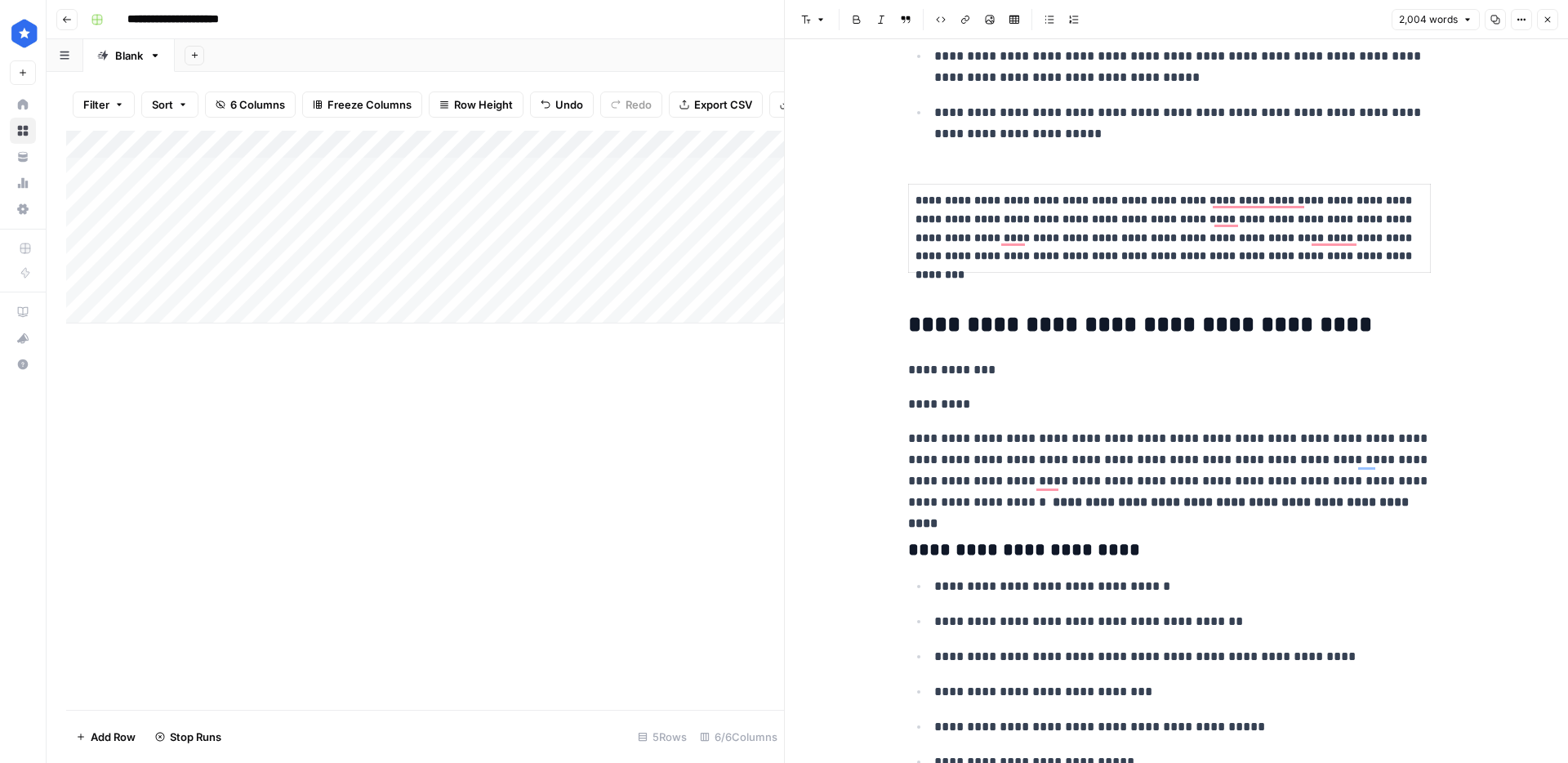
click at [756, 163] on div "Add Column" at bounding box center [425, 227] width 718 height 192
drag, startPoint x: 1362, startPoint y: 504, endPoint x: 953, endPoint y: 511, distance: 409.1
click at [953, 511] on p "**********" at bounding box center [1170, 470] width 523 height 85
click at [1306, 314] on strong "**********" at bounding box center [1140, 323] width 463 height 23
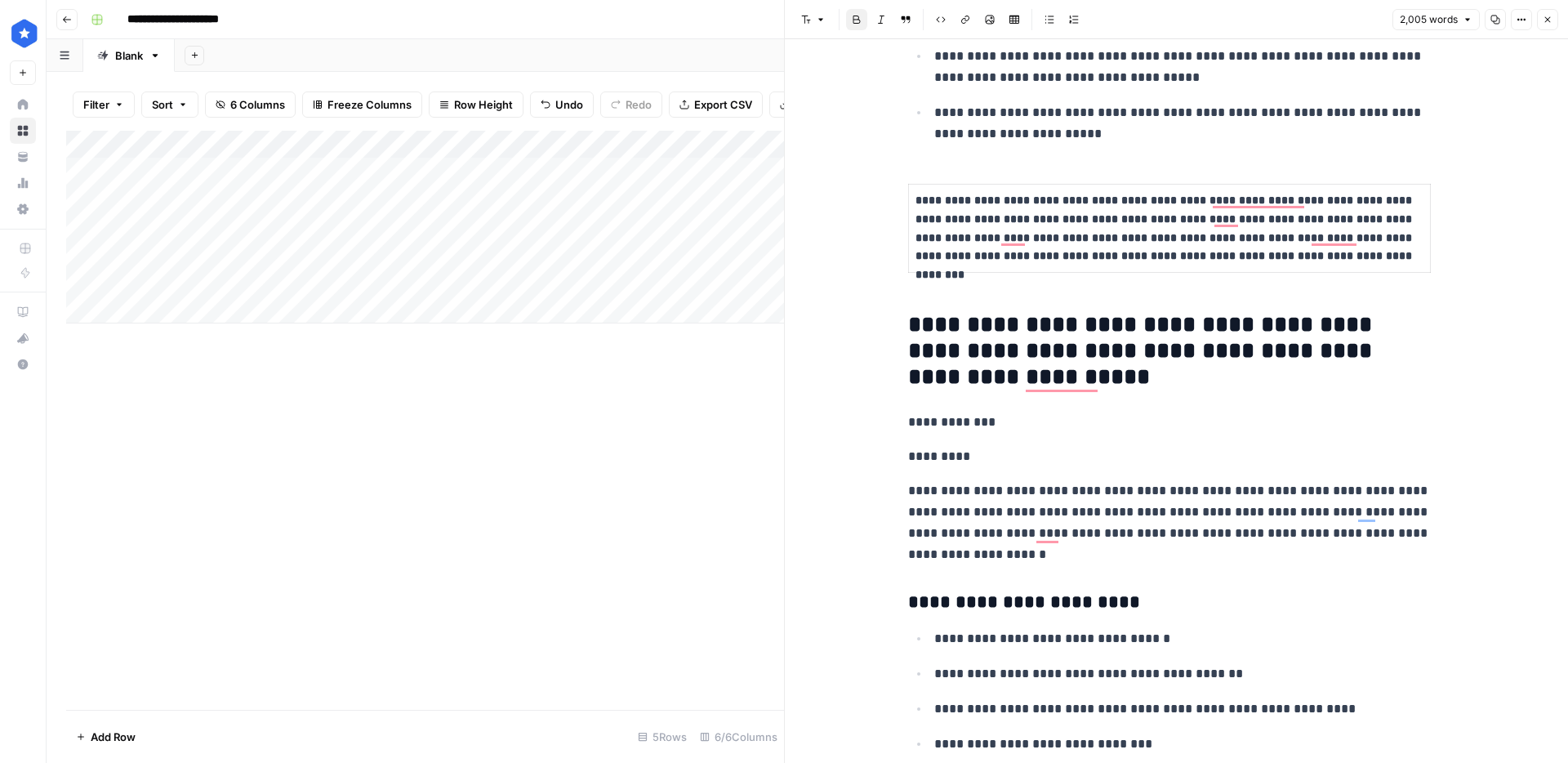
click at [747, 174] on div "Add Column" at bounding box center [425, 227] width 718 height 192
type input "0.7831317132286009"
drag, startPoint x: 340, startPoint y: 169, endPoint x: 688, endPoint y: 198, distance: 349.2
click at [340, 170] on div "Add Column" at bounding box center [425, 227] width 718 height 192
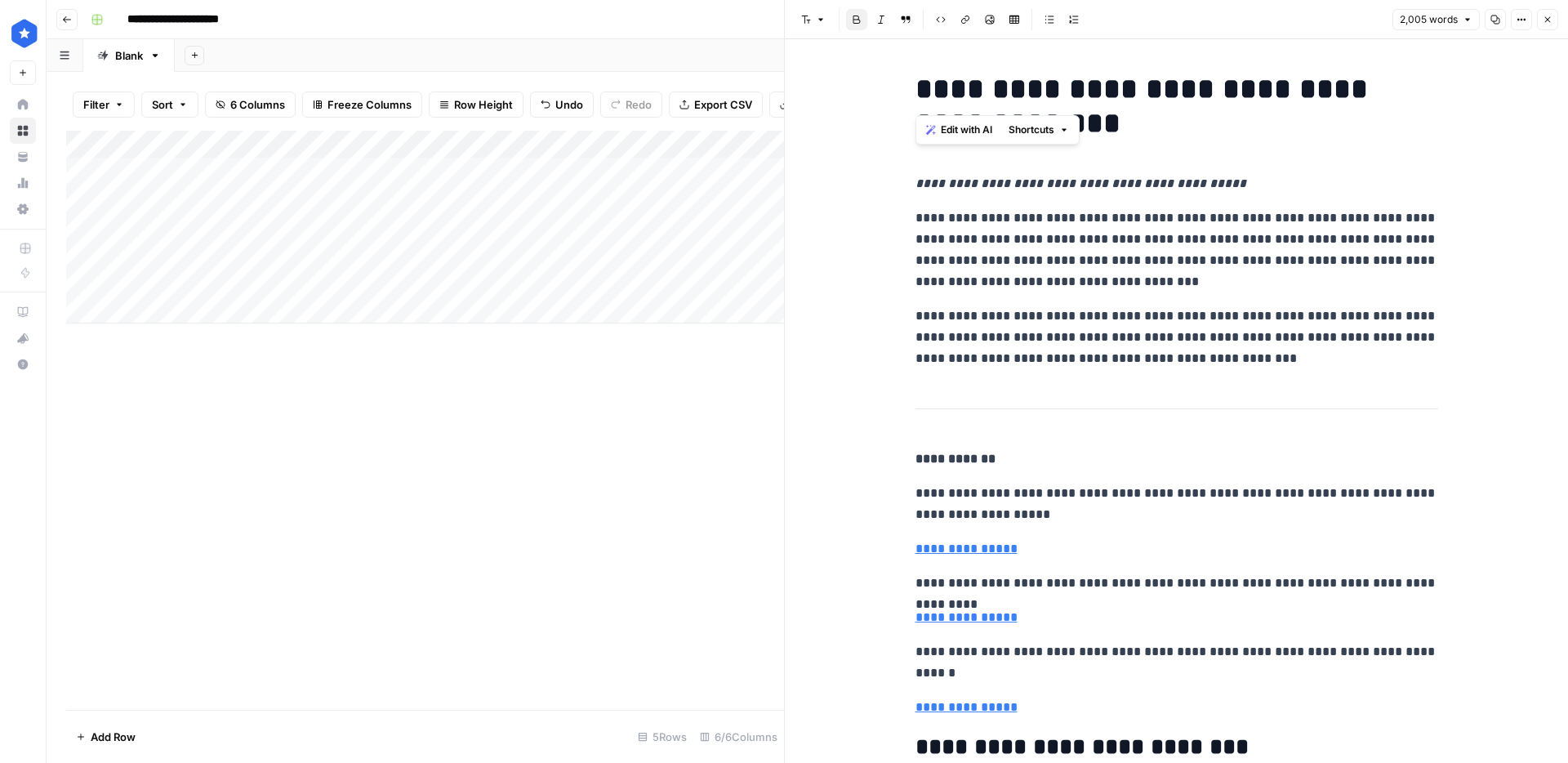
drag, startPoint x: 959, startPoint y: 83, endPoint x: 897, endPoint y: 88, distance: 62.2
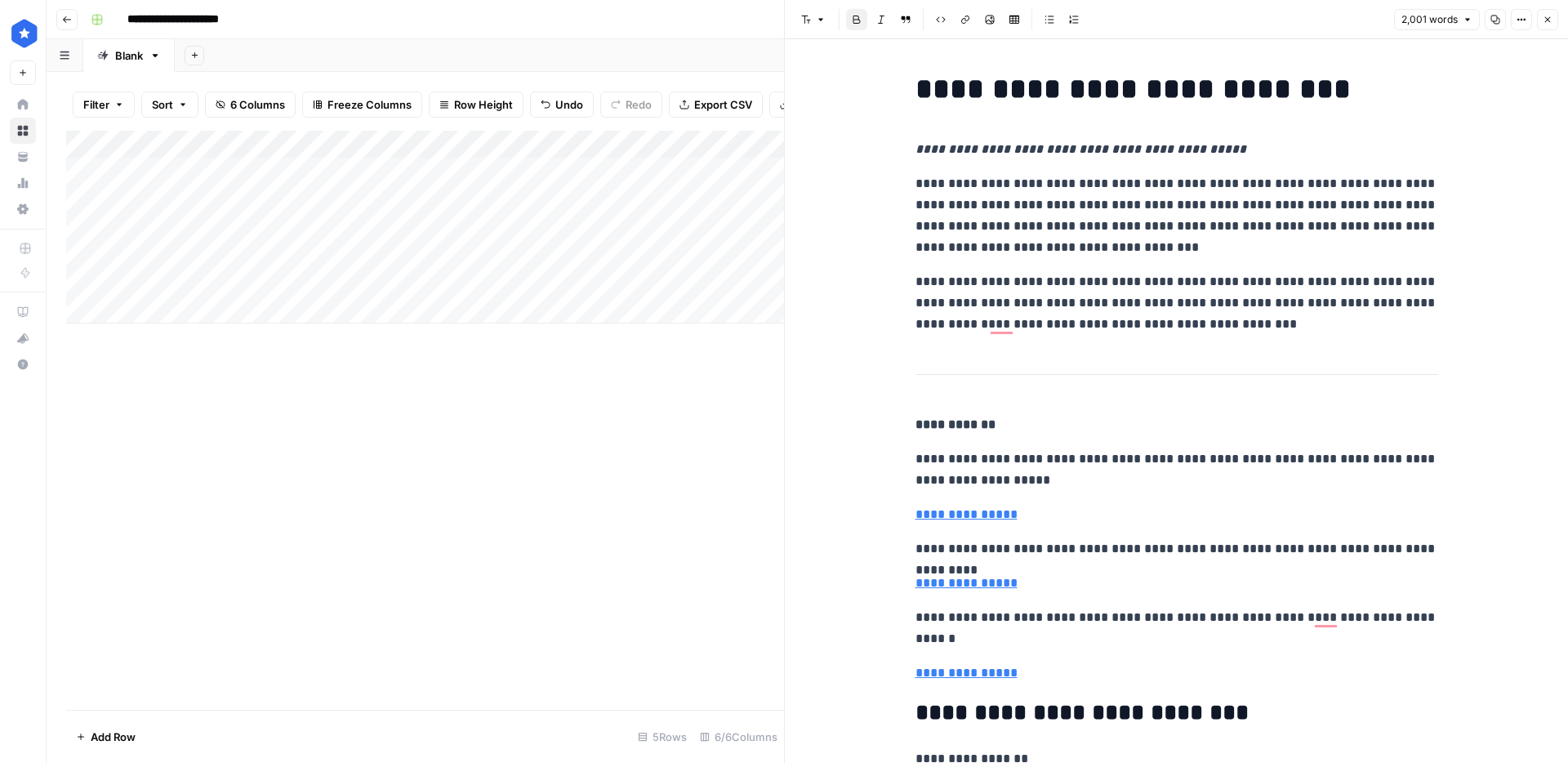
click at [1159, 83] on strong "**********" at bounding box center [1132, 89] width 435 height 30
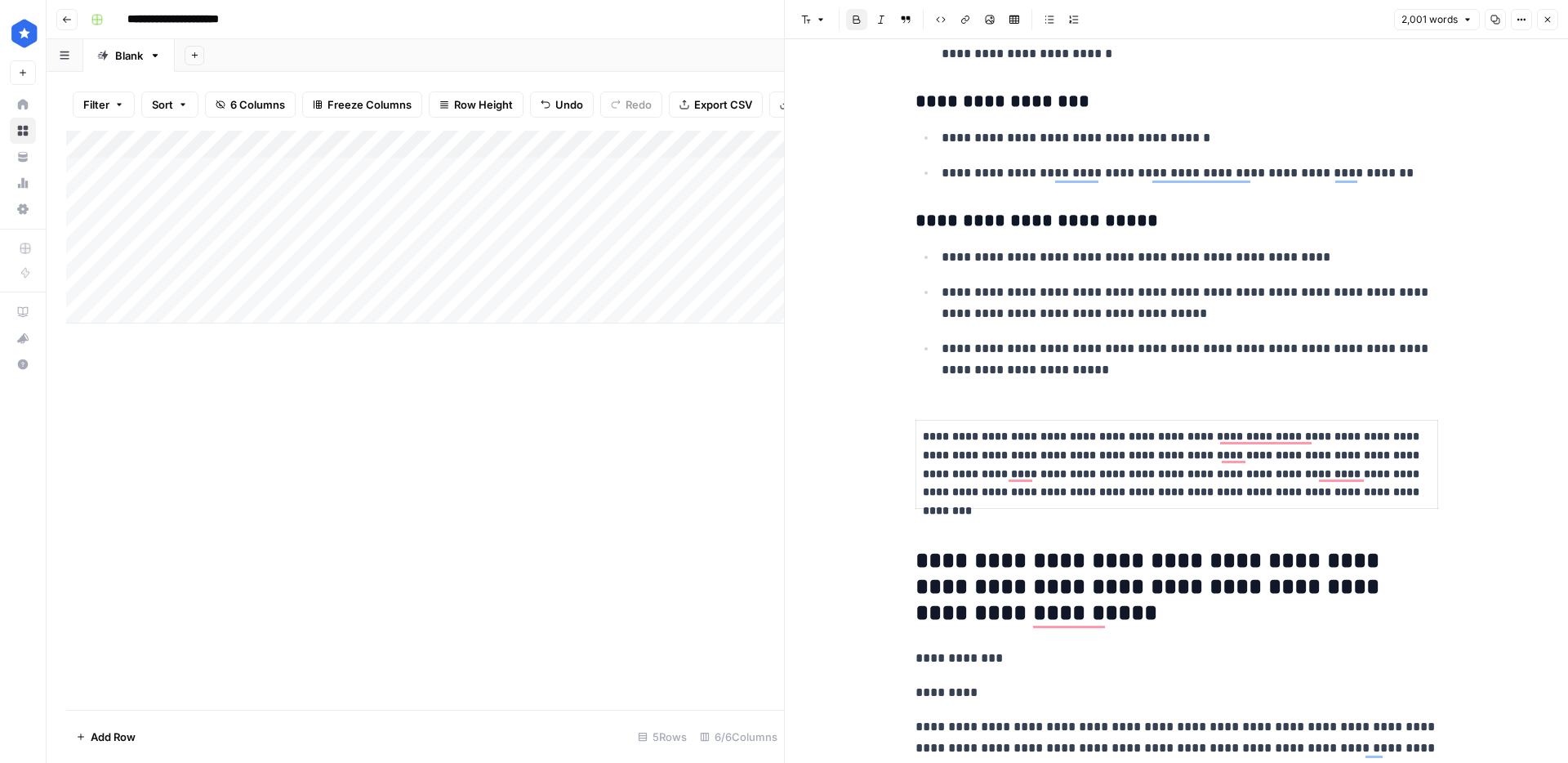
scroll to position [1481, 0]
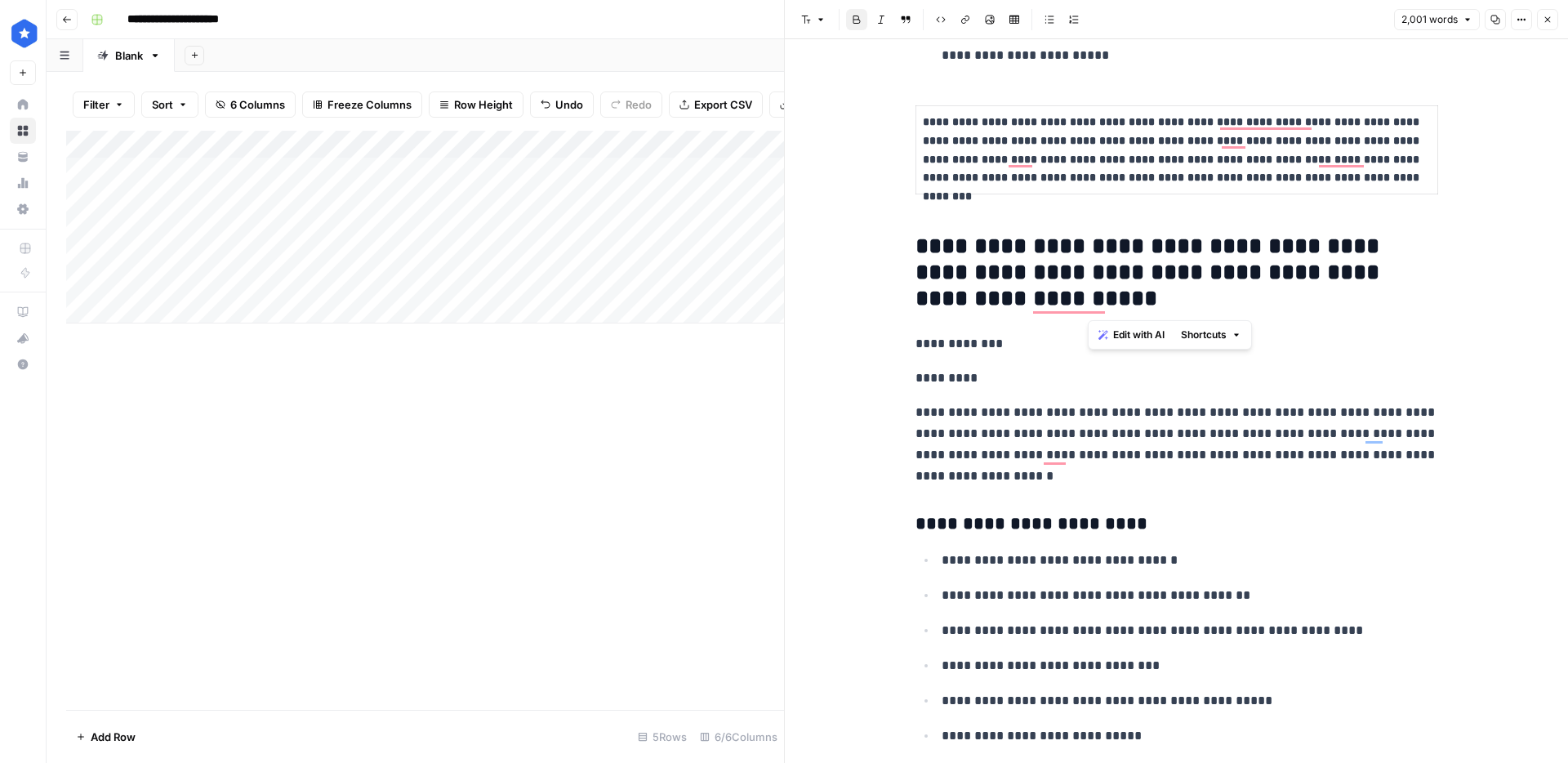
drag, startPoint x: 1090, startPoint y: 297, endPoint x: 1317, endPoint y: 241, distance: 233.8
click at [1317, 241] on strong "**********" at bounding box center [1150, 272] width 470 height 75
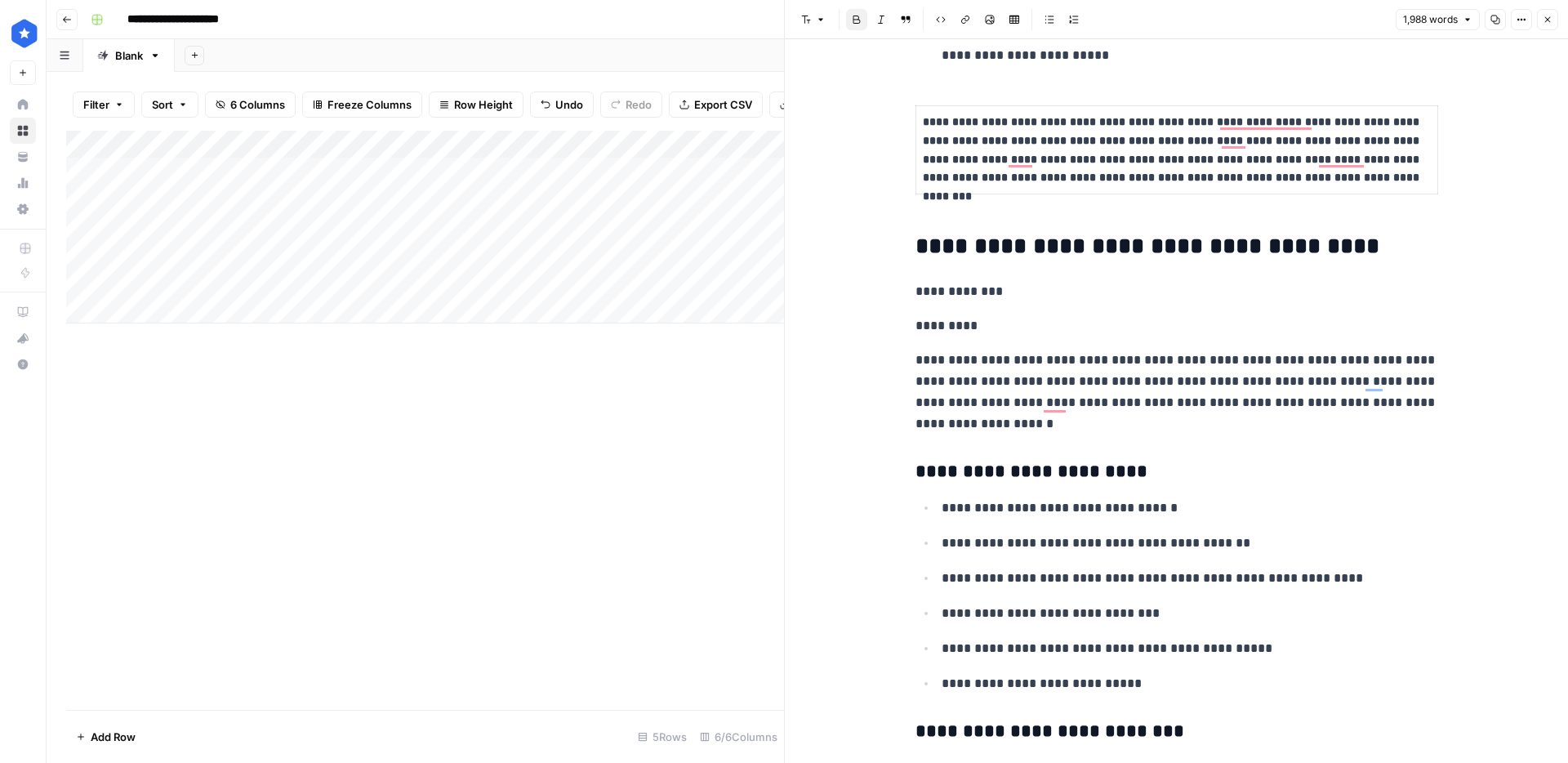
click at [707, 169] on div "Add Column" at bounding box center [425, 227] width 718 height 192
click at [559, 171] on div "Add Column" at bounding box center [425, 227] width 718 height 192
click at [596, 173] on div "Add Column" at bounding box center [425, 227] width 718 height 192
click at [351, 178] on div "Add Column" at bounding box center [425, 227] width 718 height 192
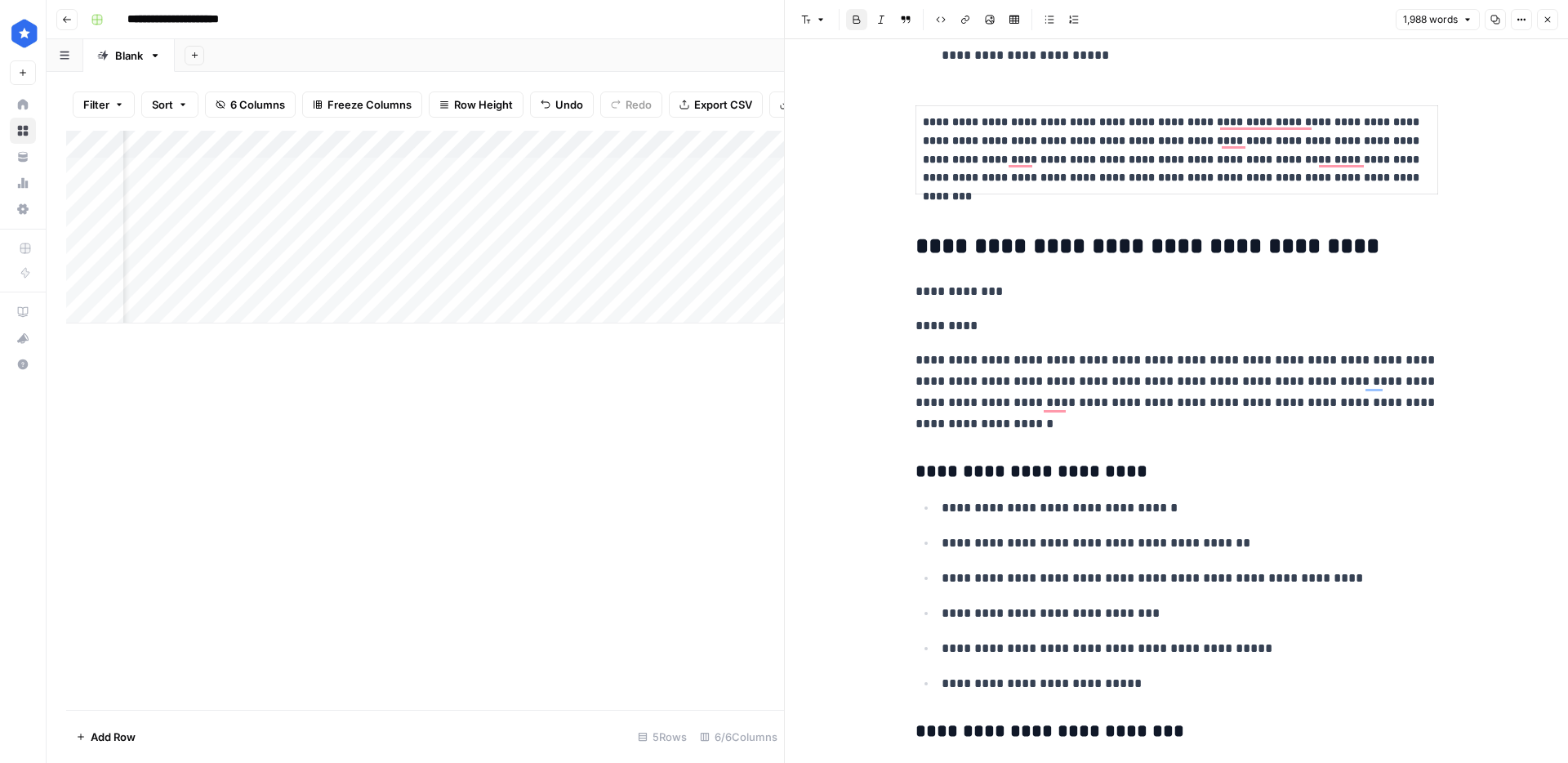
scroll to position [0, 0]
drag, startPoint x: 1160, startPoint y: 288, endPoint x: 1142, endPoint y: 283, distance: 18.7
click at [1160, 288] on p "**********" at bounding box center [1176, 292] width 523 height 22
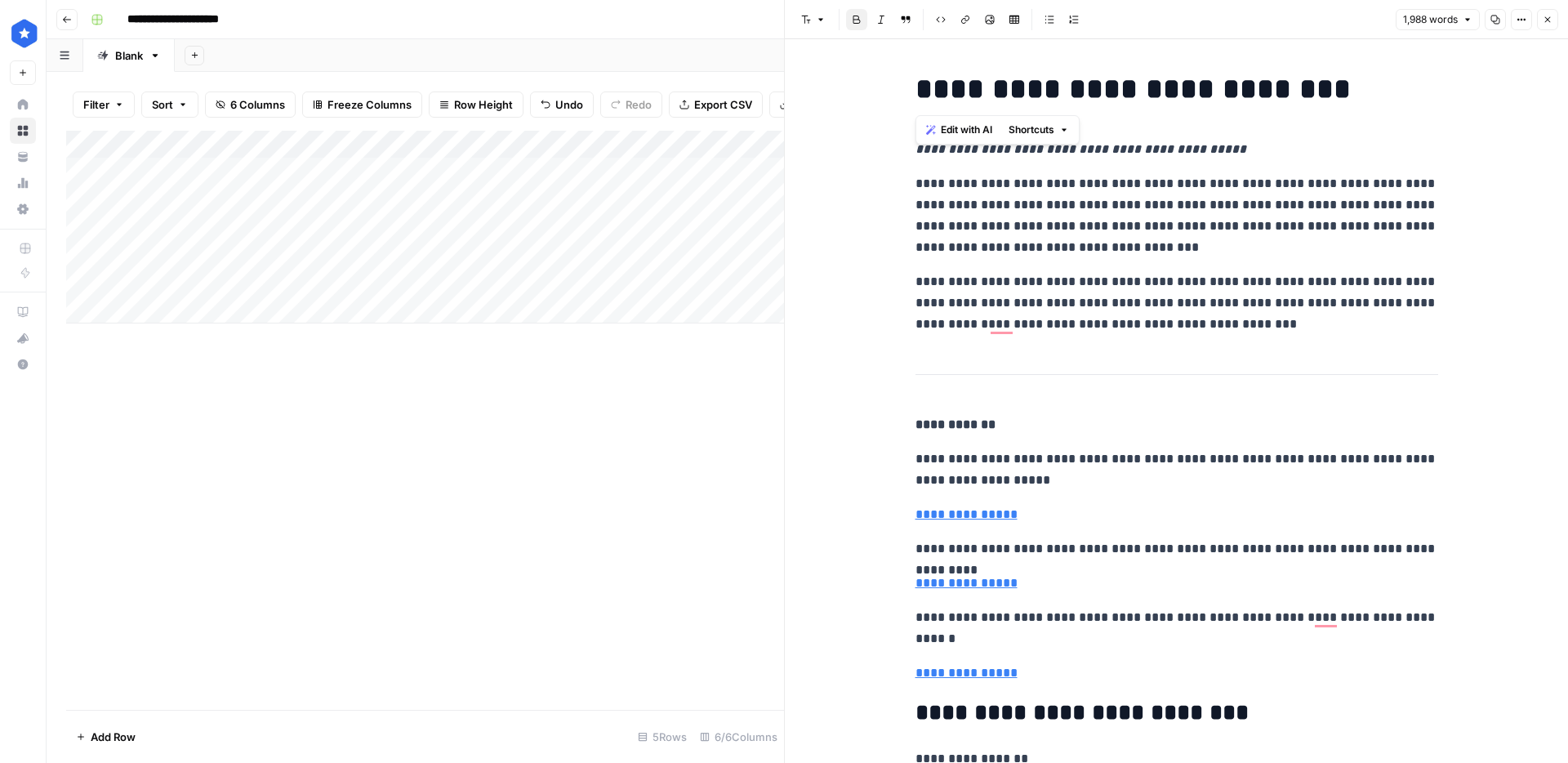
drag, startPoint x: 1236, startPoint y: 82, endPoint x: 844, endPoint y: 82, distance: 392.0
click at [1201, 100] on strong "**********" at bounding box center [1132, 89] width 435 height 30
drag, startPoint x: 980, startPoint y: 121, endPoint x: 863, endPoint y: 99, distance: 119.1
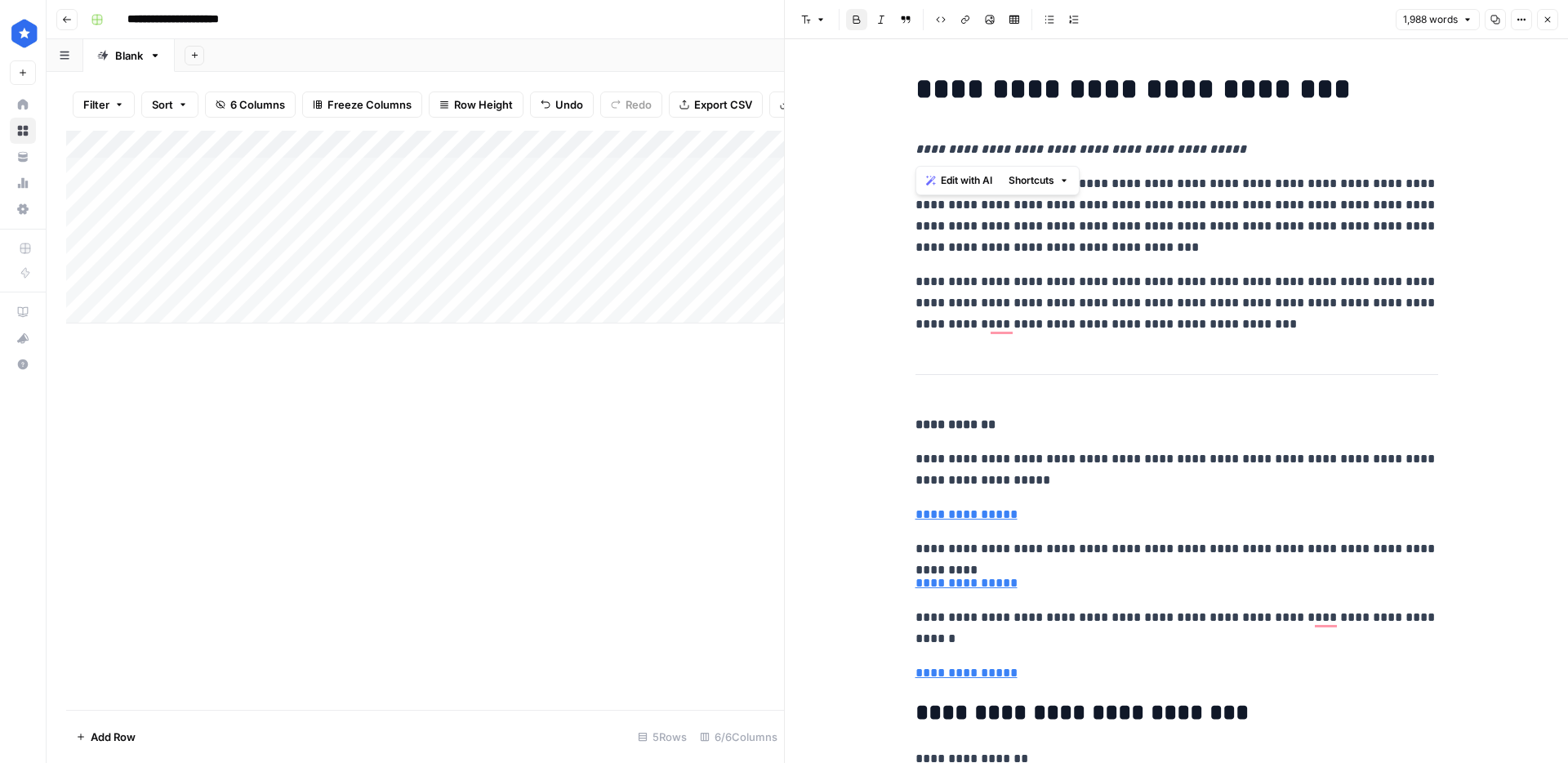
copy strong "**********"
click at [1372, 84] on h1 "**********" at bounding box center [1176, 89] width 523 height 35
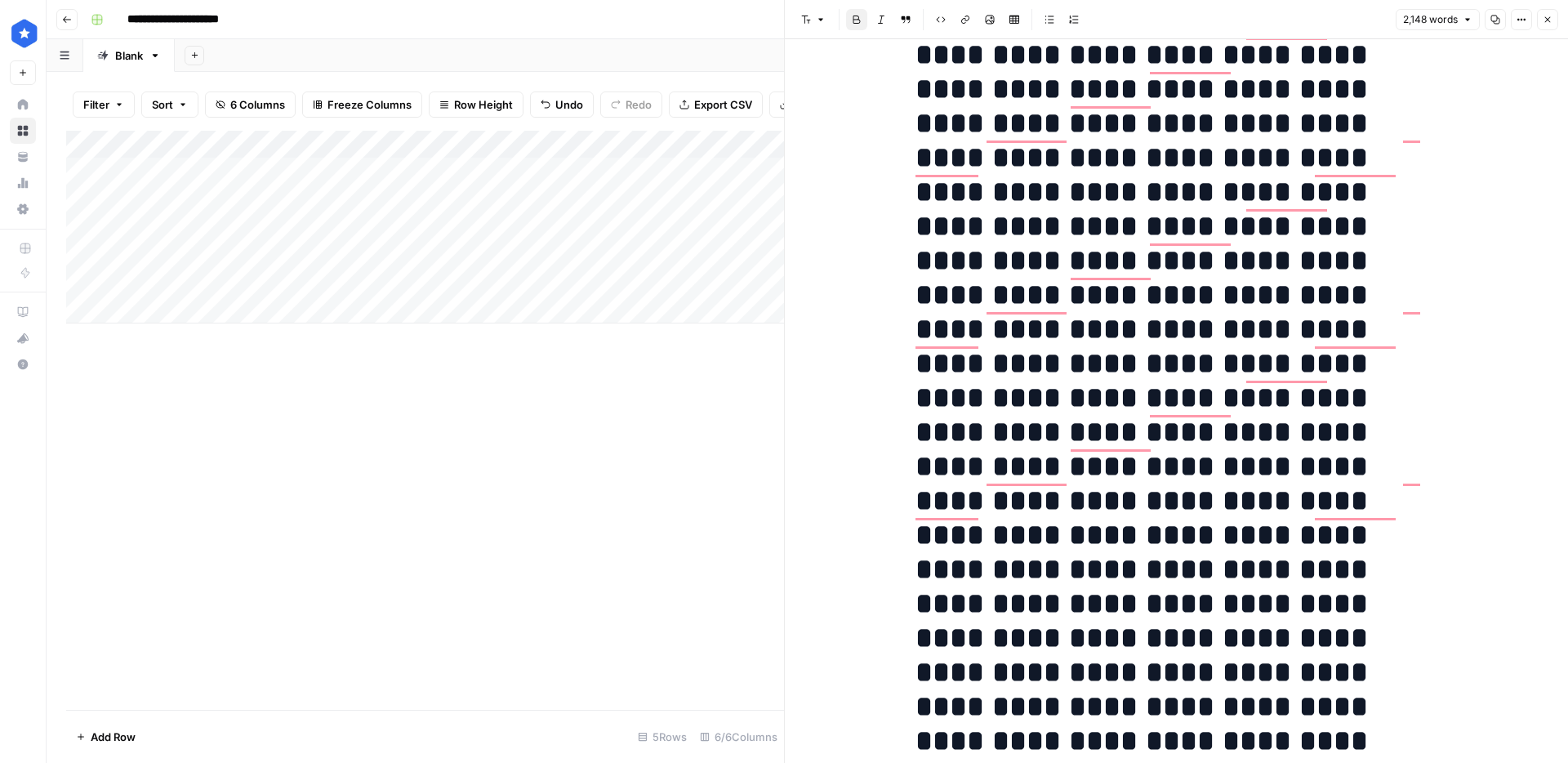
scroll to position [274, 0]
click at [707, 173] on div "Add Column" at bounding box center [425, 227] width 718 height 192
click at [668, 173] on div "Add Column" at bounding box center [425, 227] width 718 height 192
click at [1040, 310] on strong "**********" at bounding box center [1145, 328] width 461 height 1058
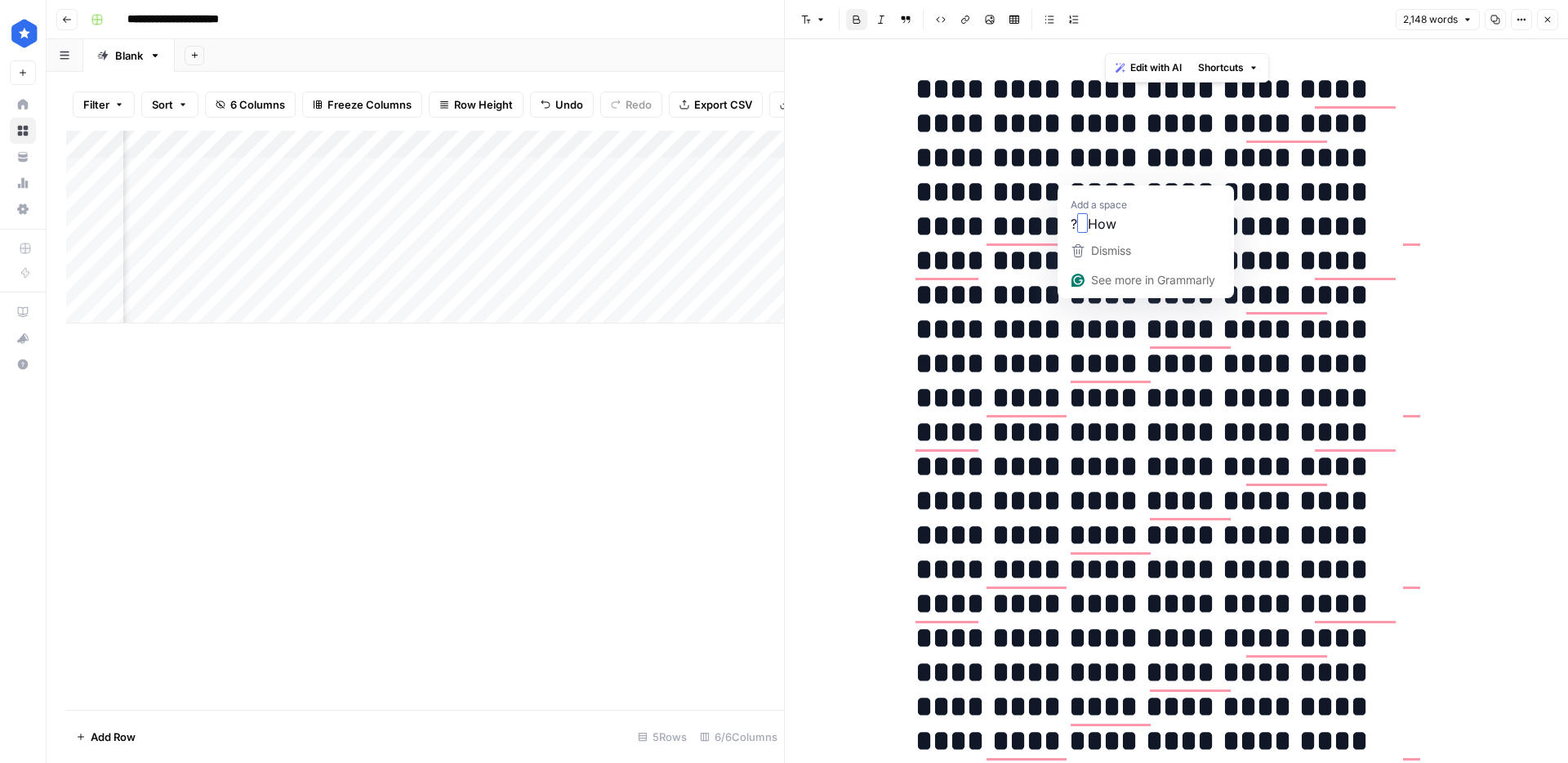
scroll to position [0, 0]
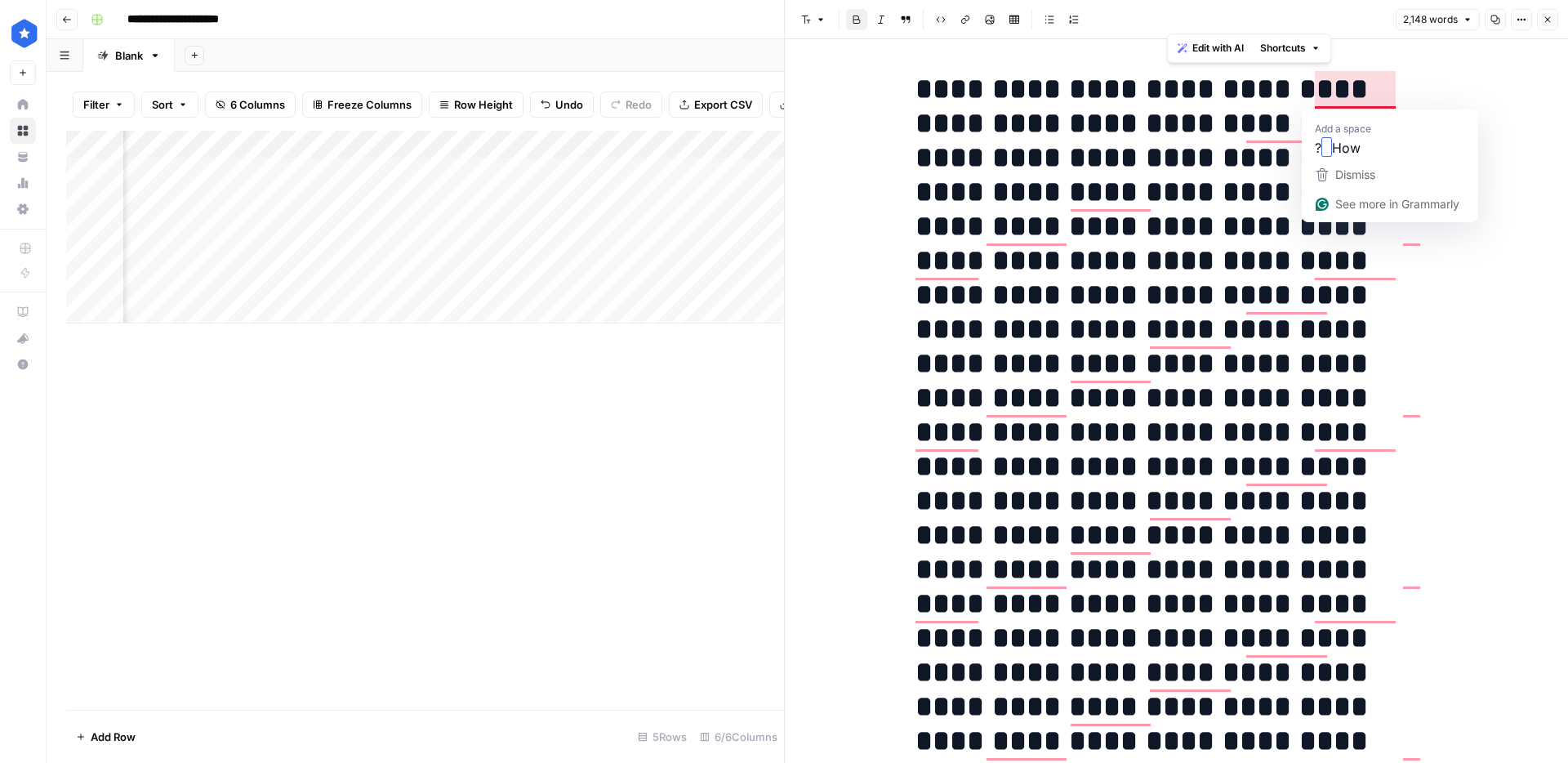
drag, startPoint x: 1170, startPoint y: 234, endPoint x: 1324, endPoint y: 93, distance: 208.8
click at [1324, 93] on h1 "**********" at bounding box center [1176, 603] width 523 height 1063
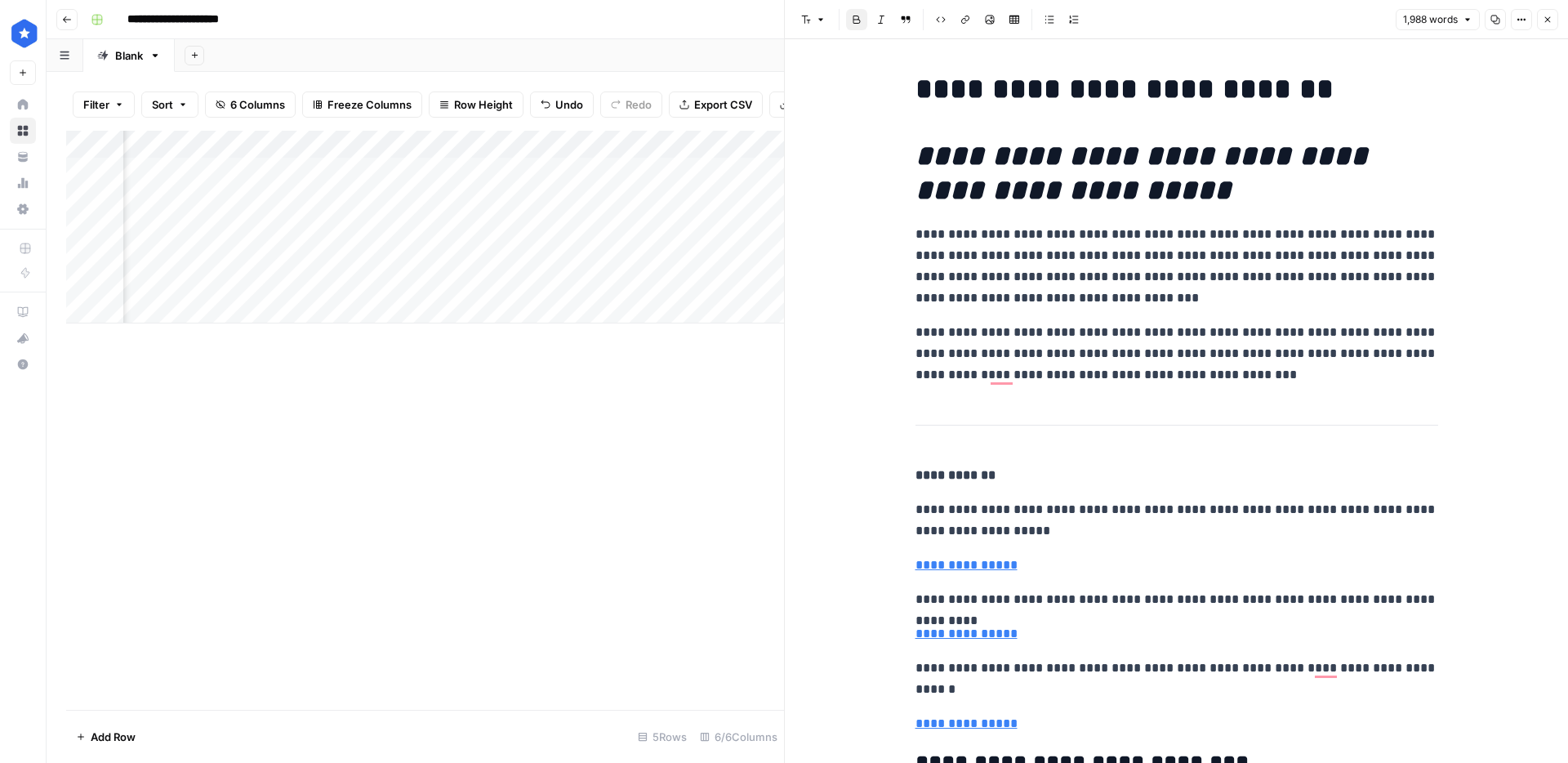
scroll to position [0, 22]
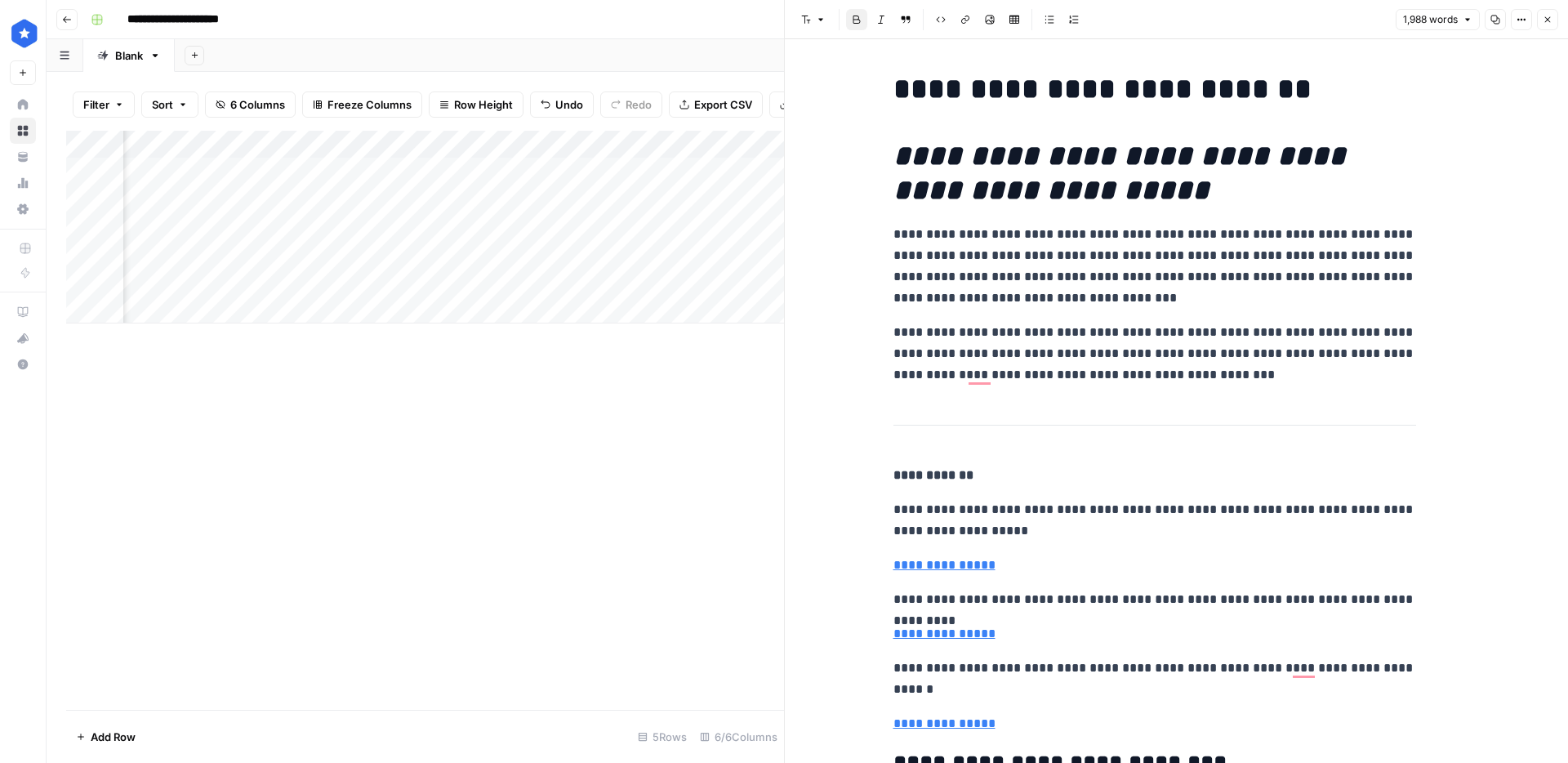
click at [1530, 20] on button "Options" at bounding box center [1522, 20] width 22 height 22
click at [1244, 202] on h1 "**********" at bounding box center [1155, 173] width 523 height 69
